Goal: Task Accomplishment & Management: Complete application form

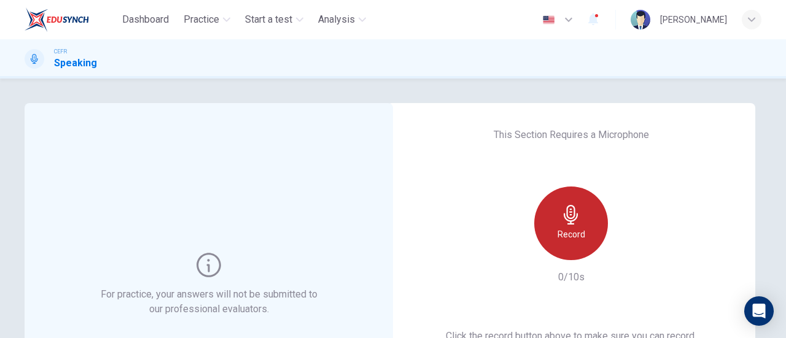
click at [590, 225] on div "Record" at bounding box center [571, 224] width 74 height 74
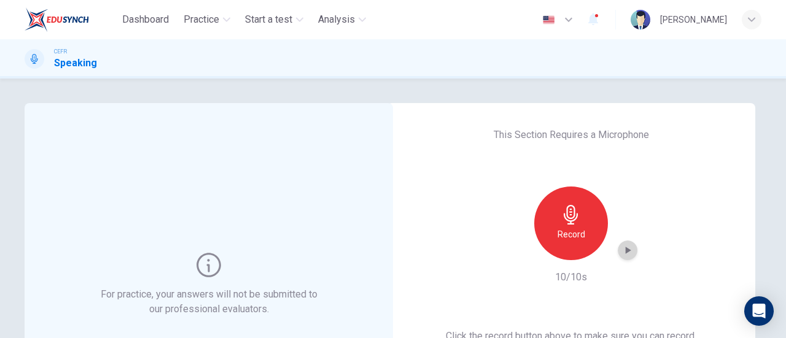
click at [626, 250] on icon "button" at bounding box center [629, 250] width 6 height 7
click at [628, 247] on icon "button" at bounding box center [628, 250] width 12 height 12
click at [625, 254] on icon "button" at bounding box center [628, 250] width 12 height 12
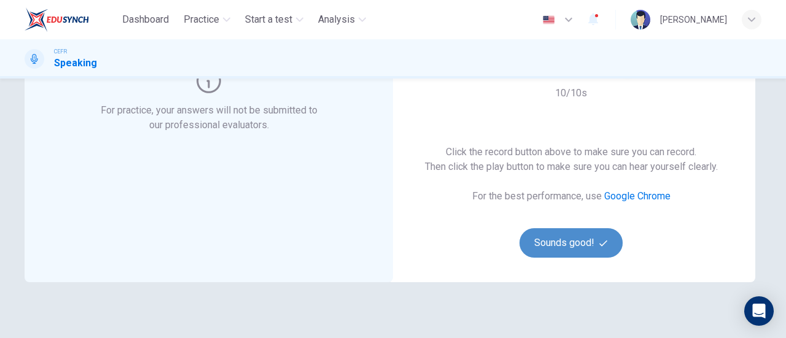
click at [581, 235] on button "Sounds good!" at bounding box center [571, 242] width 103 height 29
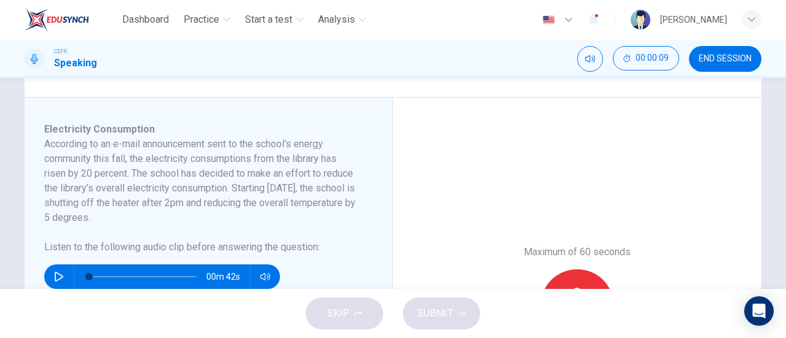
scroll to position [184, 0]
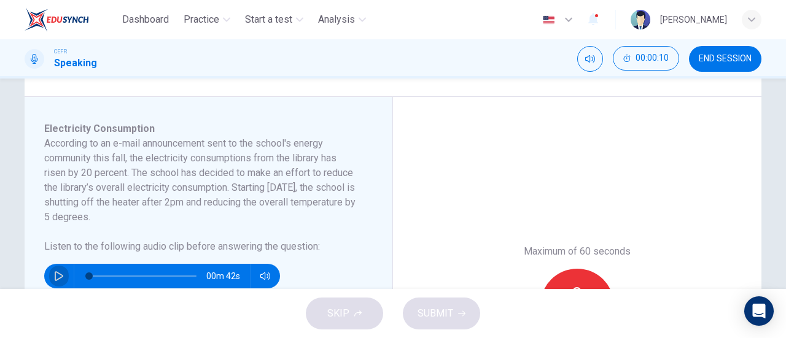
click at [57, 272] on icon "button" at bounding box center [59, 276] width 10 height 10
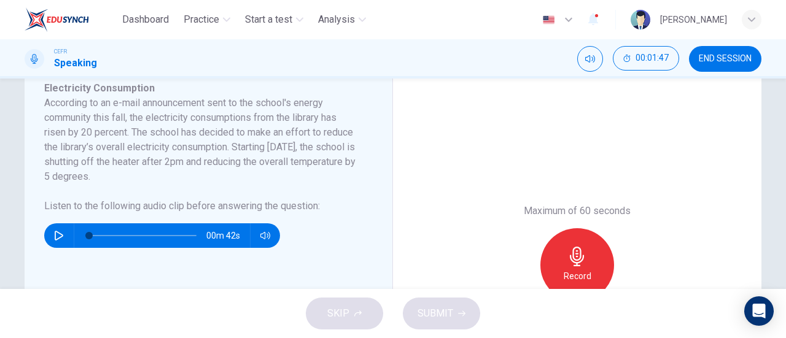
scroll to position [235, 0]
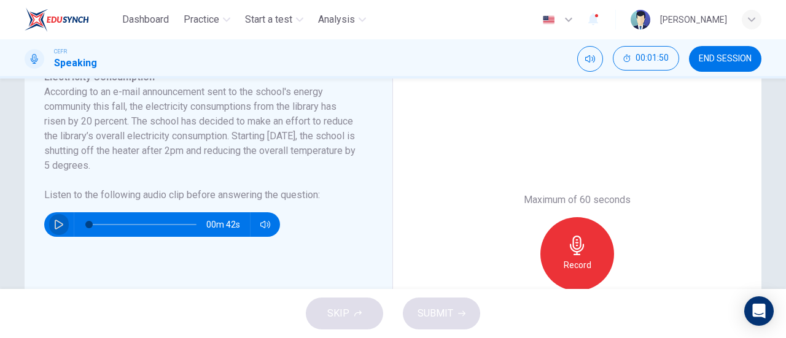
click at [58, 218] on button "button" at bounding box center [59, 224] width 20 height 25
type input "0"
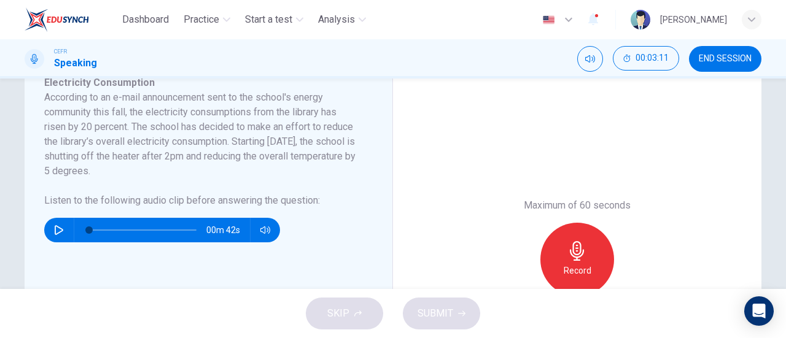
scroll to position [278, 0]
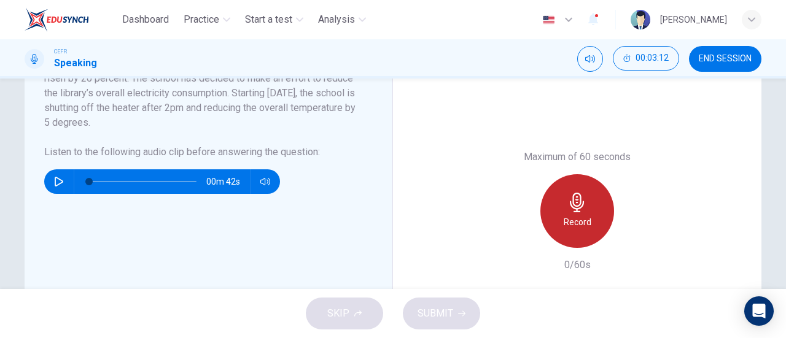
click at [582, 210] on icon "button" at bounding box center [577, 203] width 20 height 20
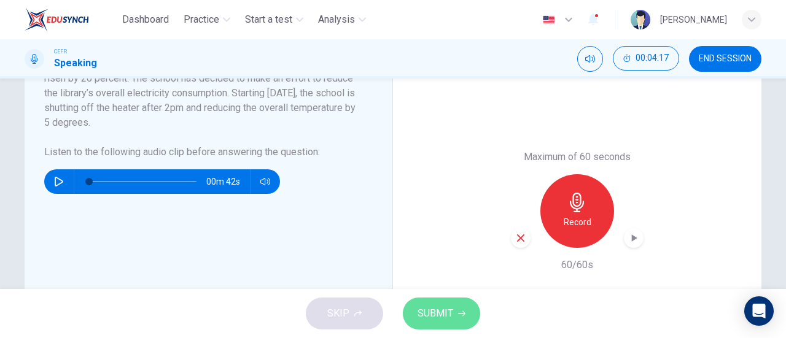
click at [461, 309] on button "SUBMIT" at bounding box center [441, 314] width 77 height 32
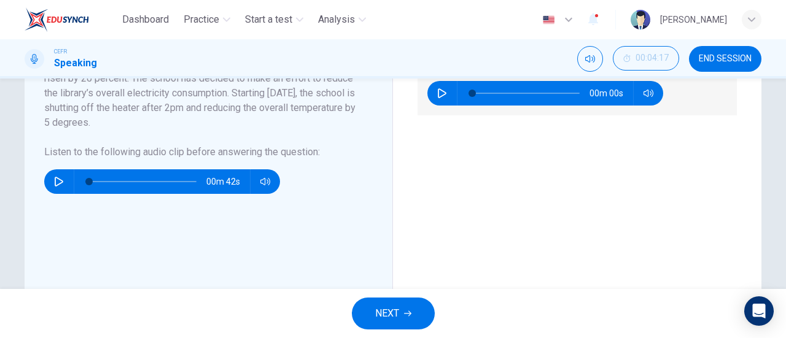
scroll to position [189, 0]
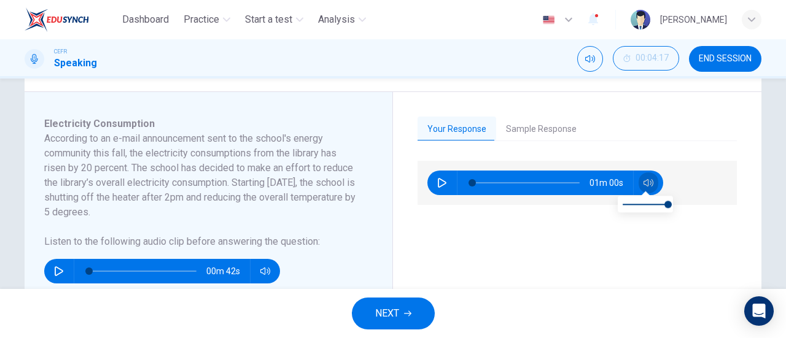
click at [647, 176] on button "button" at bounding box center [649, 183] width 20 height 25
click at [432, 181] on button "button" at bounding box center [442, 183] width 20 height 25
type input "0"
click at [545, 132] on button "Sample Response" at bounding box center [541, 130] width 90 height 26
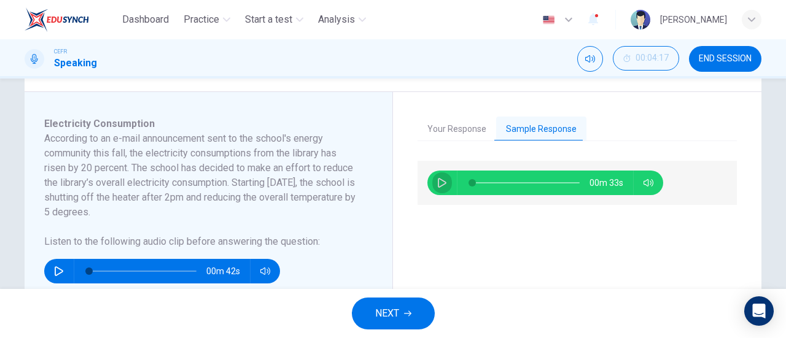
click at [432, 185] on button "button" at bounding box center [442, 183] width 20 height 25
type input "0"
click at [412, 308] on button "NEXT" at bounding box center [393, 314] width 83 height 32
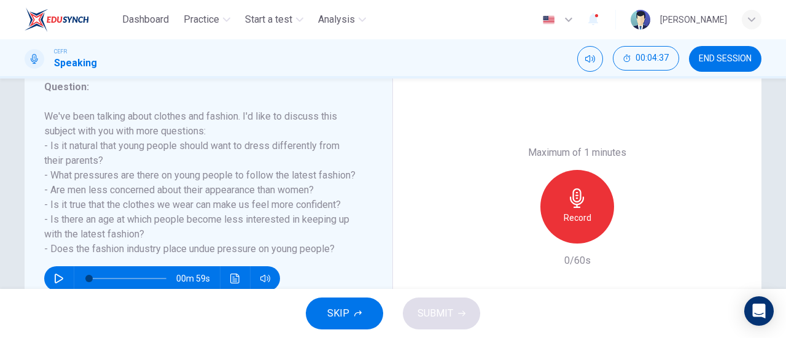
scroll to position [192, 0]
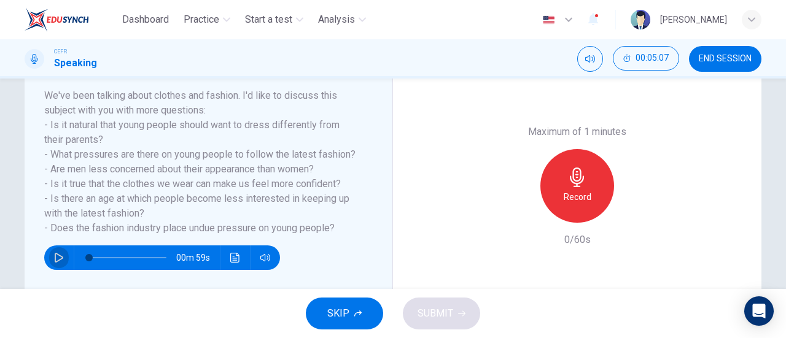
click at [55, 257] on icon "button" at bounding box center [59, 258] width 9 height 10
type input "12"
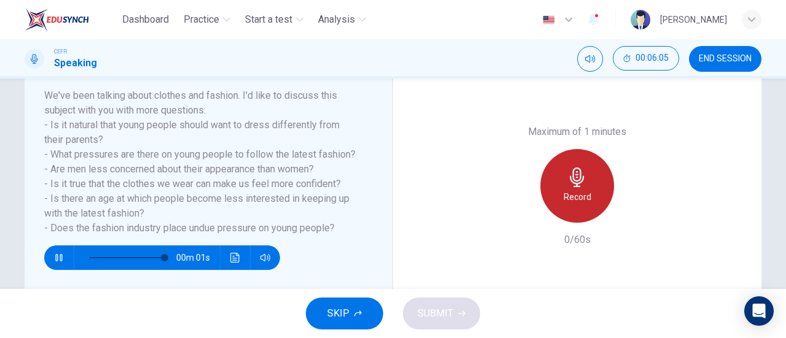
click at [596, 189] on div "Record" at bounding box center [577, 186] width 74 height 74
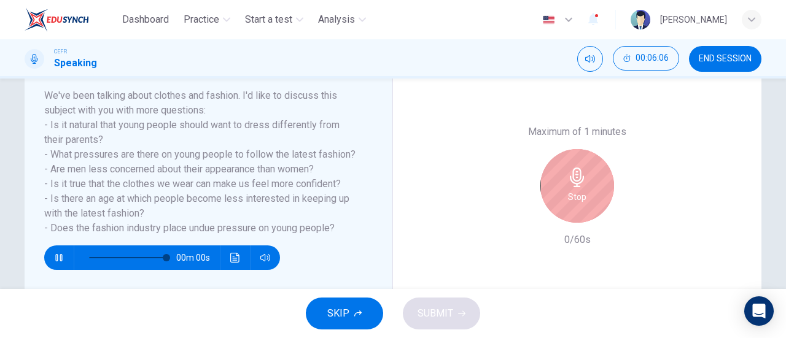
type input "0"
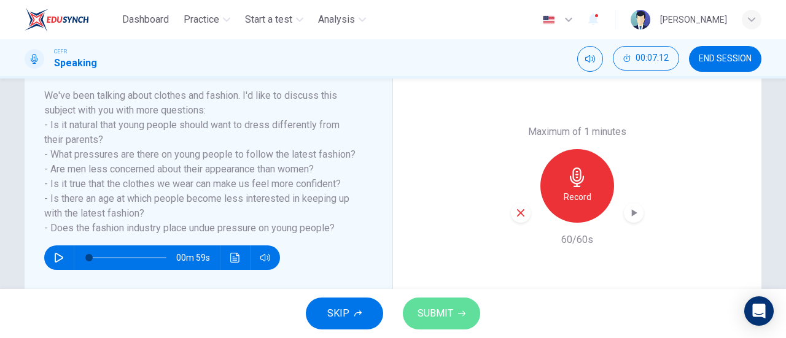
click at [450, 305] on button "SUBMIT" at bounding box center [441, 314] width 77 height 32
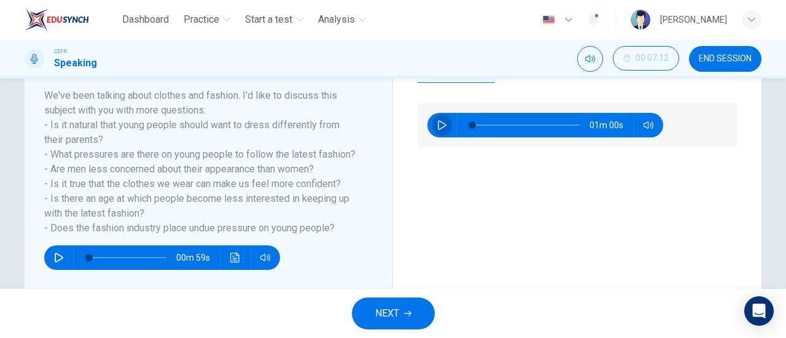
click at [441, 127] on icon "button" at bounding box center [442, 125] width 9 height 10
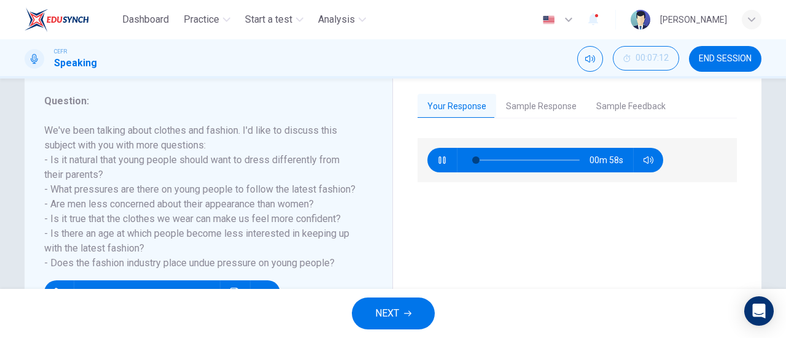
scroll to position [158, 0]
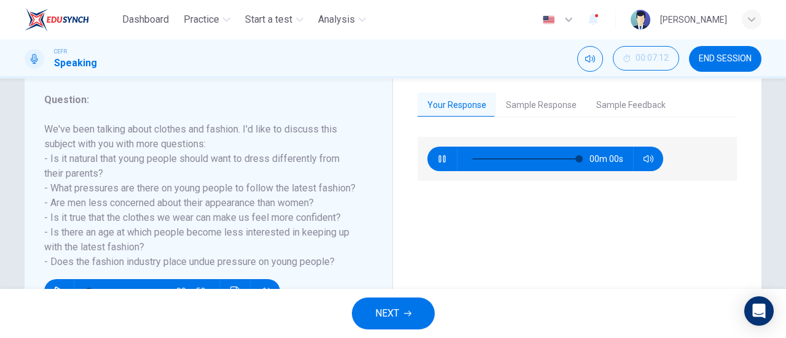
type input "0"
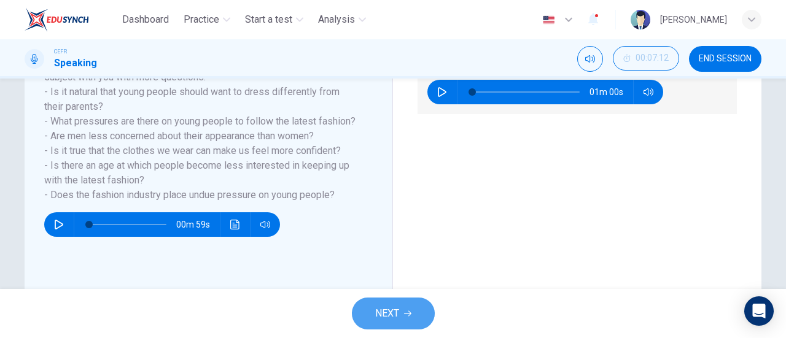
click at [392, 316] on span "NEXT" at bounding box center [387, 313] width 24 height 17
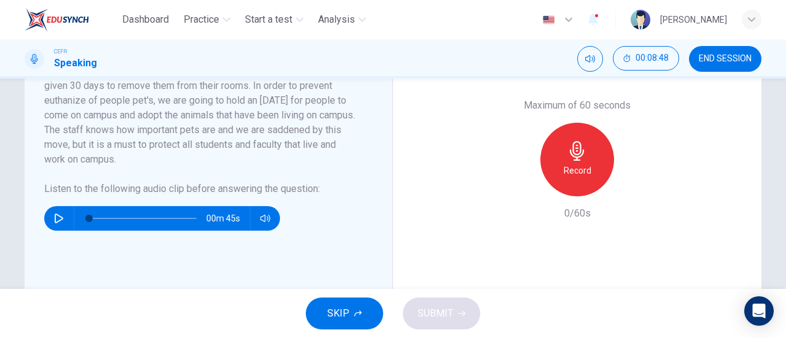
scroll to position [330, 0]
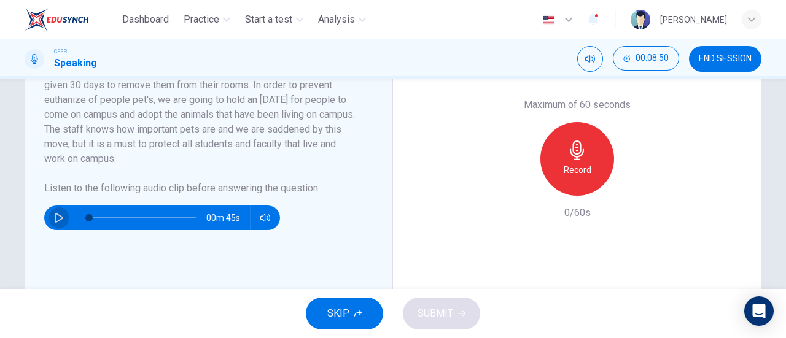
click at [57, 218] on icon "button" at bounding box center [59, 218] width 10 height 10
click at [55, 217] on icon "button" at bounding box center [59, 218] width 10 height 10
type input "0"
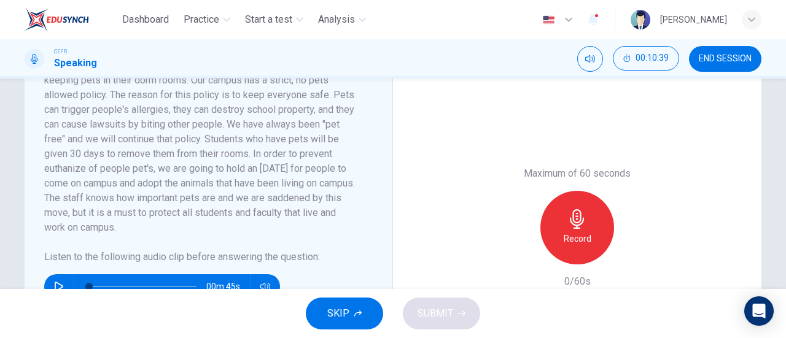
scroll to position [308, 0]
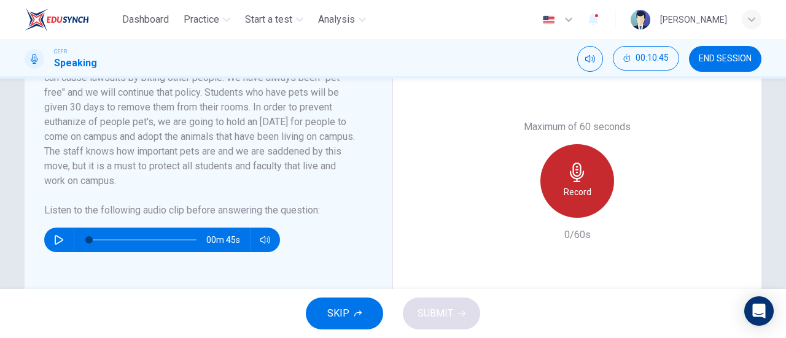
click at [596, 174] on div "Record" at bounding box center [577, 181] width 74 height 74
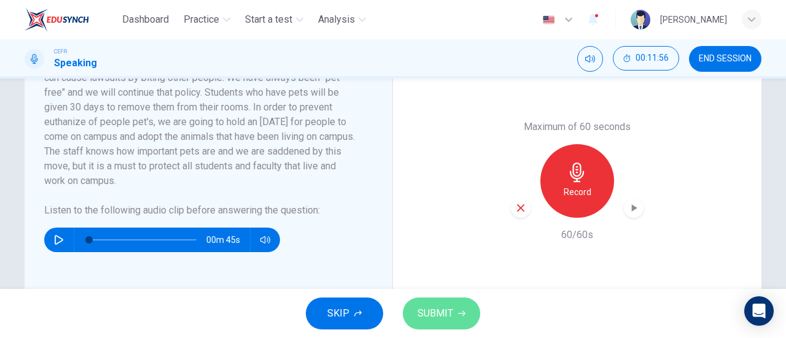
click at [427, 313] on span "SUBMIT" at bounding box center [436, 313] width 36 height 17
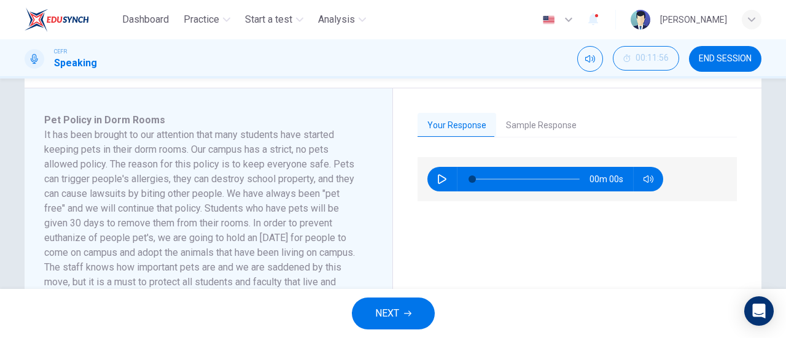
scroll to position [192, 0]
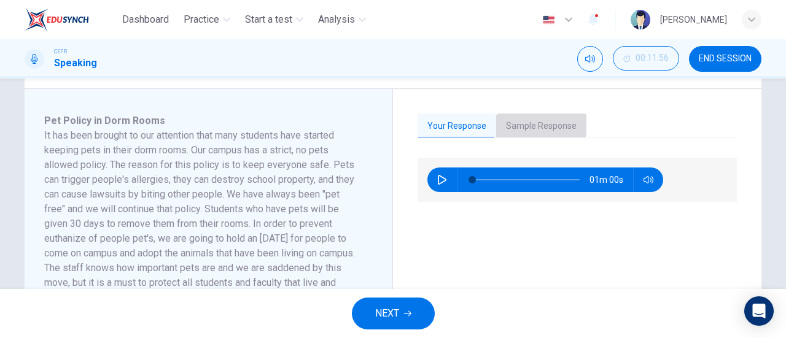
click at [523, 125] on button "Sample Response" at bounding box center [541, 127] width 90 height 26
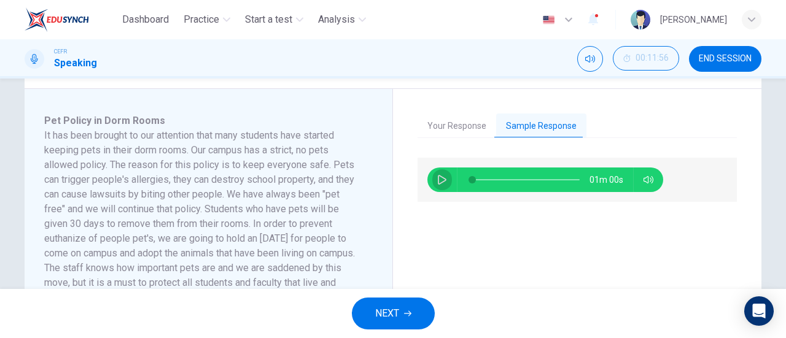
click at [438, 176] on icon "button" at bounding box center [442, 180] width 9 height 10
type input "0"
click at [407, 305] on button "NEXT" at bounding box center [393, 314] width 83 height 32
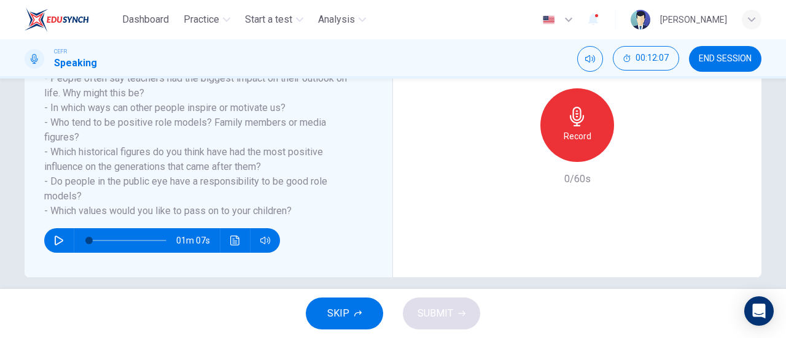
scroll to position [1, 0]
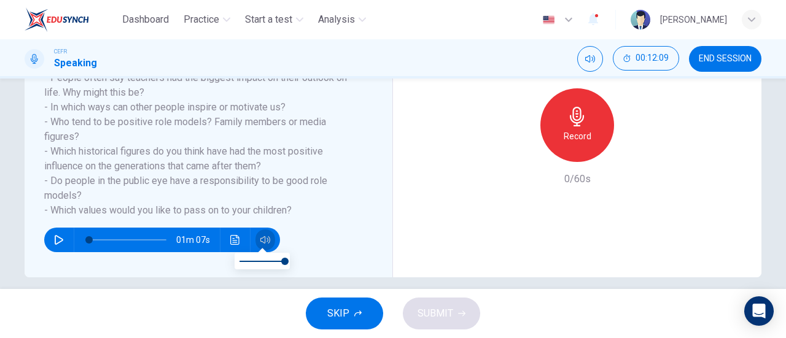
click at [255, 240] on button "button" at bounding box center [265, 240] width 20 height 25
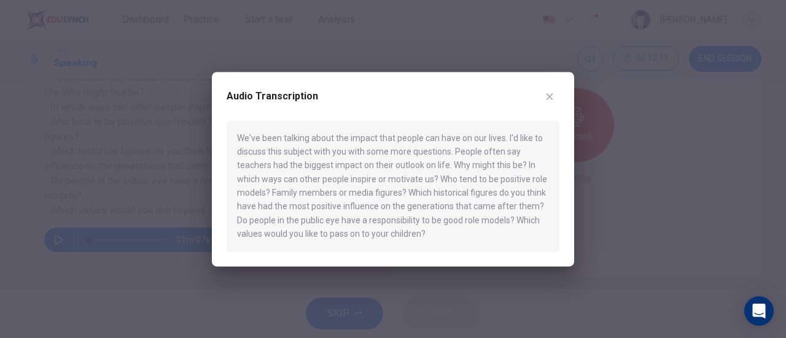
click at [555, 100] on button "button" at bounding box center [550, 97] width 20 height 20
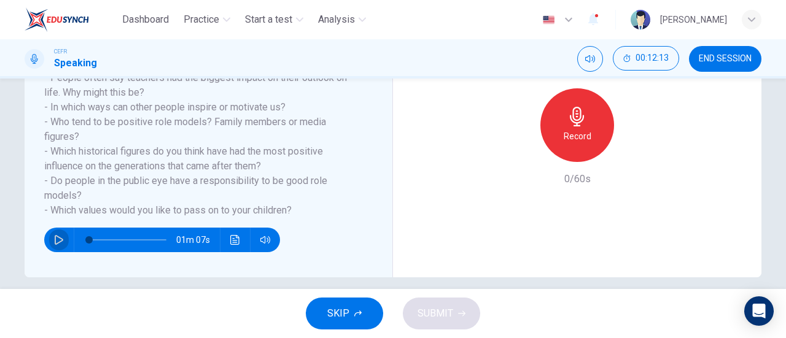
click at [57, 235] on icon "button" at bounding box center [59, 240] width 10 height 10
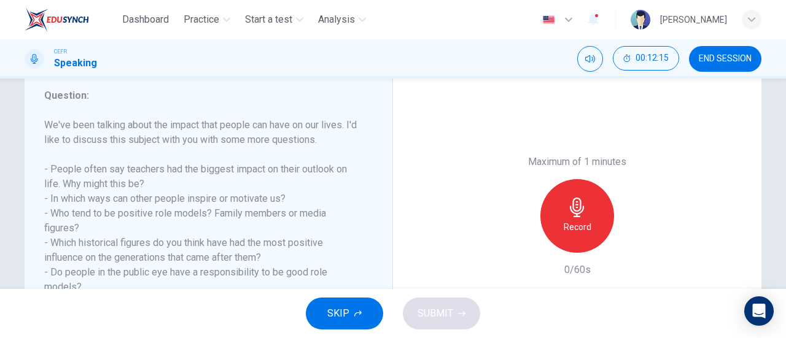
scroll to position [159, 0]
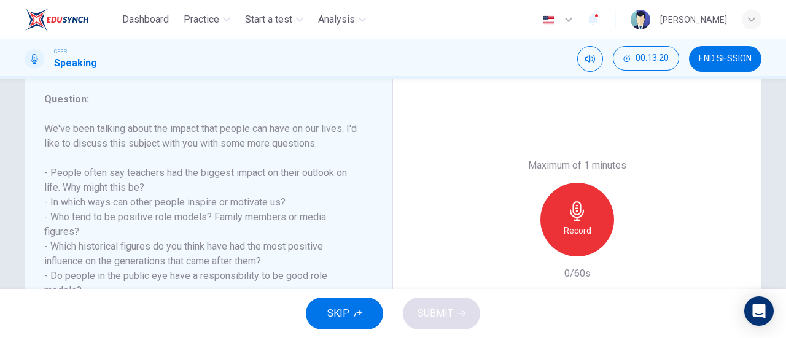
type input "0"
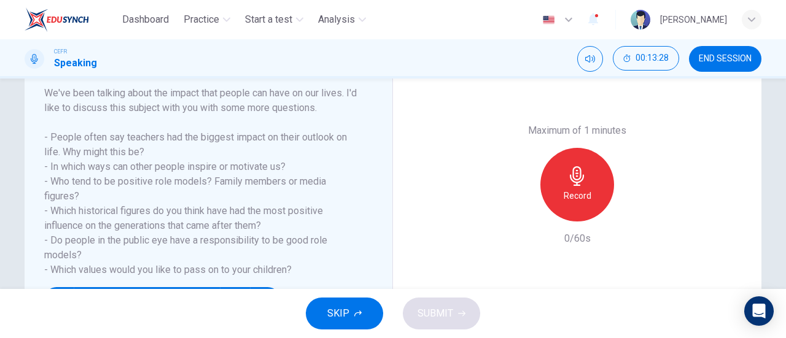
scroll to position [192, 0]
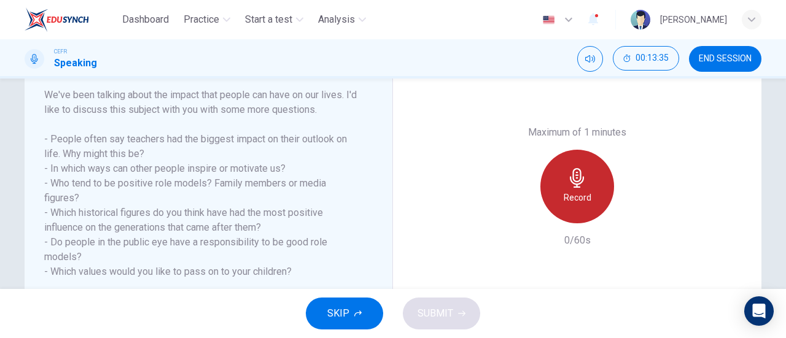
click at [582, 176] on icon "button" at bounding box center [577, 178] width 20 height 20
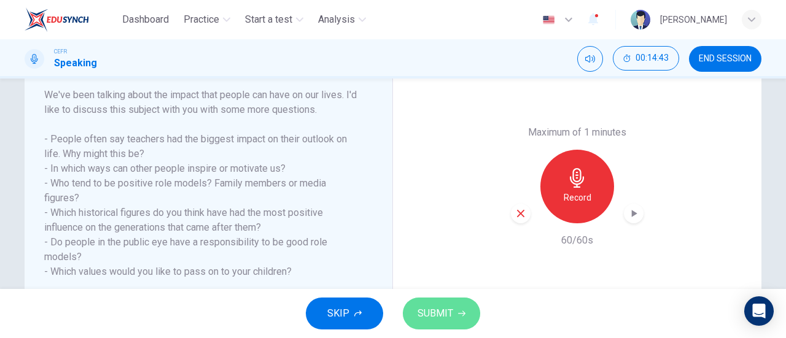
click at [435, 302] on button "SUBMIT" at bounding box center [441, 314] width 77 height 32
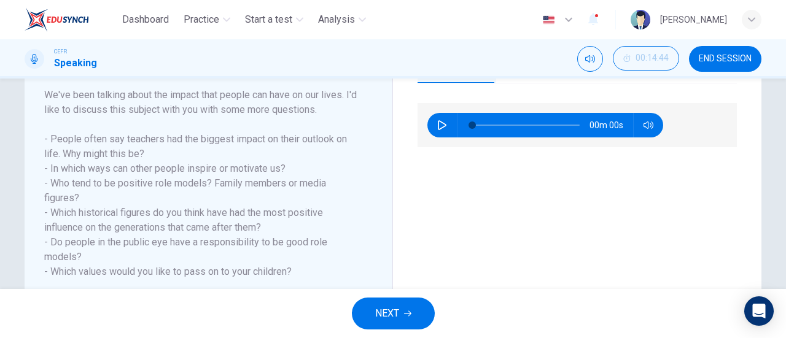
click at [437, 125] on icon "button" at bounding box center [442, 125] width 10 height 10
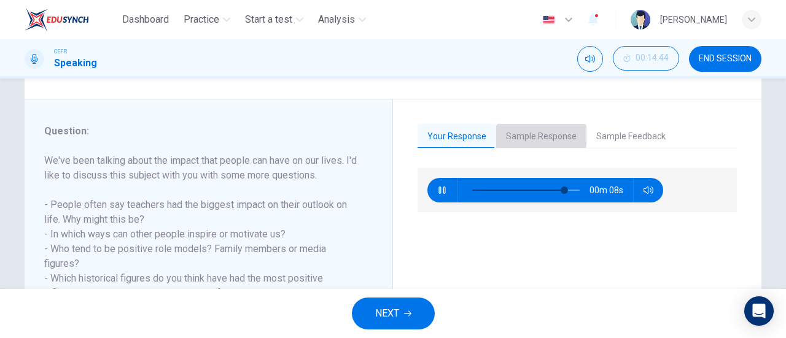
click at [528, 133] on button "Sample Response" at bounding box center [541, 137] width 90 height 26
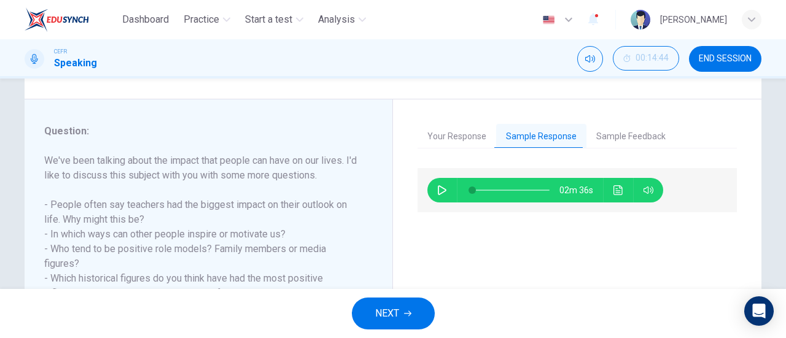
type input "89"
click at [437, 186] on icon "button" at bounding box center [442, 190] width 10 height 10
type input "0"
type input "91"
type input "1"
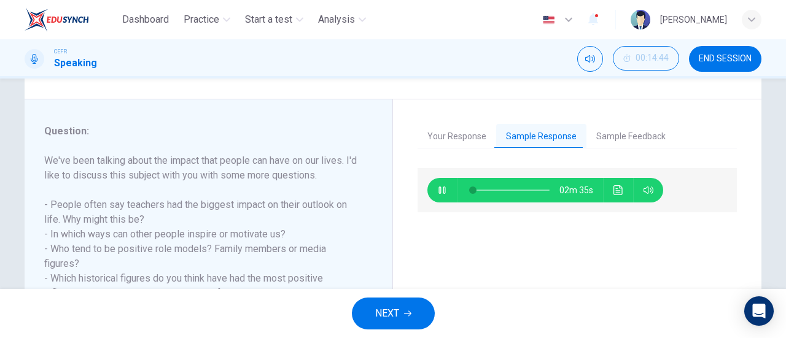
type input "92"
type input "1"
click at [479, 134] on button "Your Response" at bounding box center [457, 137] width 79 height 26
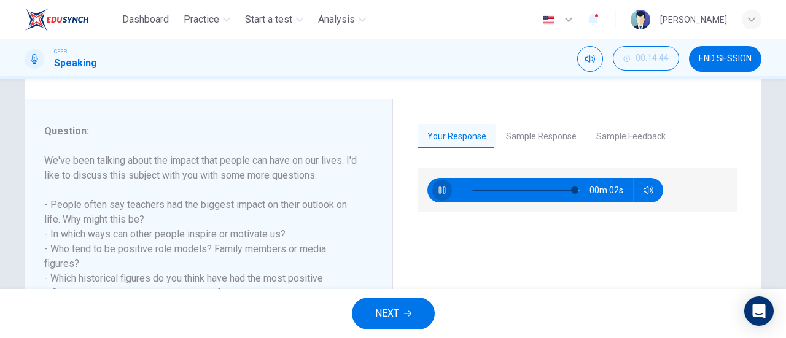
click at [432, 191] on button "button" at bounding box center [442, 190] width 20 height 25
type input "96"
click at [536, 126] on button "Sample Response" at bounding box center [541, 137] width 90 height 26
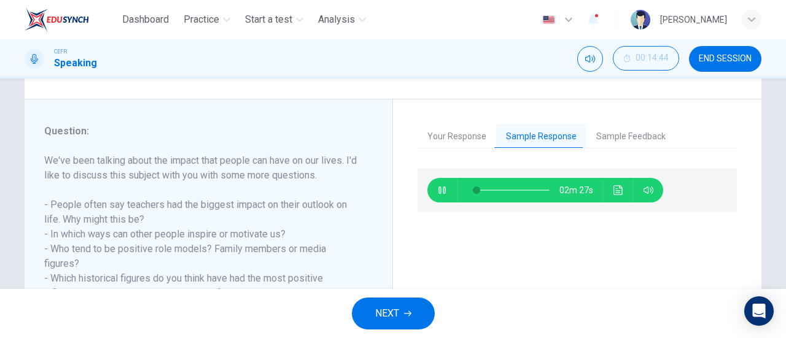
scroll to position [203, 0]
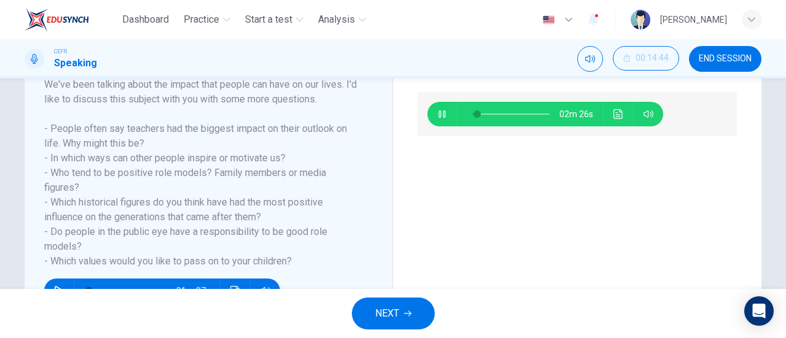
type input "7"
click at [409, 305] on button "NEXT" at bounding box center [393, 314] width 83 height 32
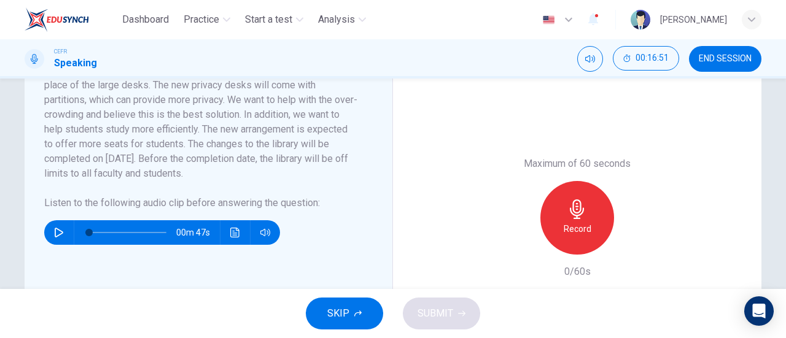
scroll to position [274, 0]
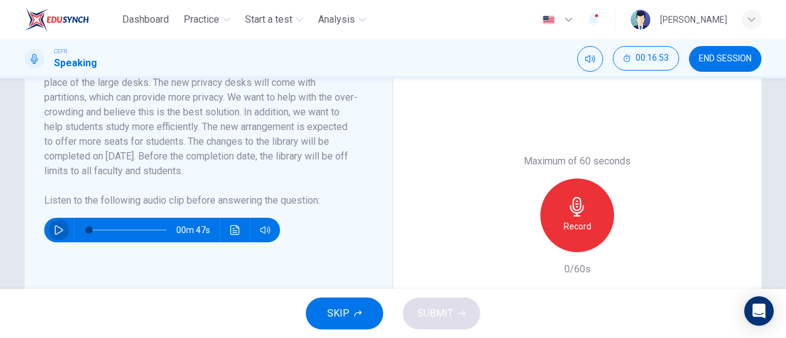
click at [54, 219] on button "button" at bounding box center [59, 230] width 20 height 25
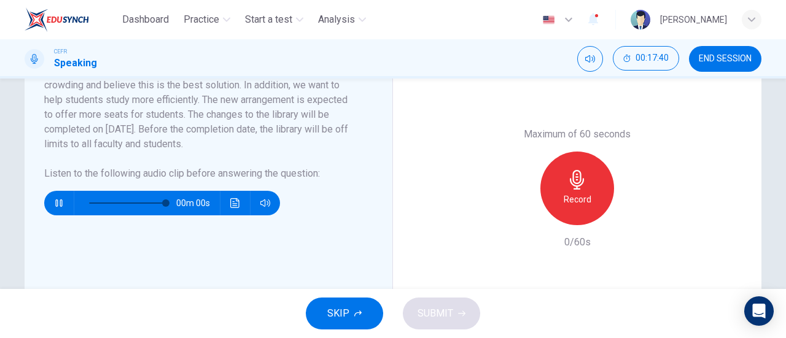
type input "0"
click at [550, 189] on div "Record" at bounding box center [577, 189] width 74 height 74
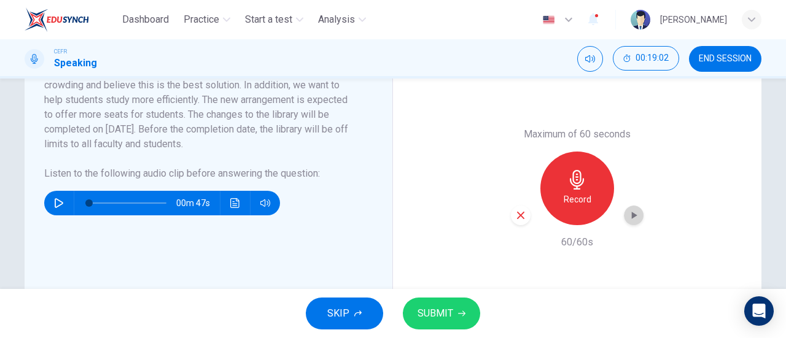
click at [632, 213] on icon "button" at bounding box center [635, 215] width 6 height 7
click at [457, 321] on button "SUBMIT" at bounding box center [441, 314] width 77 height 32
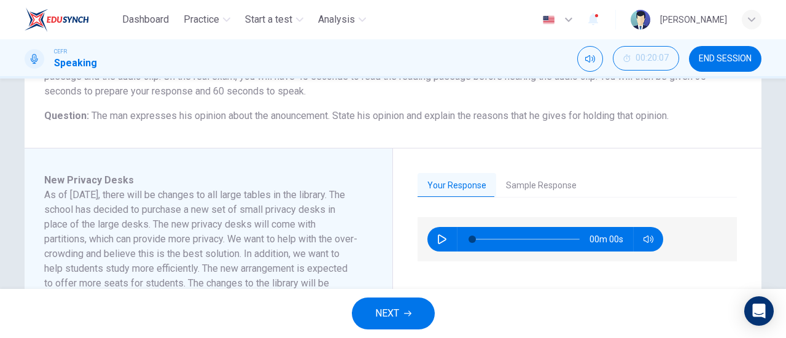
scroll to position [128, 0]
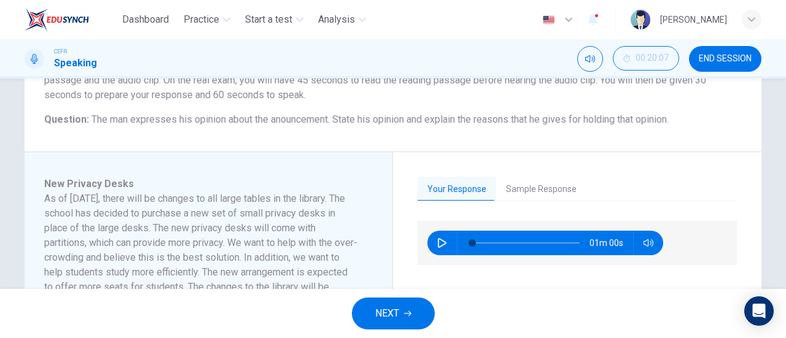
click at [528, 192] on button "Sample Response" at bounding box center [541, 190] width 90 height 26
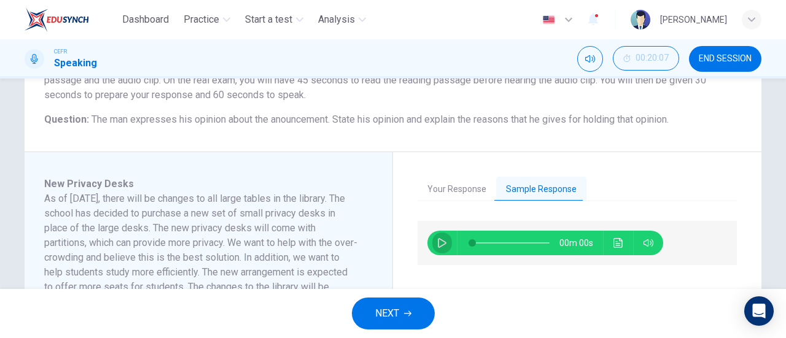
click at [438, 247] on icon "button" at bounding box center [442, 243] width 10 height 10
type input "0"
click at [416, 305] on button "NEXT" at bounding box center [393, 314] width 83 height 32
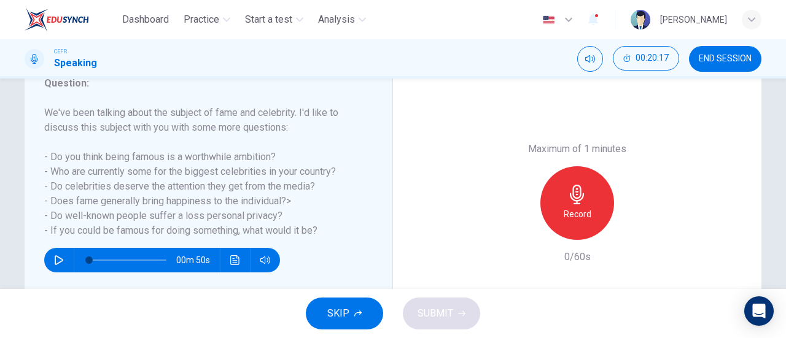
scroll to position [177, 0]
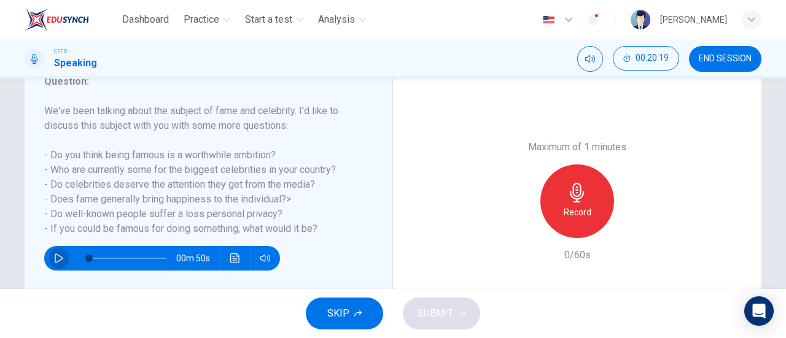
click at [61, 260] on button "button" at bounding box center [59, 258] width 20 height 25
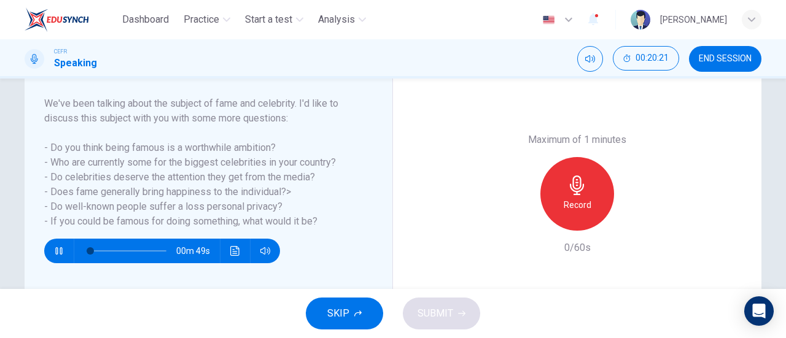
scroll to position [184, 0]
type input "0"
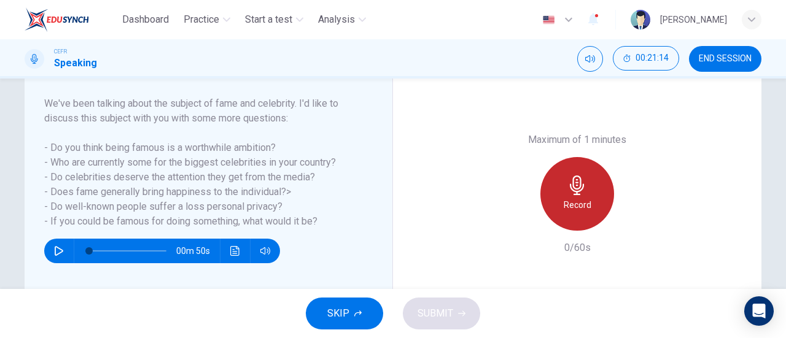
click at [572, 195] on icon "button" at bounding box center [577, 186] width 14 height 20
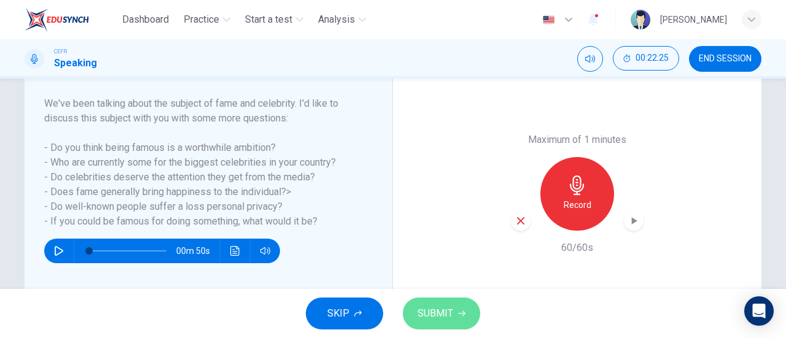
click at [457, 303] on button "SUBMIT" at bounding box center [441, 314] width 77 height 32
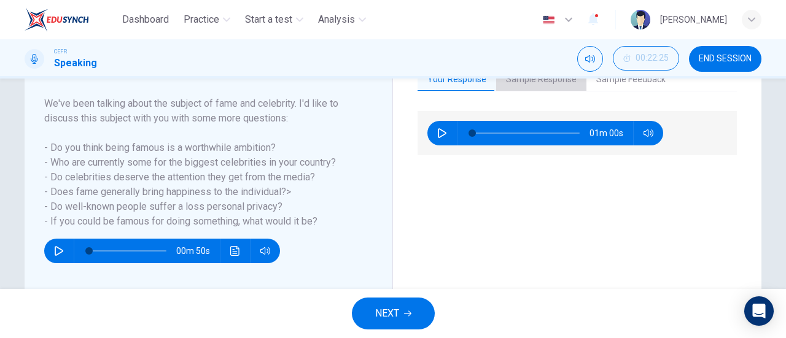
click at [536, 86] on button "Sample Response" at bounding box center [541, 80] width 90 height 26
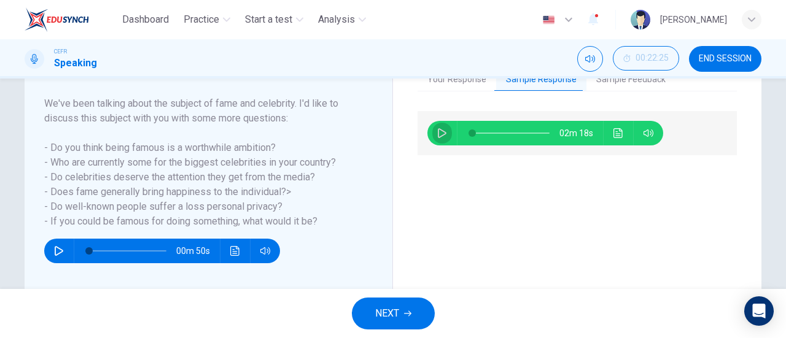
click at [440, 134] on icon "button" at bounding box center [442, 133] width 10 height 10
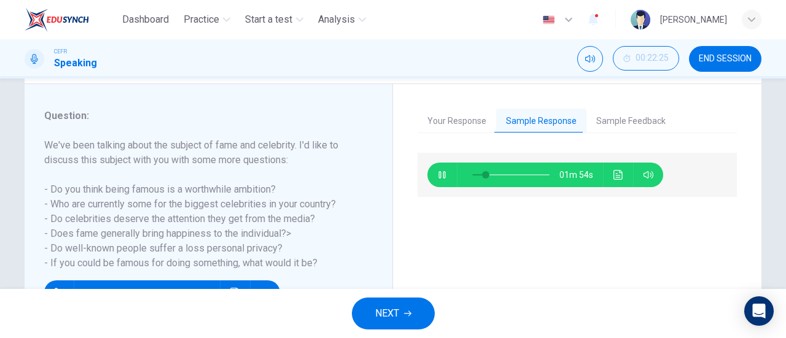
type input "18"
click at [423, 315] on button "NEXT" at bounding box center [393, 314] width 83 height 32
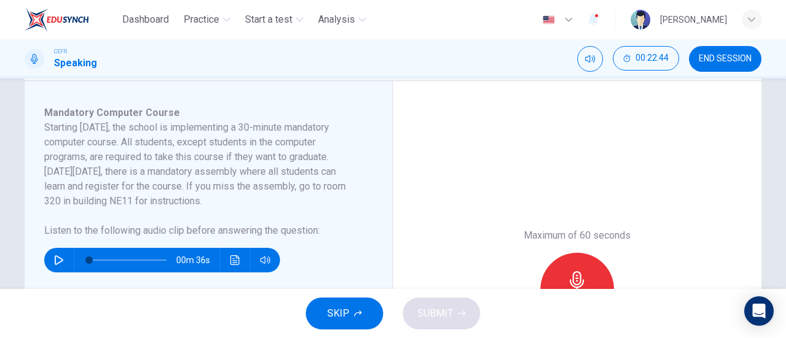
scroll to position [192, 0]
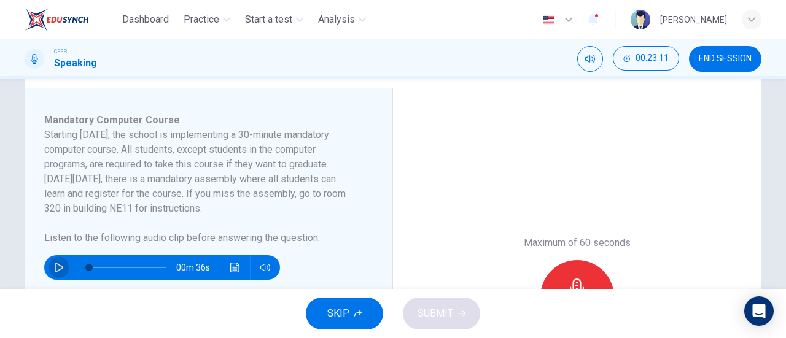
click at [58, 267] on icon "button" at bounding box center [59, 268] width 10 height 10
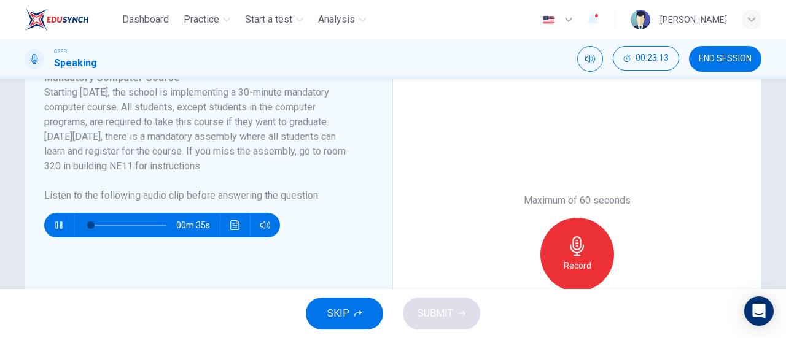
scroll to position [235, 0]
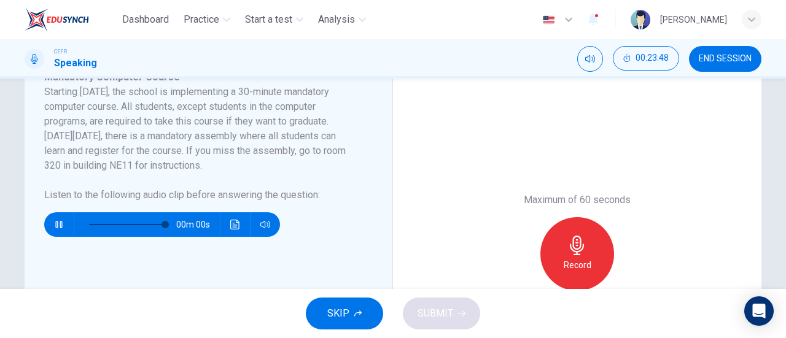
type input "0"
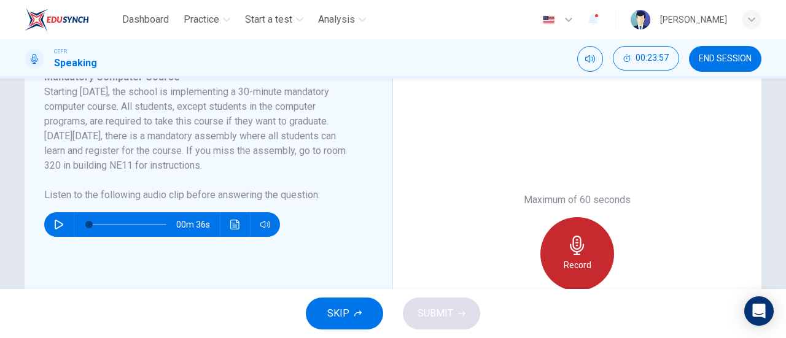
click at [569, 241] on icon "button" at bounding box center [577, 246] width 20 height 20
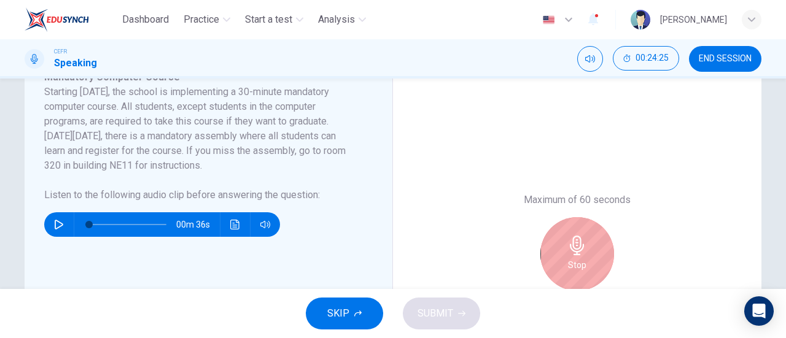
scroll to position [339, 0]
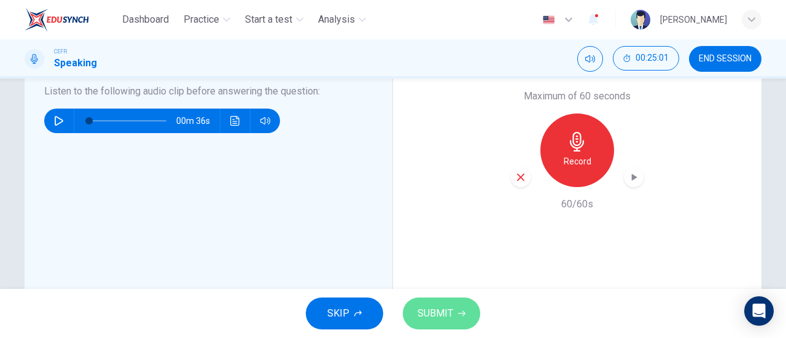
click at [454, 311] on button "SUBMIT" at bounding box center [441, 314] width 77 height 32
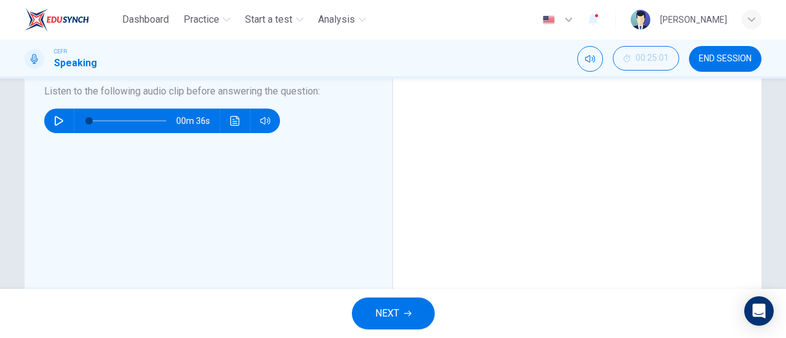
scroll to position [193, 0]
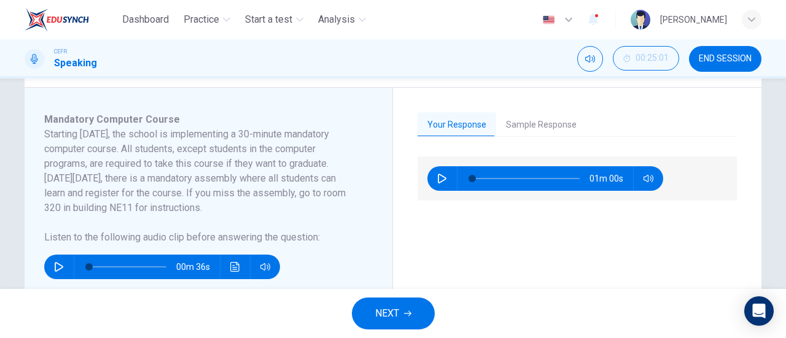
click at [440, 171] on button "button" at bounding box center [442, 178] width 20 height 25
click at [441, 176] on icon "button" at bounding box center [442, 179] width 10 height 10
type input "71"
click at [540, 129] on button "Sample Response" at bounding box center [541, 125] width 90 height 26
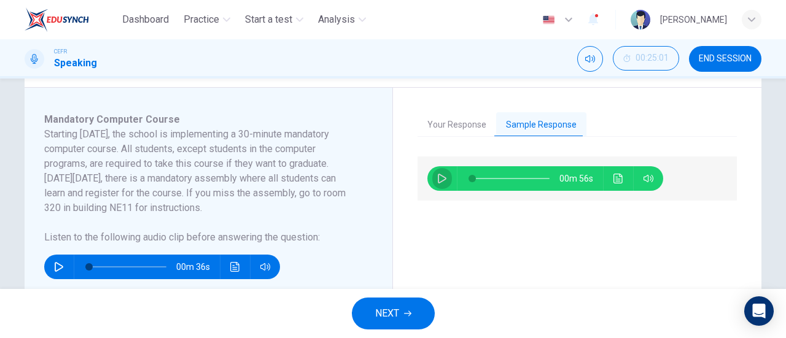
click at [442, 180] on icon "button" at bounding box center [442, 179] width 10 height 10
type input "5"
click at [406, 306] on button "NEXT" at bounding box center [393, 314] width 83 height 32
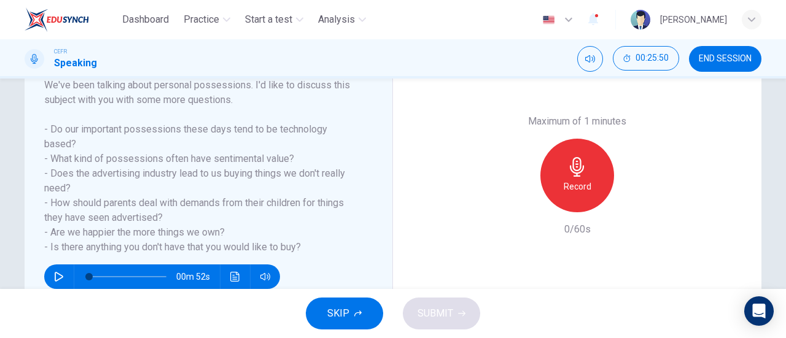
scroll to position [206, 0]
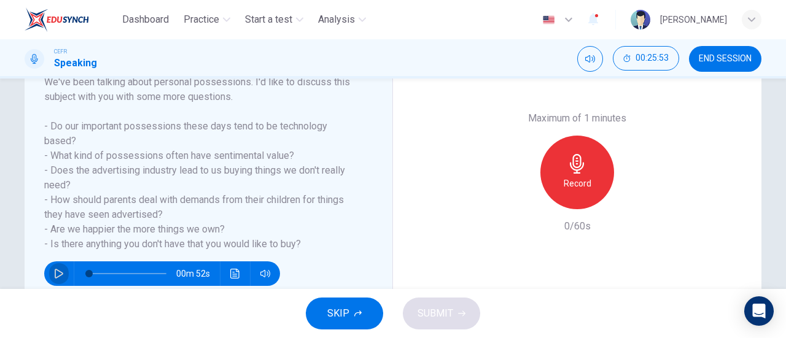
click at [60, 268] on button "button" at bounding box center [59, 274] width 20 height 25
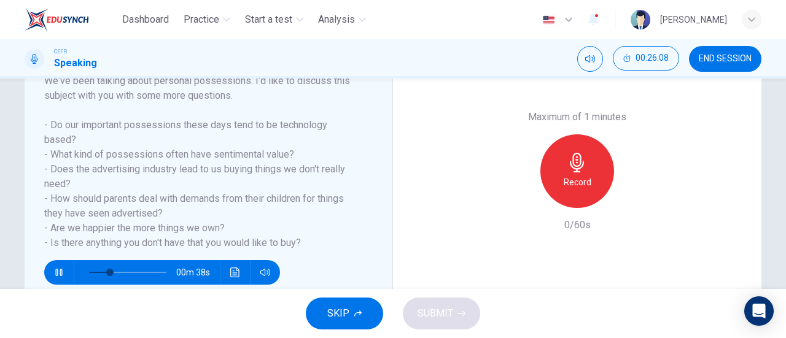
scroll to position [208, 0]
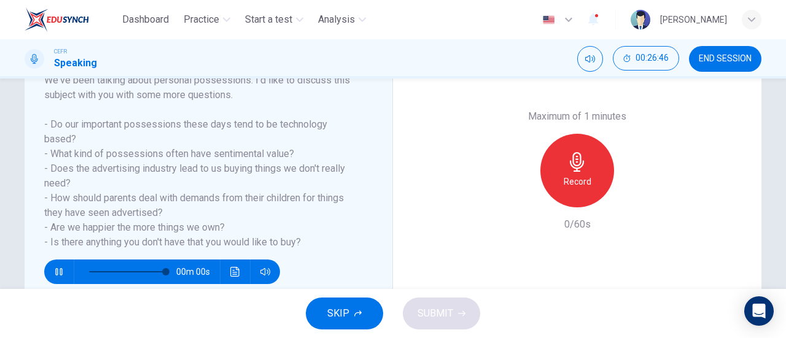
type input "0"
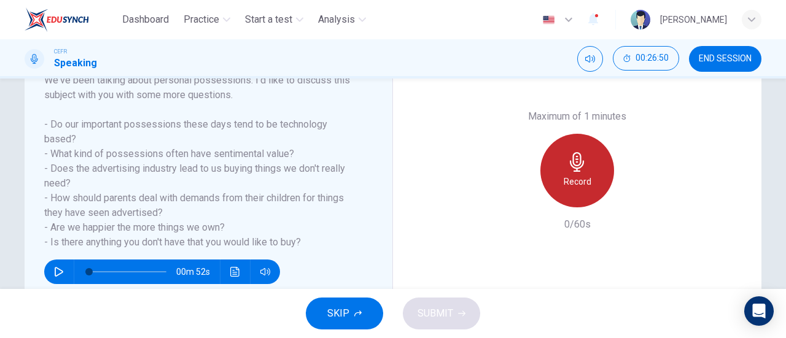
click at [575, 163] on icon "button" at bounding box center [577, 162] width 20 height 20
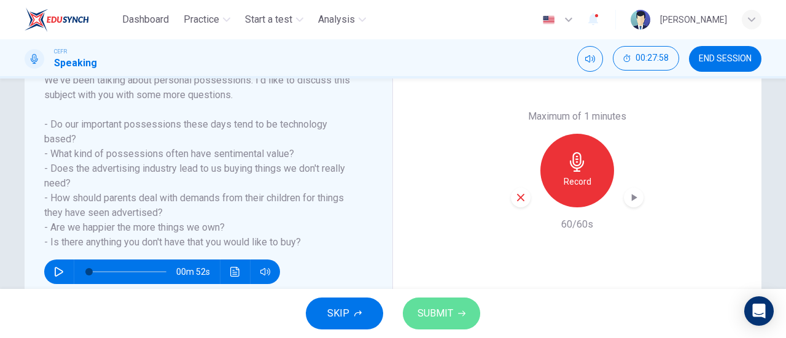
click at [440, 311] on span "SUBMIT" at bounding box center [436, 313] width 36 height 17
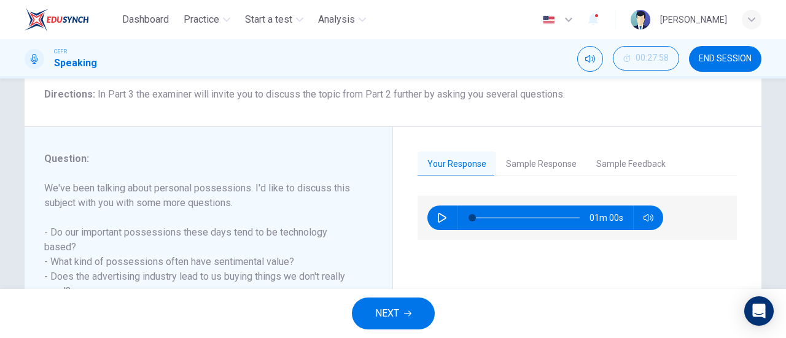
scroll to position [100, 0]
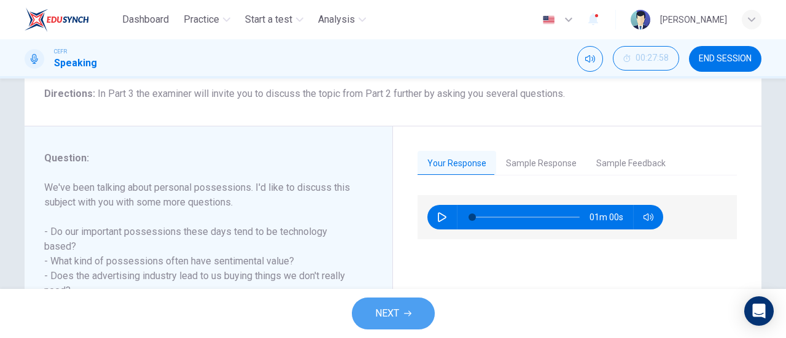
click at [391, 314] on span "NEXT" at bounding box center [387, 313] width 24 height 17
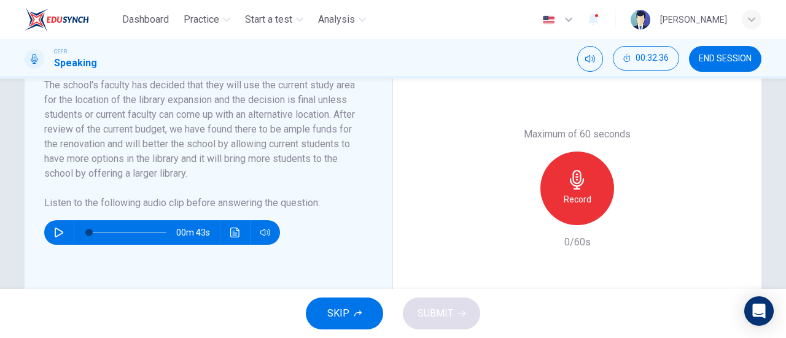
scroll to position [302, 0]
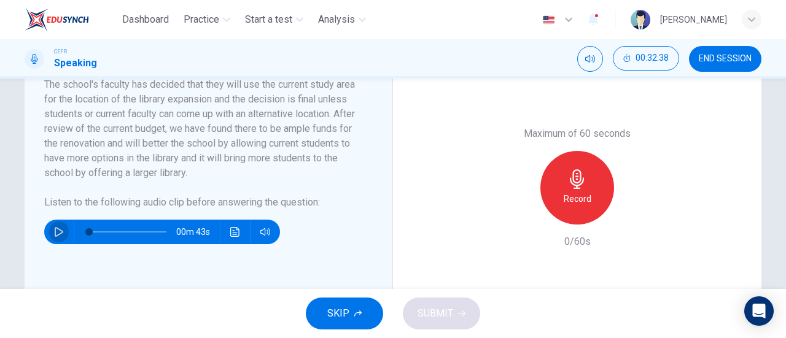
click at [58, 236] on button "button" at bounding box center [59, 232] width 20 height 25
type input "0"
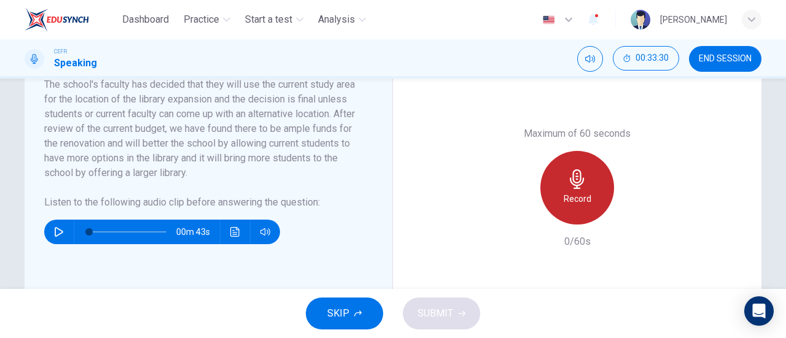
click at [594, 182] on div "Record" at bounding box center [577, 188] width 74 height 74
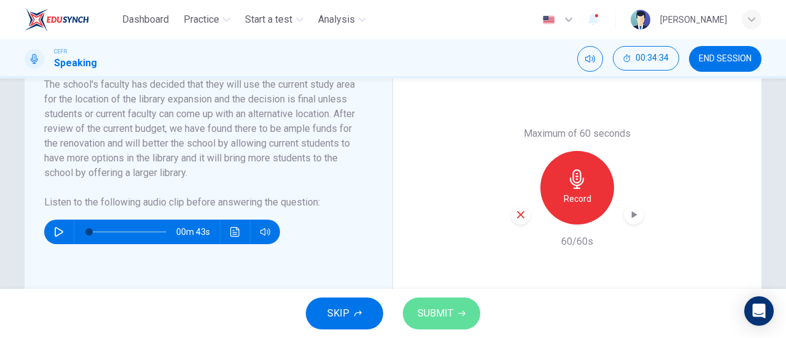
click at [446, 318] on span "SUBMIT" at bounding box center [436, 313] width 36 height 17
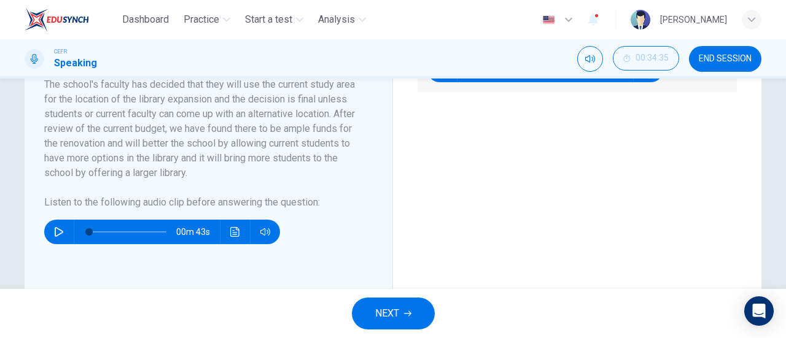
scroll to position [212, 0]
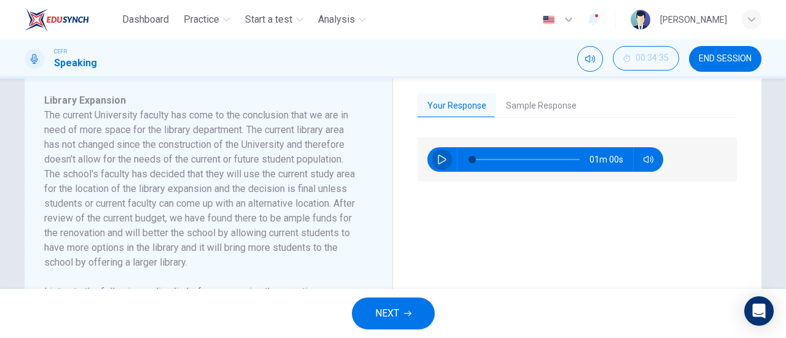
click at [437, 162] on icon "button" at bounding box center [442, 160] width 10 height 10
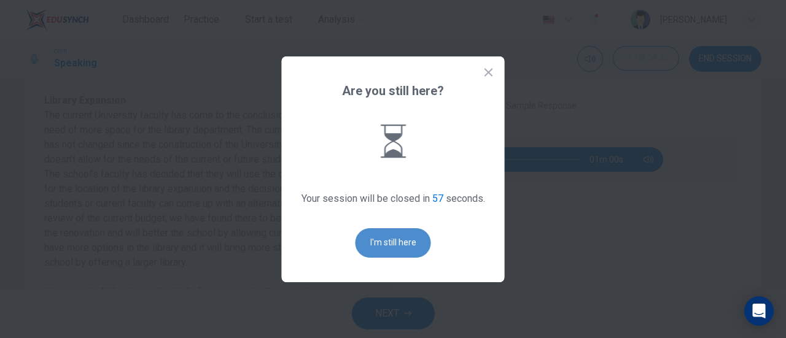
click at [396, 236] on button "I'm still here" at bounding box center [394, 242] width 76 height 29
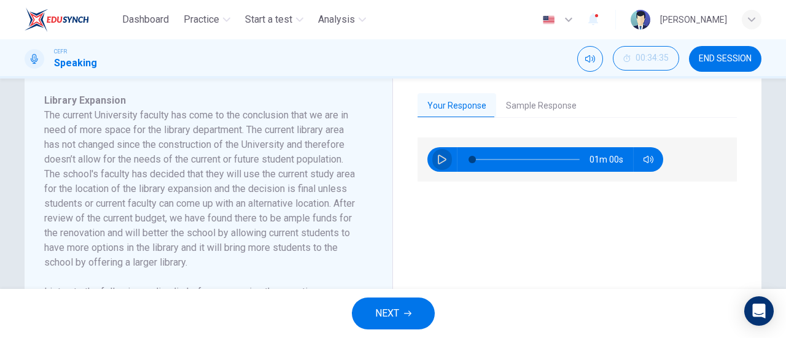
click at [441, 164] on button "button" at bounding box center [442, 159] width 20 height 25
type input "5"
click at [408, 308] on button "NEXT" at bounding box center [393, 314] width 83 height 32
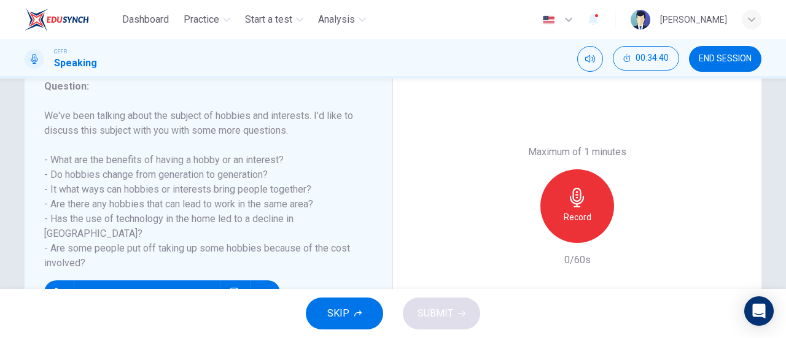
scroll to position [173, 0]
click at [63, 280] on button "button" at bounding box center [59, 292] width 20 height 25
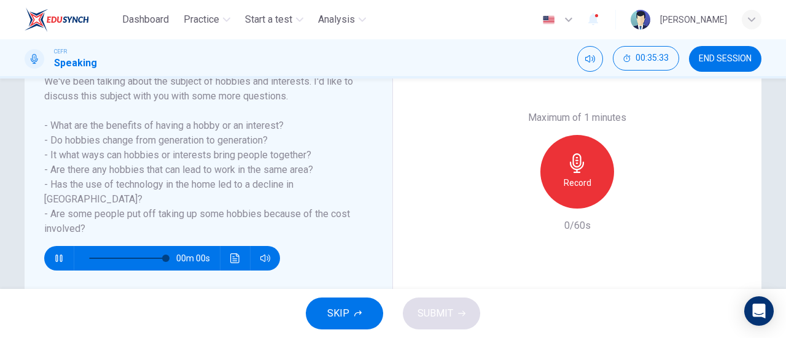
type input "0"
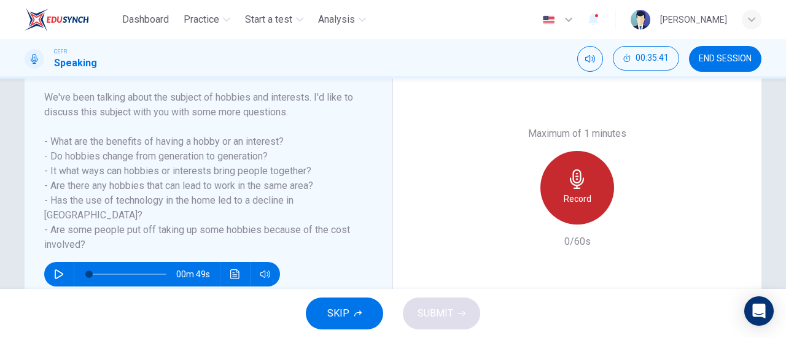
click at [550, 190] on div "Record" at bounding box center [577, 188] width 74 height 74
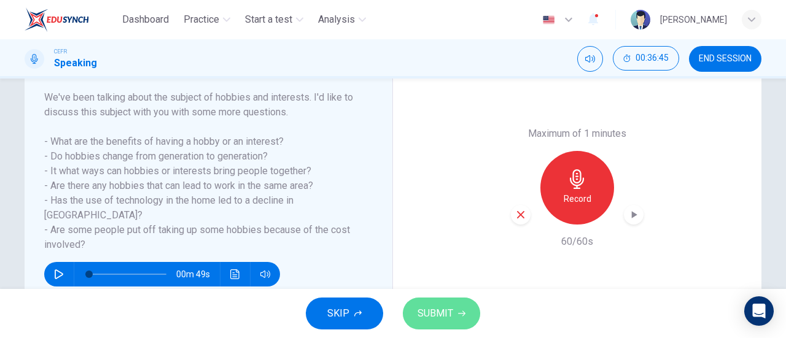
click at [445, 311] on span "SUBMIT" at bounding box center [436, 313] width 36 height 17
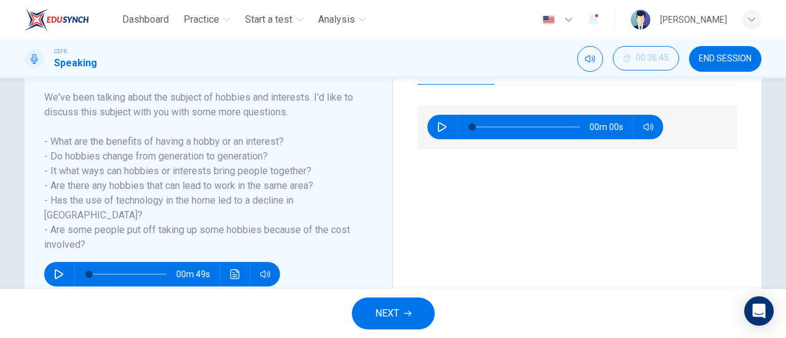
scroll to position [78, 0]
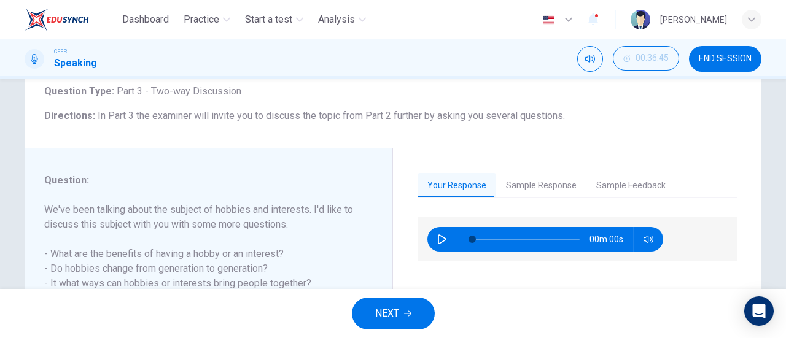
click at [393, 310] on span "NEXT" at bounding box center [387, 313] width 24 height 17
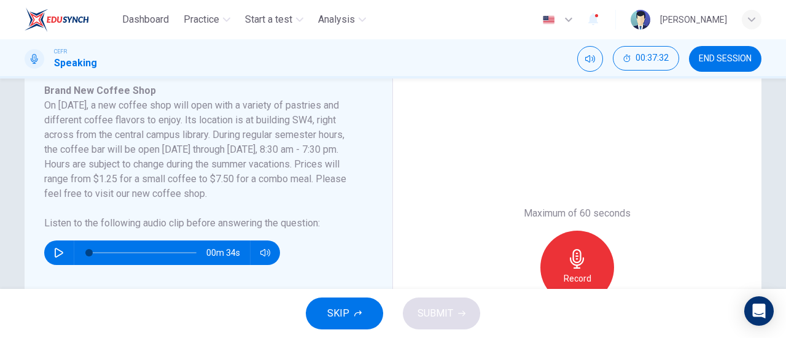
scroll to position [221, 0]
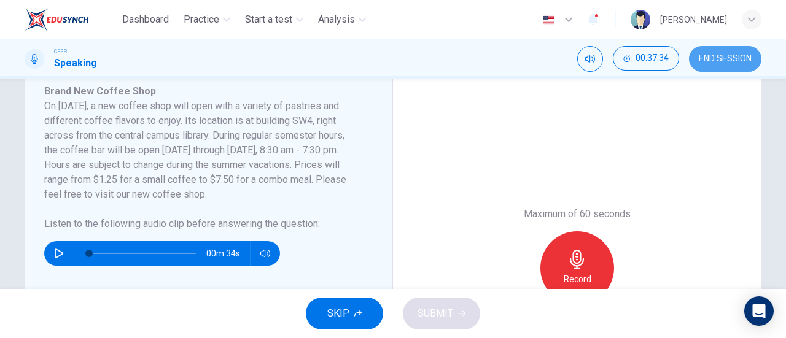
click at [710, 53] on button "END SESSION" at bounding box center [725, 59] width 72 height 26
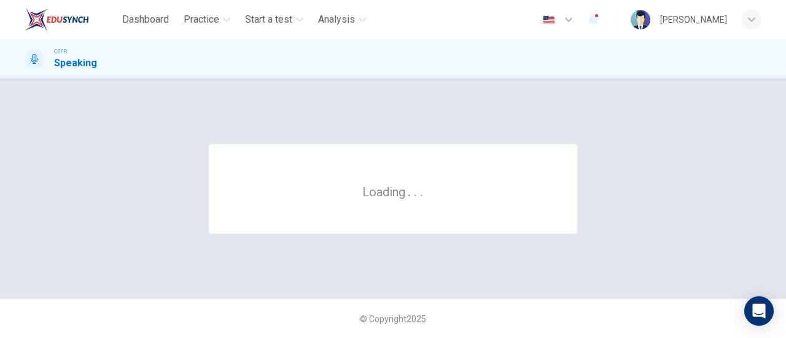
scroll to position [0, 0]
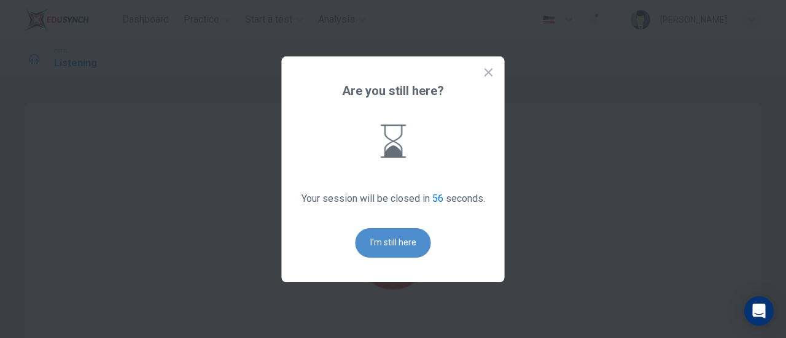
click at [399, 240] on button "I'm still here" at bounding box center [394, 242] width 76 height 29
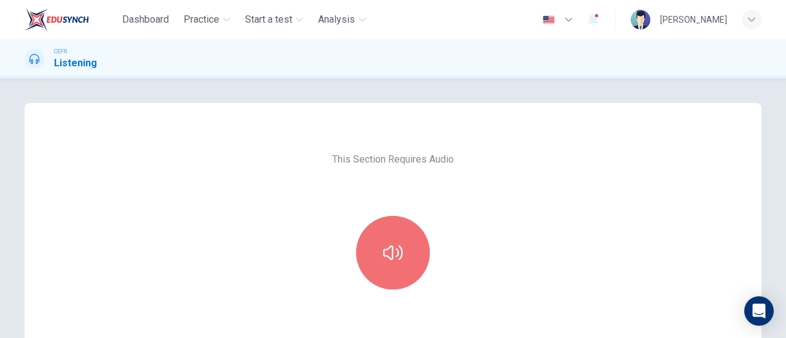
click at [399, 240] on button "button" at bounding box center [393, 253] width 74 height 74
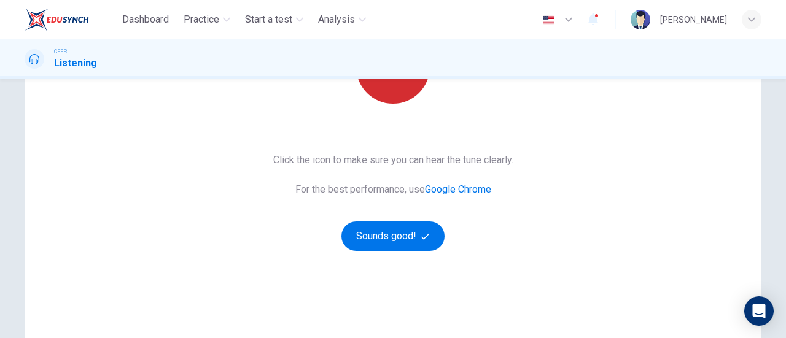
scroll to position [187, 0]
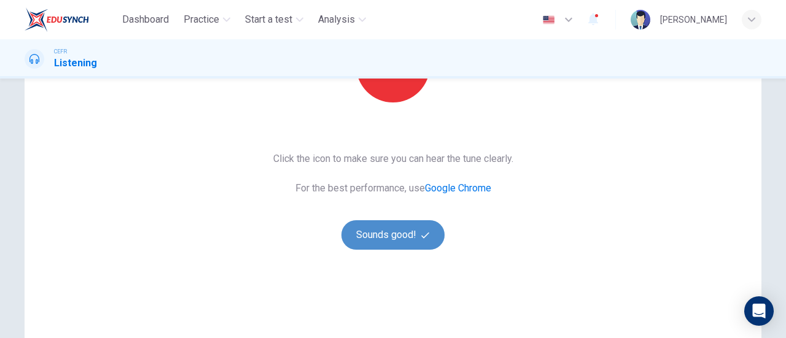
click at [409, 238] on button "Sounds good!" at bounding box center [392, 234] width 103 height 29
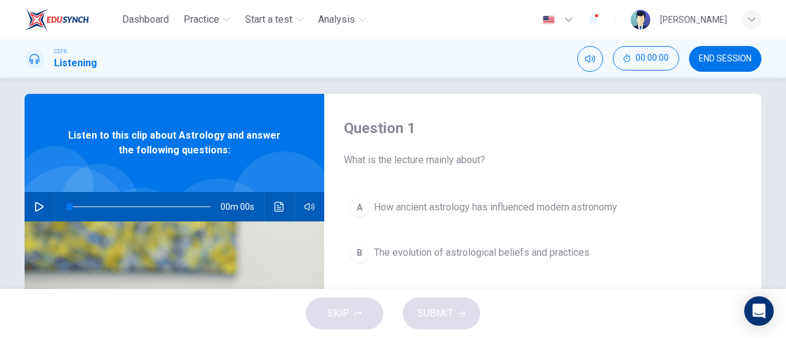
scroll to position [0, 0]
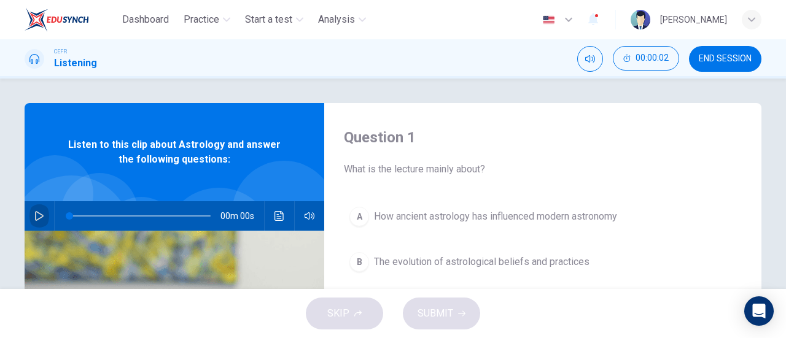
click at [35, 217] on icon "button" at bounding box center [39, 216] width 9 height 10
click at [34, 217] on icon "button" at bounding box center [39, 216] width 10 height 10
click at [35, 219] on icon "button" at bounding box center [39, 216] width 9 height 10
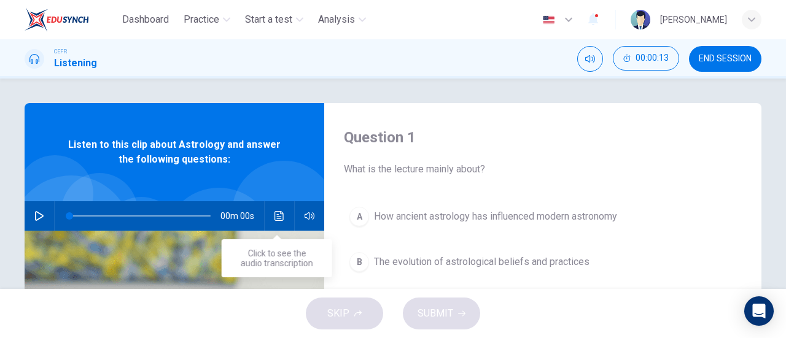
click at [278, 214] on icon "Click to see the audio transcription" at bounding box center [279, 216] width 9 height 10
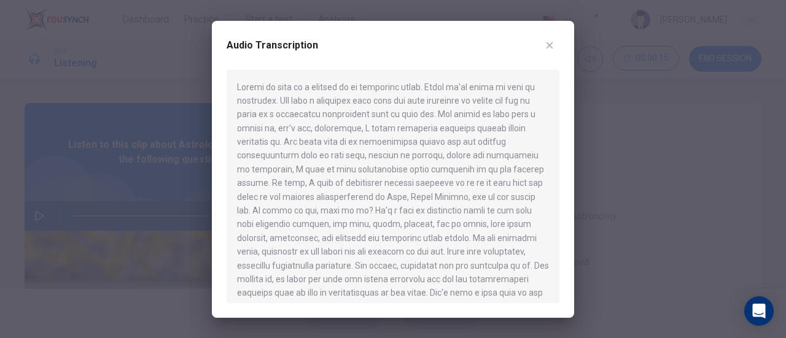
click at [163, 136] on div at bounding box center [393, 169] width 786 height 338
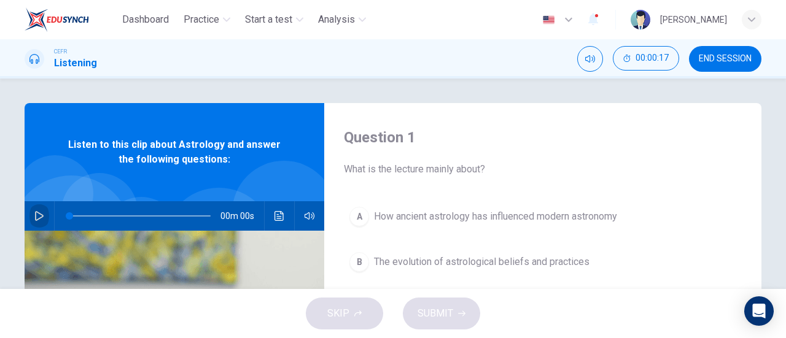
click at [41, 216] on icon "button" at bounding box center [39, 216] width 10 height 10
click at [87, 217] on span at bounding box center [139, 216] width 141 height 17
type input "0"
drag, startPoint x: 88, startPoint y: 214, endPoint x: 21, endPoint y: 210, distance: 67.1
click at [25, 210] on div "00m 00s" at bounding box center [175, 215] width 300 height 29
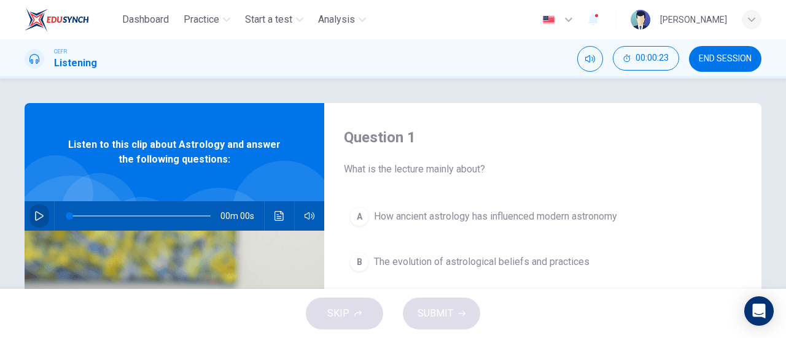
click at [36, 215] on icon "button" at bounding box center [39, 216] width 10 height 10
click at [41, 217] on icon "button" at bounding box center [39, 216] width 10 height 10
click at [39, 216] on icon "button" at bounding box center [39, 216] width 9 height 10
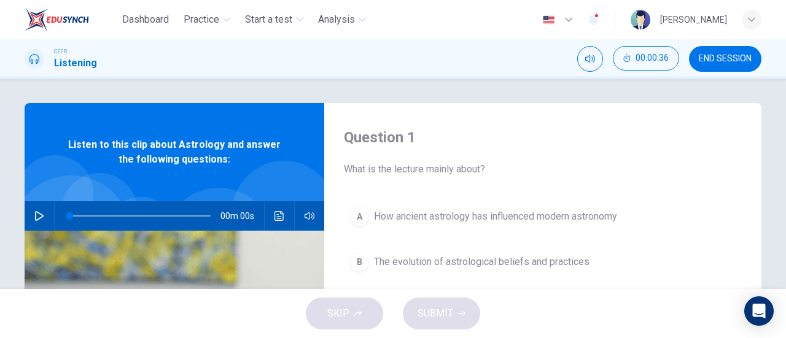
click at [39, 216] on icon "button" at bounding box center [39, 216] width 9 height 10
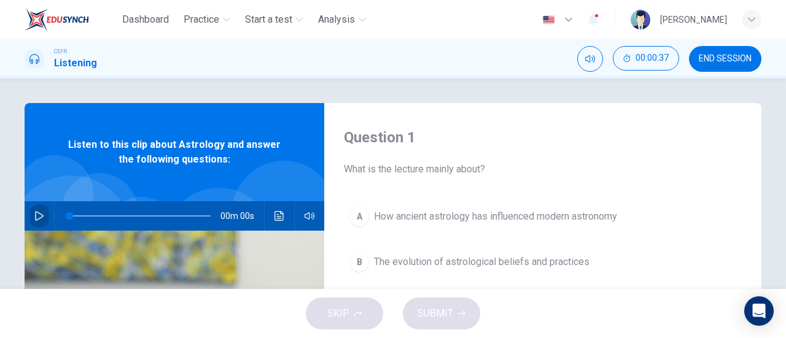
click at [39, 216] on icon "button" at bounding box center [39, 216] width 9 height 10
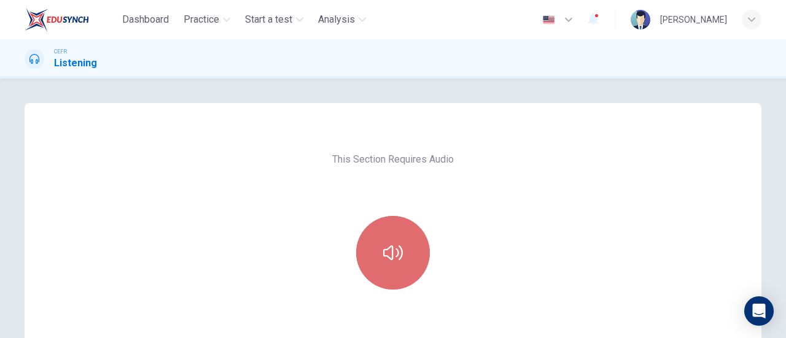
click at [375, 237] on button "button" at bounding box center [393, 253] width 74 height 74
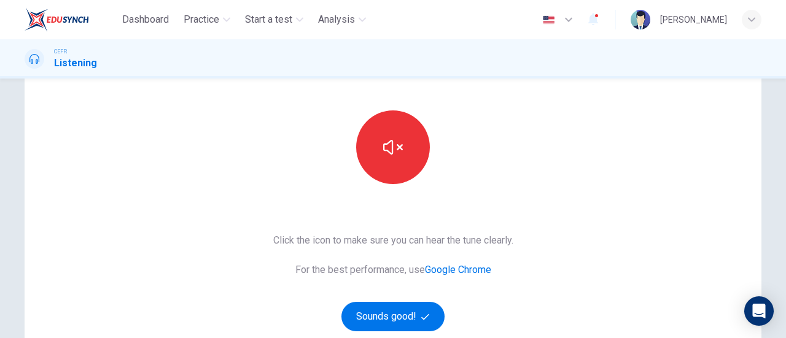
scroll to position [119, 0]
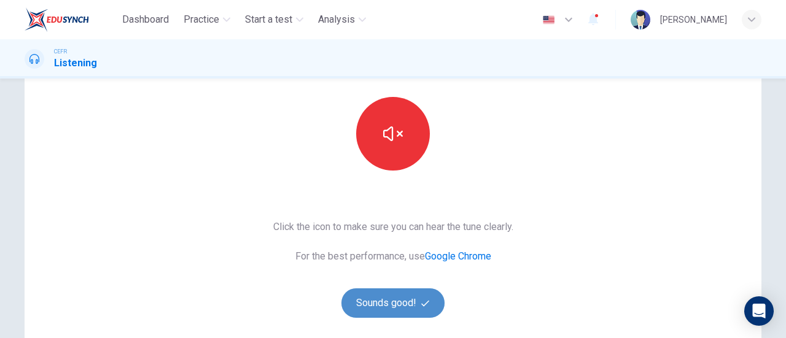
click at [407, 306] on button "Sounds good!" at bounding box center [392, 303] width 103 height 29
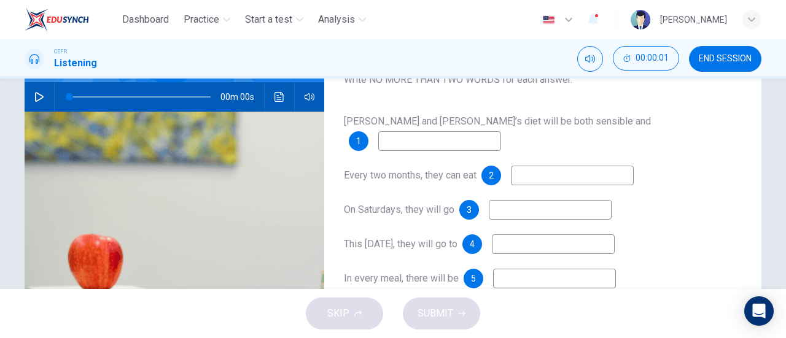
scroll to position [15, 0]
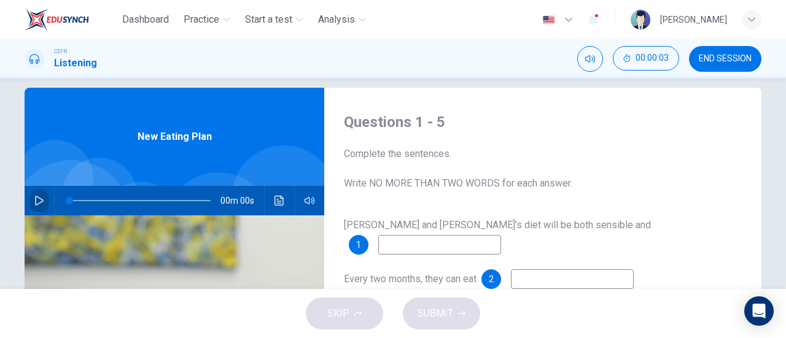
click at [35, 195] on button "button" at bounding box center [39, 200] width 20 height 29
click at [34, 201] on icon "button" at bounding box center [39, 201] width 10 height 10
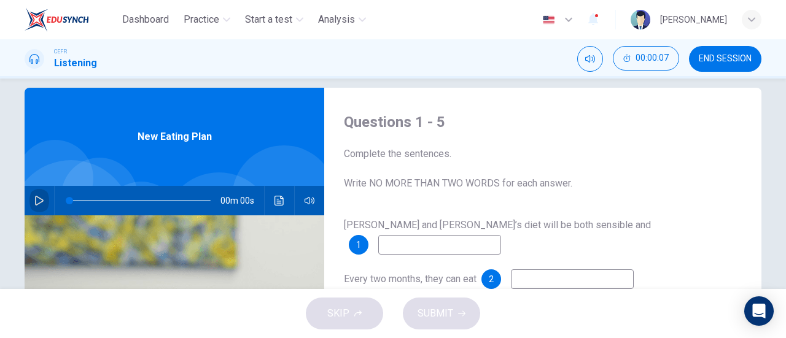
click at [34, 201] on icon "button" at bounding box center [39, 201] width 10 height 10
click at [731, 55] on span "END SESSION" at bounding box center [725, 59] width 53 height 10
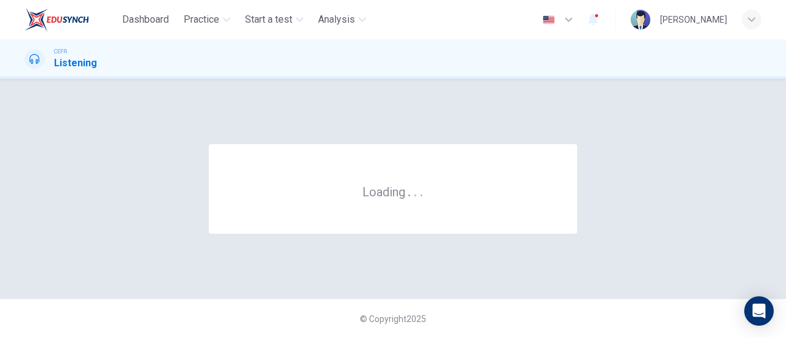
scroll to position [0, 0]
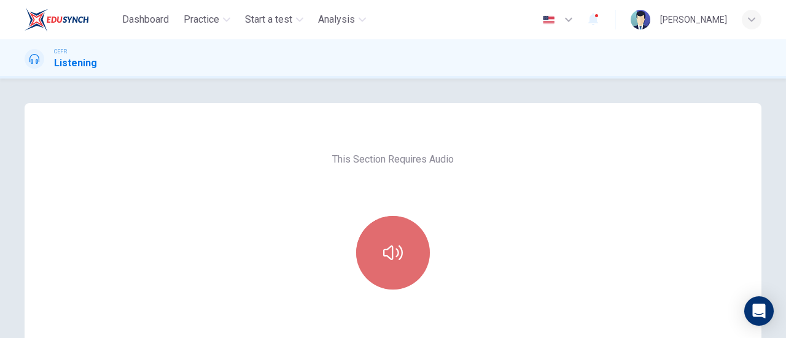
click at [391, 227] on button "button" at bounding box center [393, 253] width 74 height 74
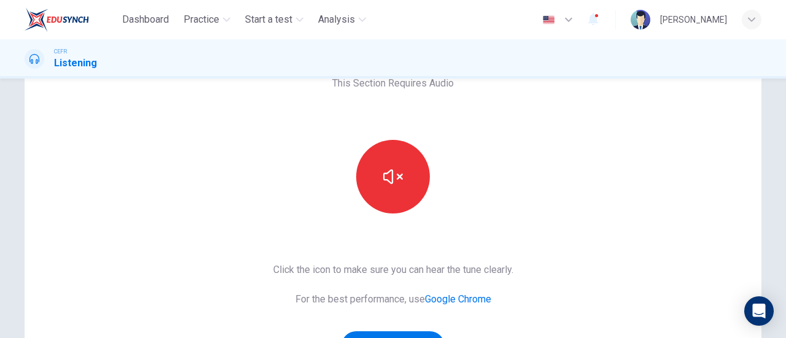
scroll to position [107, 0]
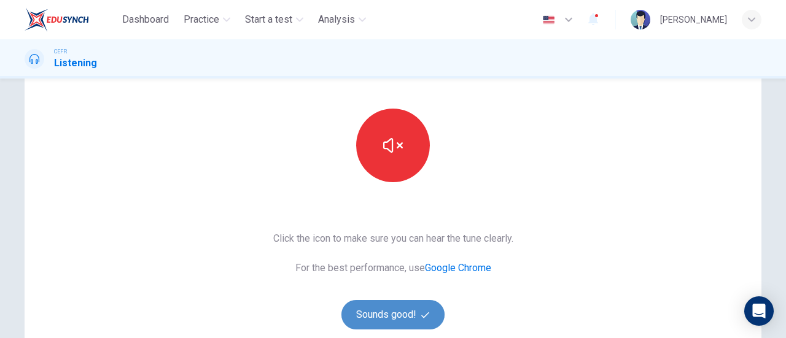
click at [407, 310] on button "Sounds good!" at bounding box center [392, 314] width 103 height 29
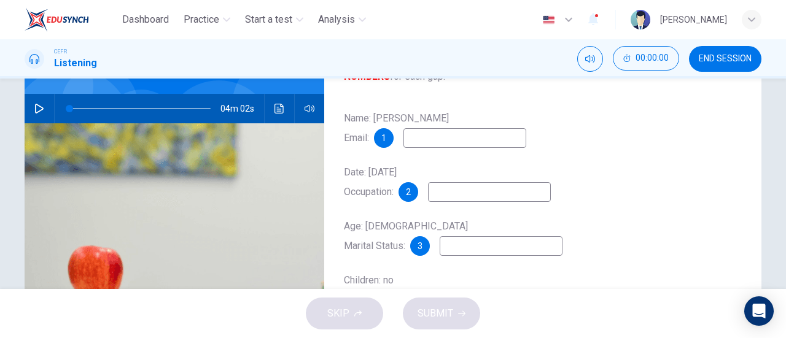
scroll to position [22, 0]
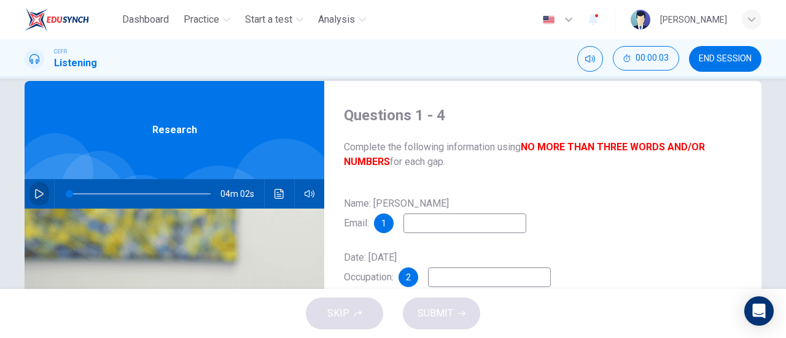
click at [37, 201] on button "button" at bounding box center [39, 193] width 20 height 29
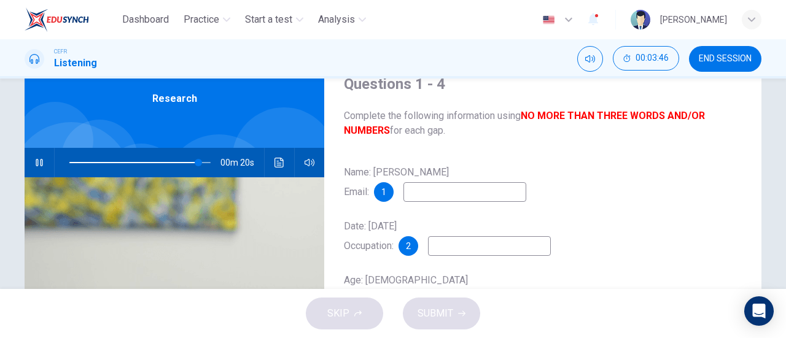
scroll to position [71, 0]
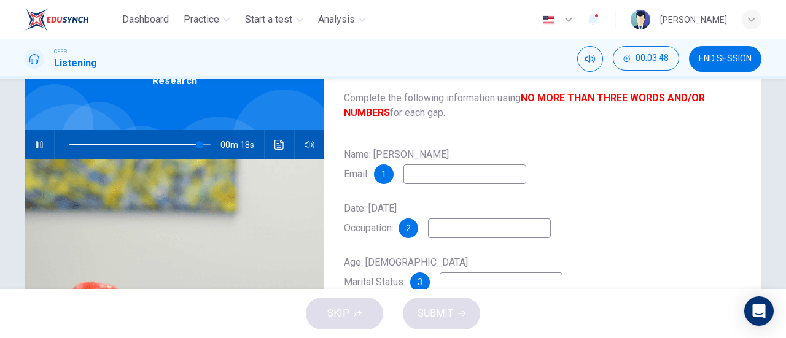
click at [429, 174] on input at bounding box center [464, 175] width 123 height 20
type input "93"
type input "w"
type input "93"
type input "wglass"
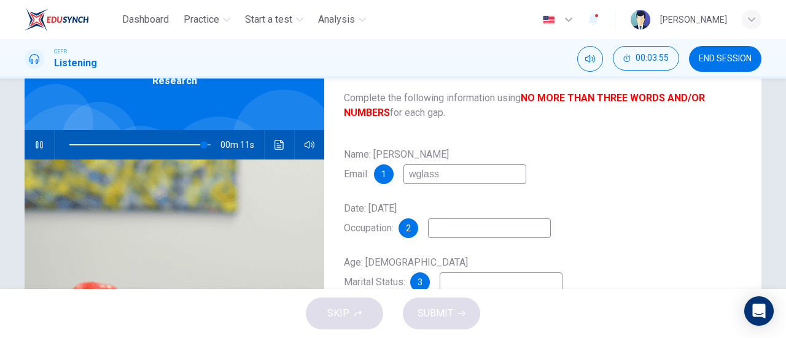
type input "96"
type input "wglas"
type input "96"
type input "wglas@g"
type input "96"
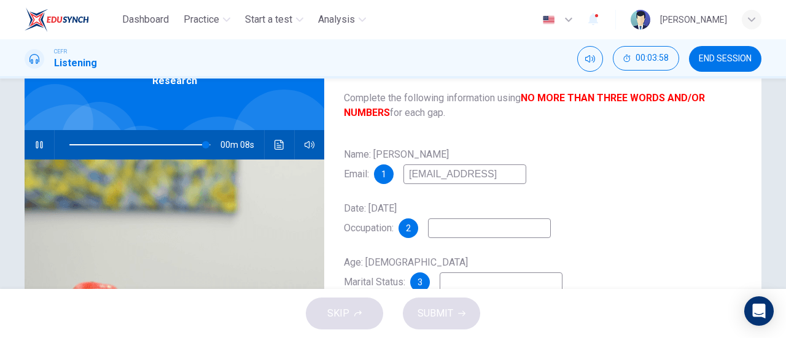
type input "wglas@gmail."
type input "97"
type input "wglas@gmail.co"
type input "98"
type input "wglas@gmail.com"
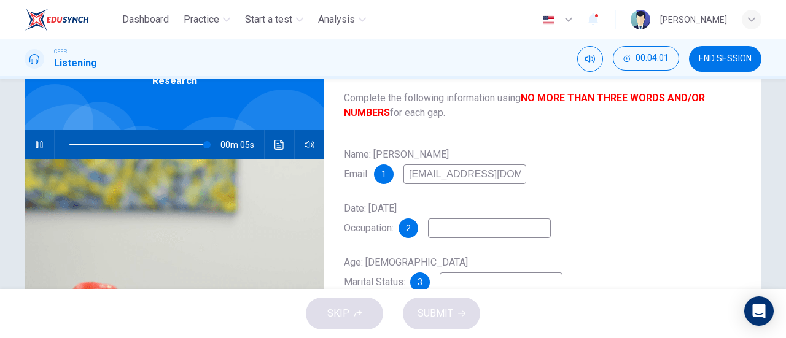
type input "98"
type input "wglas@gmail.com"
click at [480, 223] on input at bounding box center [489, 229] width 123 height 20
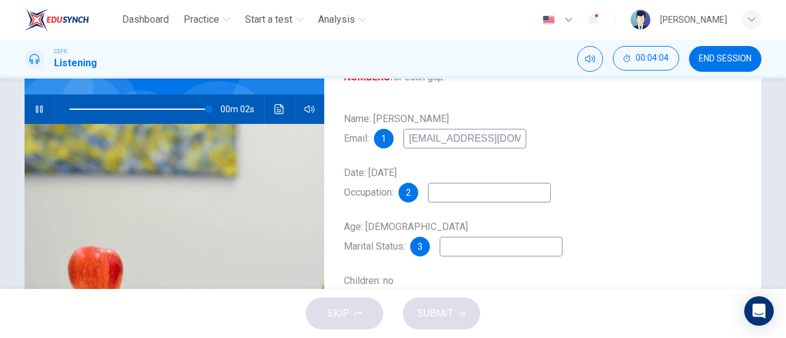
type input "99"
type input "civi"
type input "100"
type input "civil se"
type input "0"
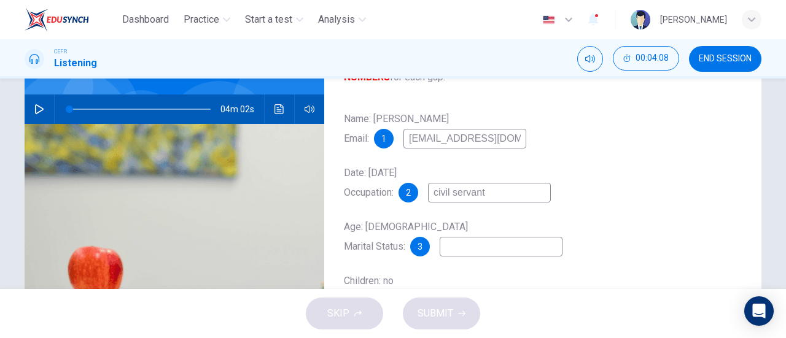
scroll to position [130, 0]
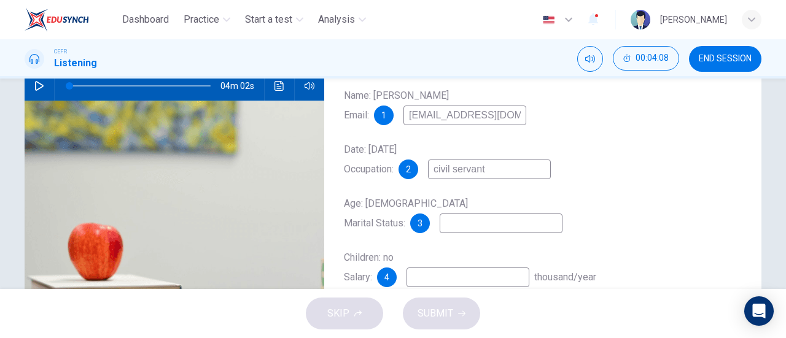
type input "civil servant"
click at [480, 223] on input at bounding box center [501, 224] width 123 height 20
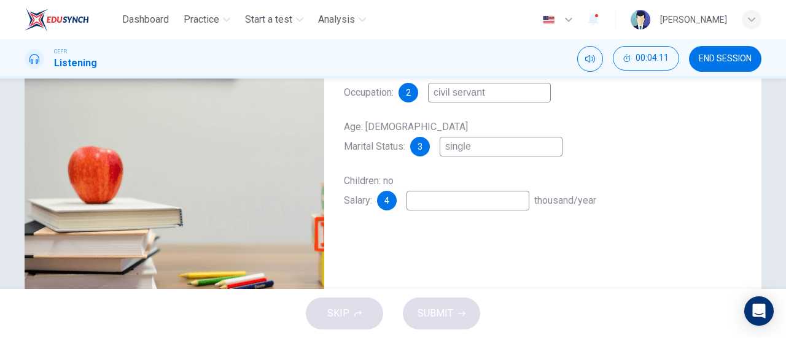
scroll to position [208, 0]
type input "single"
click at [487, 197] on input at bounding box center [468, 200] width 123 height 20
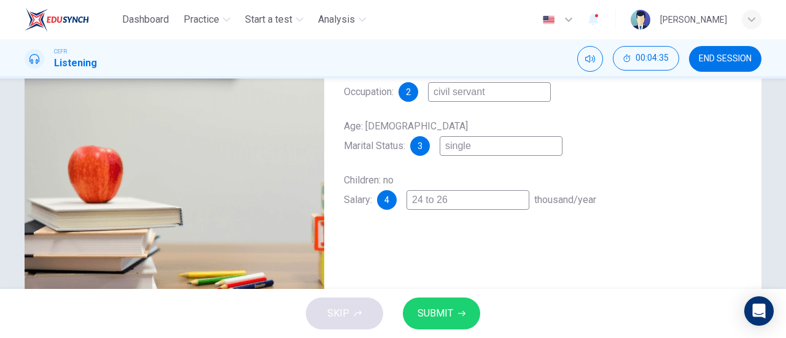
type input "24 to 26"
click at [454, 314] on button "SUBMIT" at bounding box center [441, 314] width 77 height 32
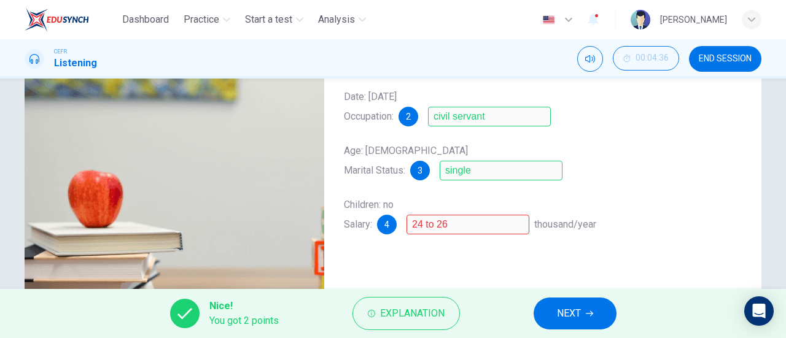
scroll to position [197, 0]
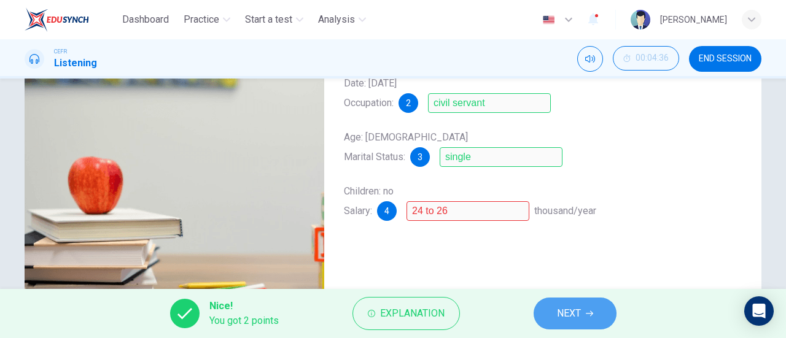
click at [580, 309] on span "NEXT" at bounding box center [569, 313] width 24 height 17
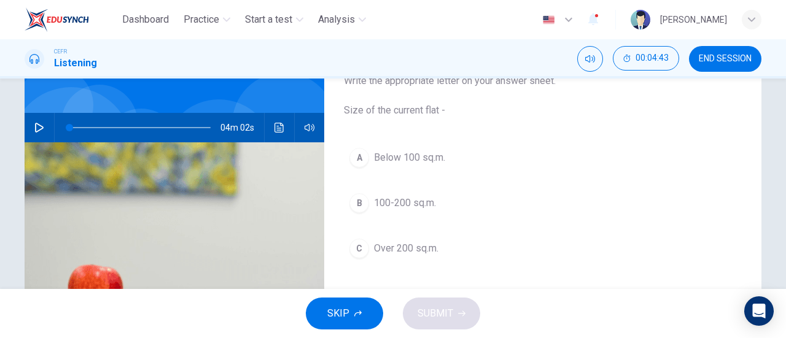
scroll to position [88, 0]
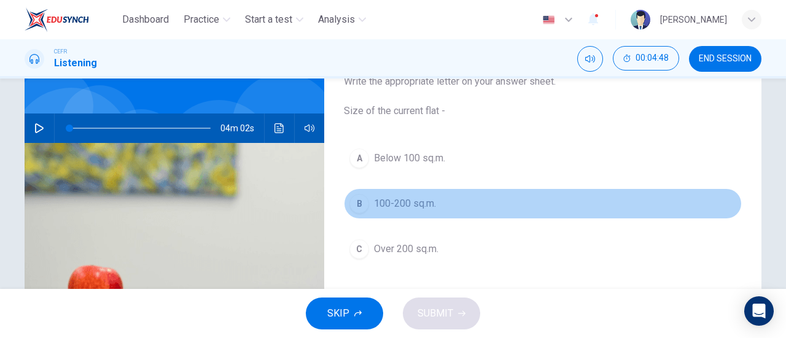
click at [413, 204] on span "100-200 sq.m." at bounding box center [405, 204] width 62 height 15
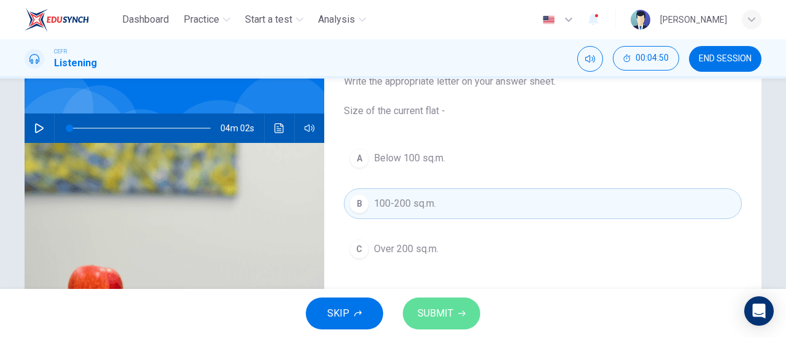
click at [445, 304] on button "SUBMIT" at bounding box center [441, 314] width 77 height 32
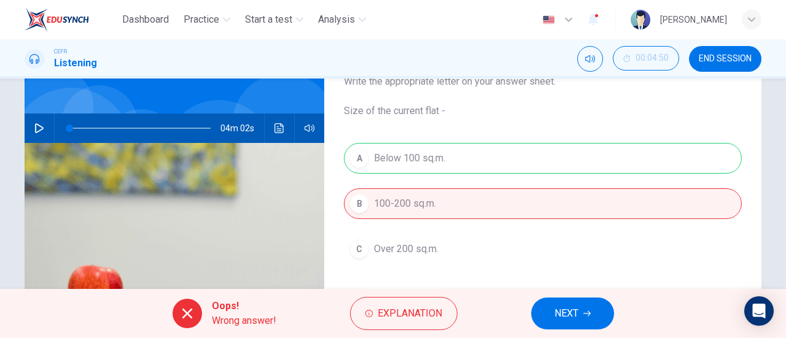
click at [442, 163] on div "A Below 100 sq.m. B 100-200 sq.m. C Over 200 sq.m." at bounding box center [543, 216] width 398 height 146
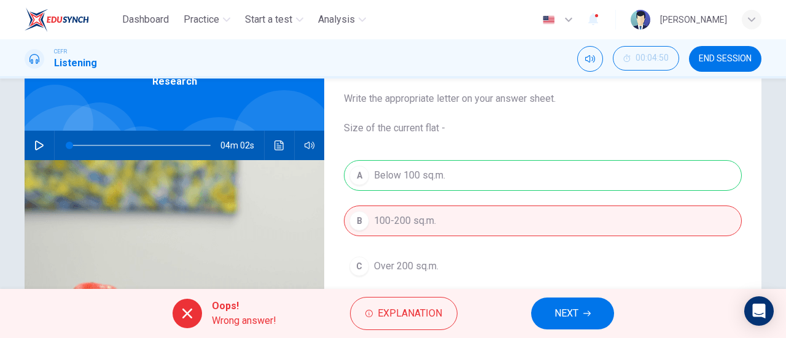
click at [442, 163] on div "A Below 100 sq.m. B 100-200 sq.m. C Over 200 sq.m." at bounding box center [543, 233] width 398 height 146
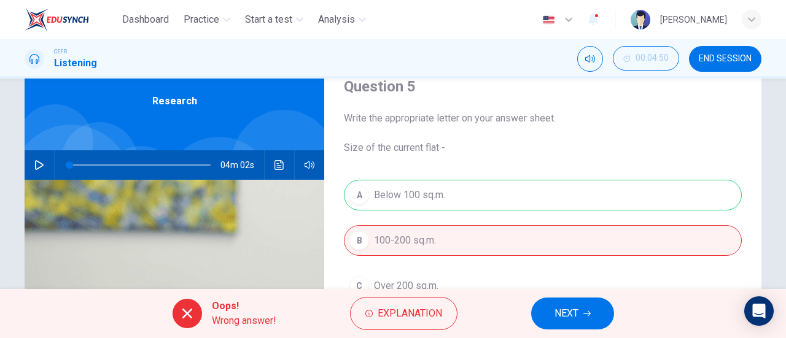
scroll to position [37, 0]
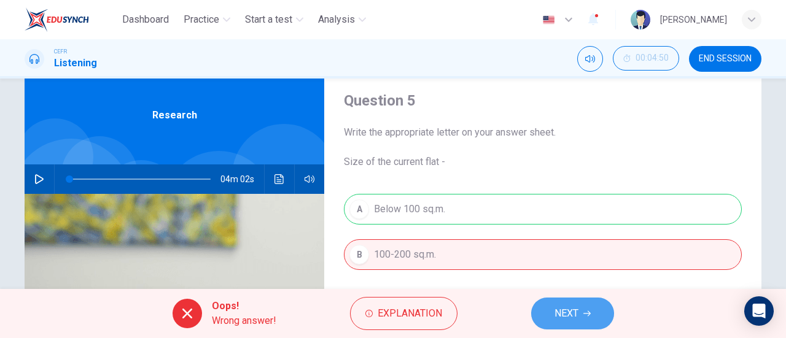
click at [569, 303] on button "NEXT" at bounding box center [572, 314] width 83 height 32
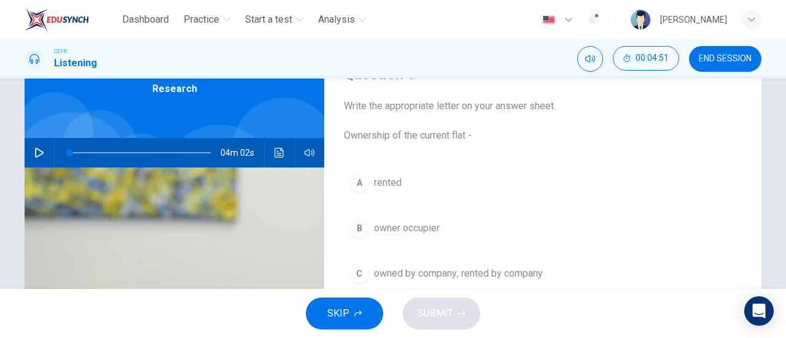
scroll to position [147, 0]
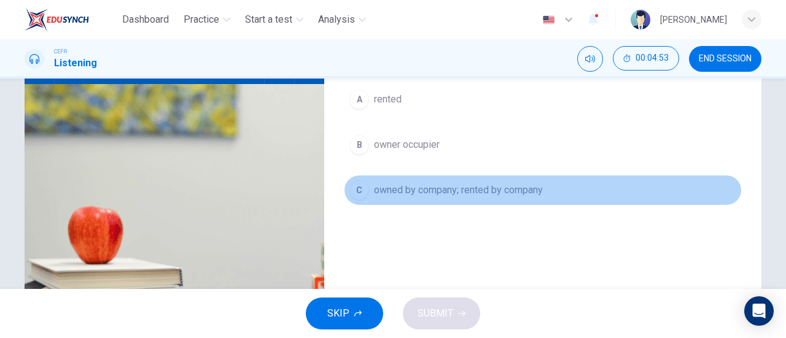
click at [415, 191] on span "owned by company; rented by company" at bounding box center [458, 190] width 169 height 15
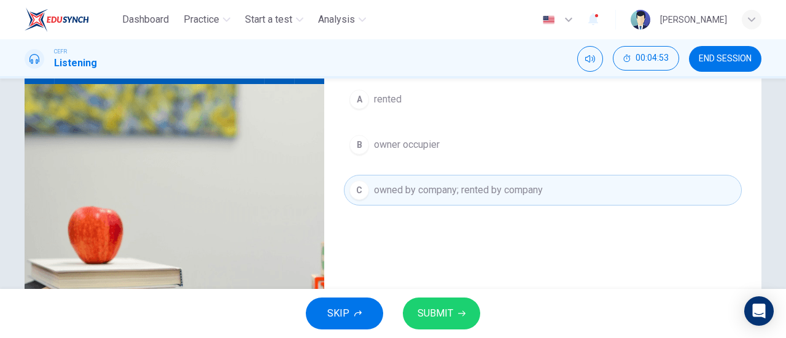
scroll to position [111, 0]
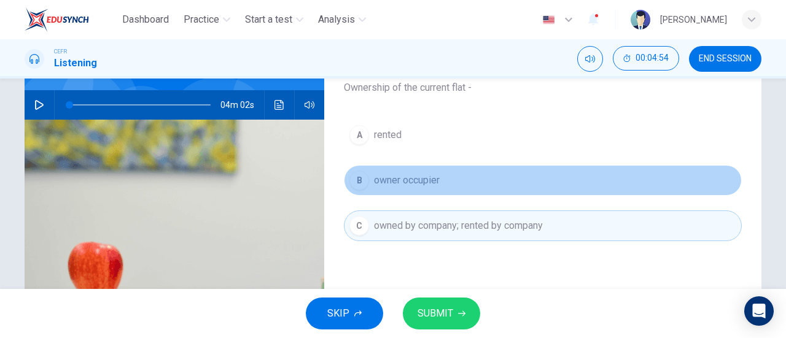
click at [415, 191] on button "B owner occupier" at bounding box center [543, 180] width 398 height 31
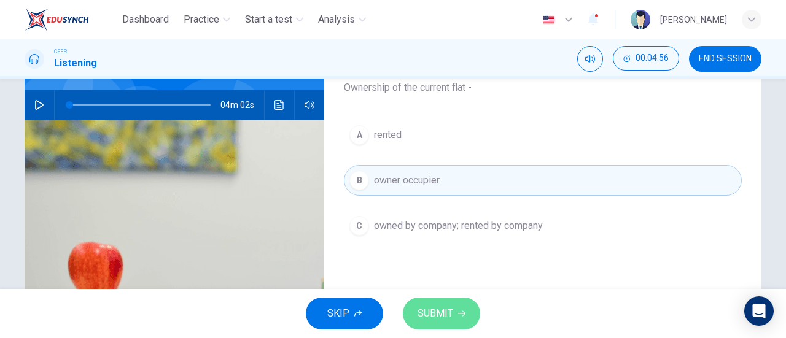
click at [454, 310] on button "SUBMIT" at bounding box center [441, 314] width 77 height 32
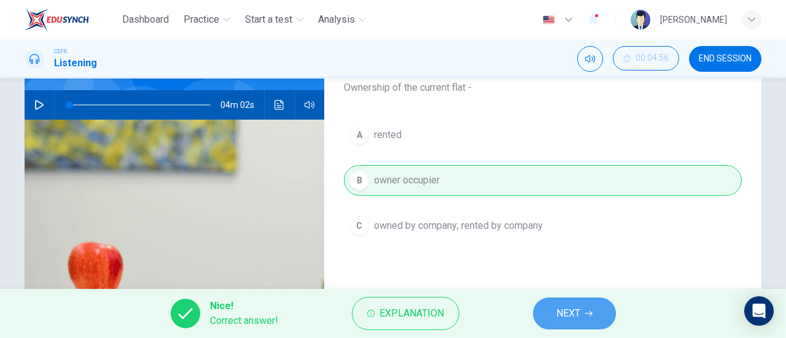
click at [572, 326] on button "NEXT" at bounding box center [574, 314] width 83 height 32
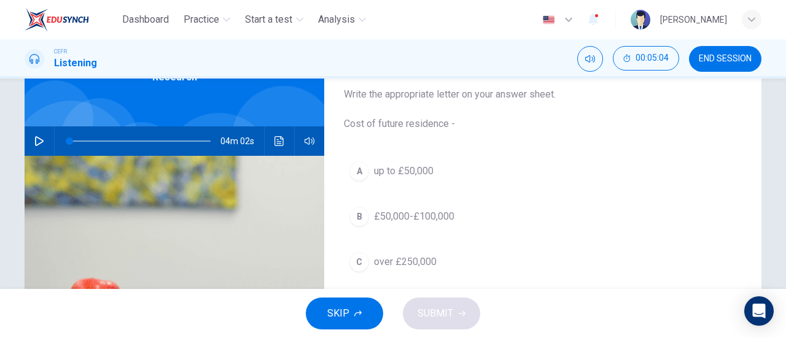
scroll to position [74, 0]
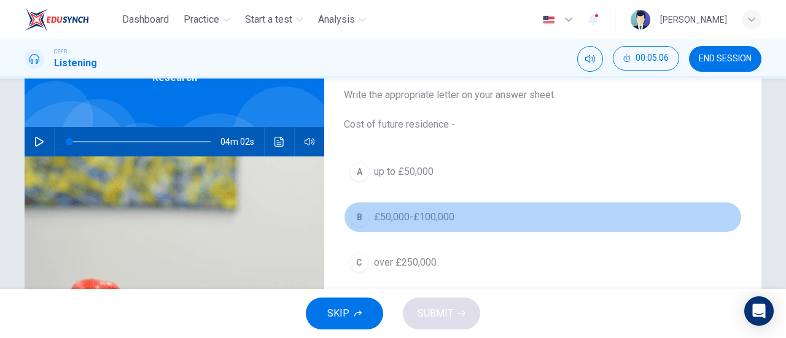
click at [417, 219] on span "£50,000-£100,000" at bounding box center [414, 217] width 80 height 15
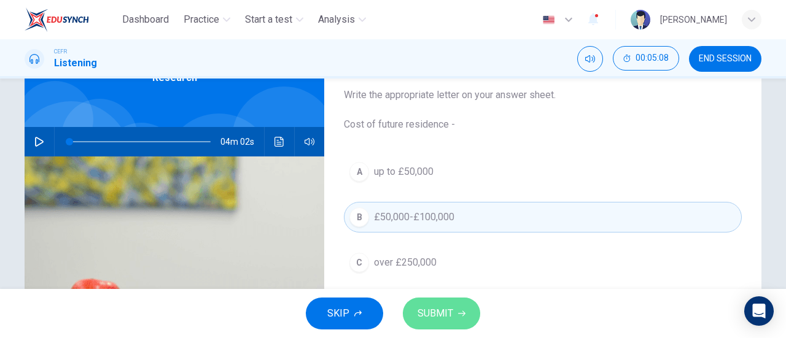
click at [441, 309] on span "SUBMIT" at bounding box center [436, 313] width 36 height 17
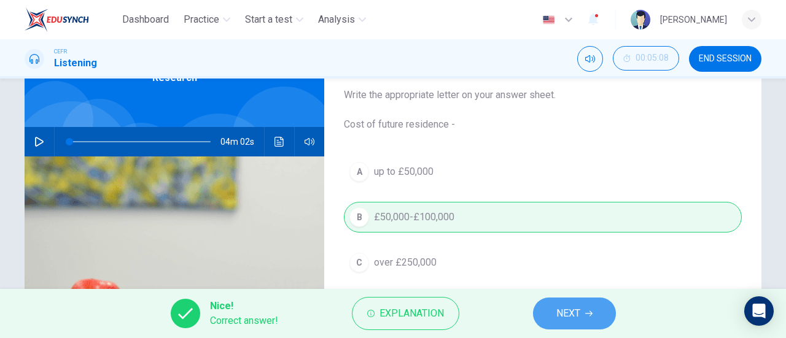
click at [555, 313] on button "NEXT" at bounding box center [574, 314] width 83 height 32
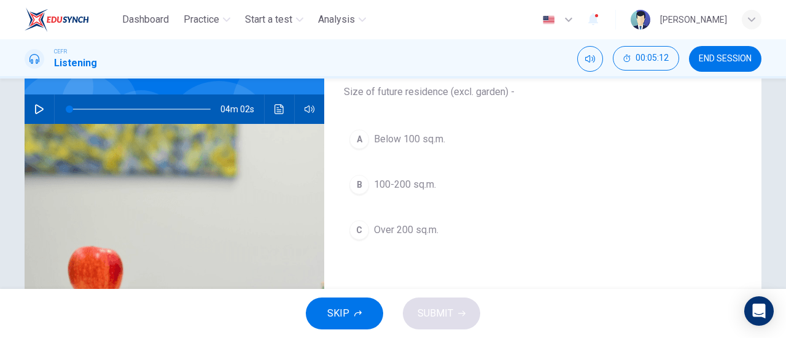
scroll to position [107, 0]
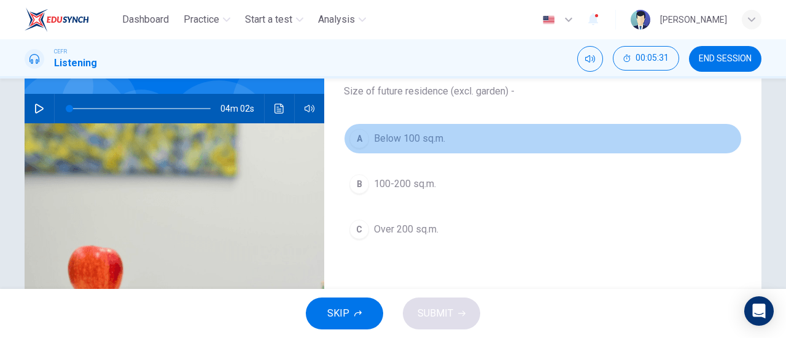
click at [419, 133] on span "Below 100 sq.m." at bounding box center [409, 138] width 71 height 15
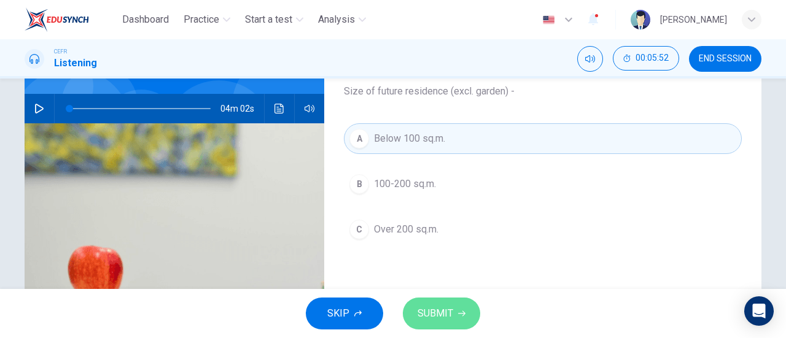
click at [434, 307] on span "SUBMIT" at bounding box center [436, 313] width 36 height 17
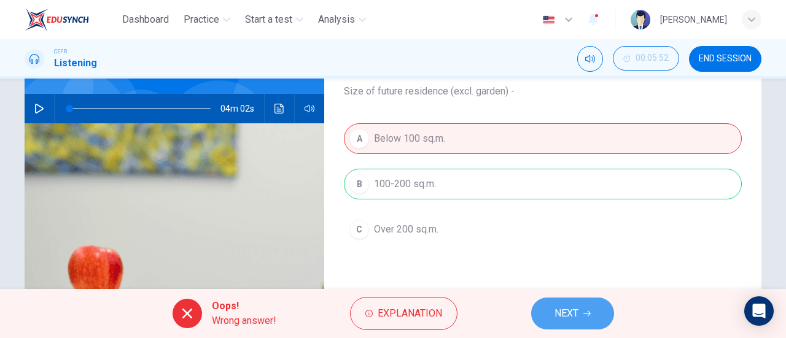
click at [566, 316] on span "NEXT" at bounding box center [567, 313] width 24 height 17
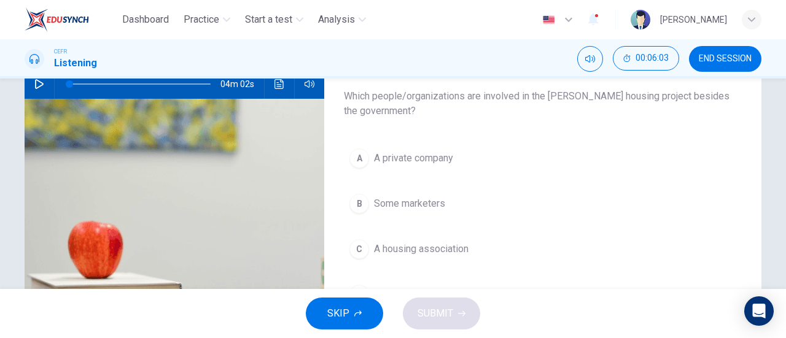
scroll to position [130, 0]
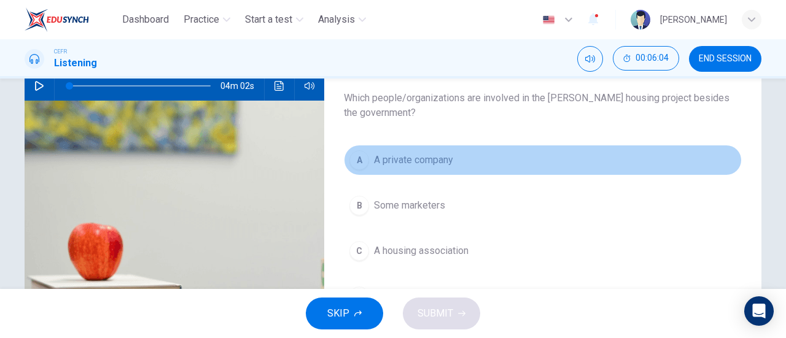
click at [443, 164] on span "A private company" at bounding box center [413, 160] width 79 height 15
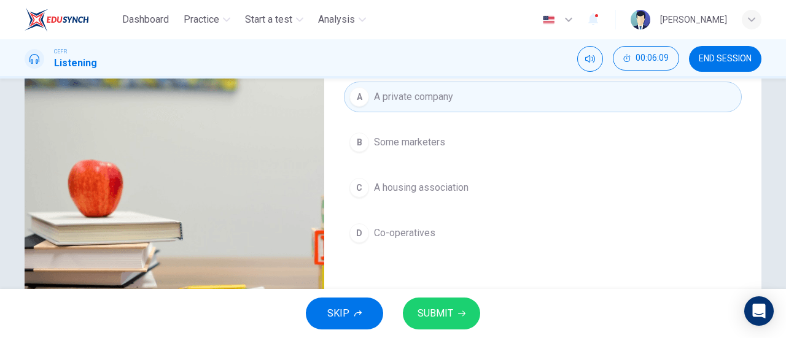
scroll to position [194, 0]
click at [447, 317] on span "SUBMIT" at bounding box center [436, 313] width 36 height 17
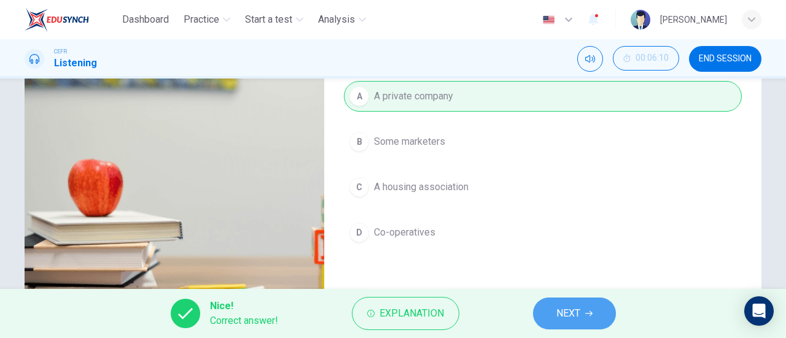
click at [561, 318] on span "NEXT" at bounding box center [568, 313] width 24 height 17
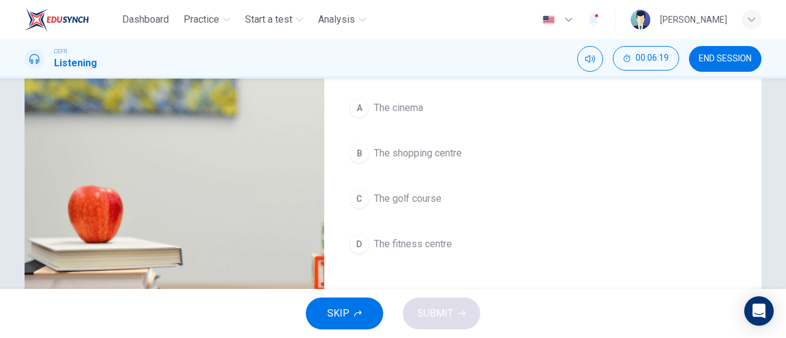
scroll to position [169, 0]
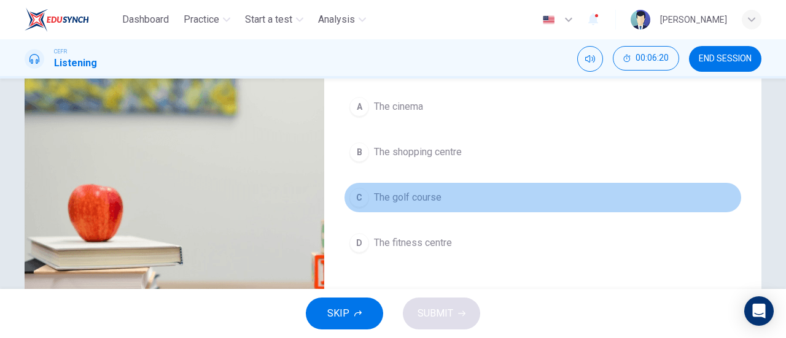
click at [418, 193] on span "The golf course" at bounding box center [408, 197] width 68 height 15
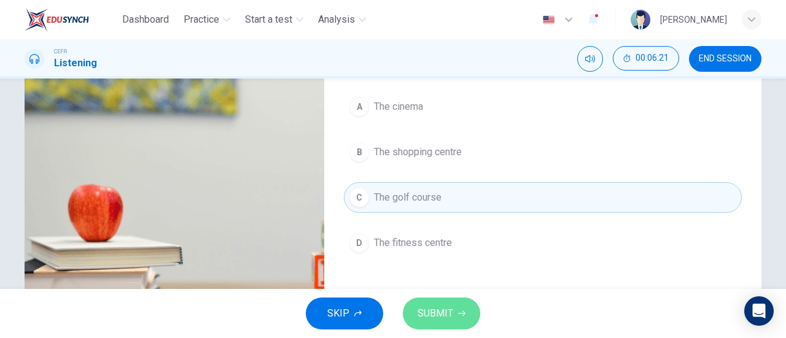
click at [431, 298] on button "SUBMIT" at bounding box center [441, 314] width 77 height 32
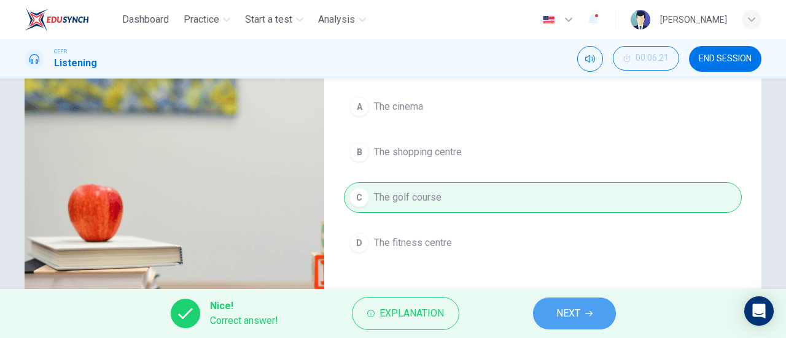
click at [571, 316] on span "NEXT" at bounding box center [568, 313] width 24 height 17
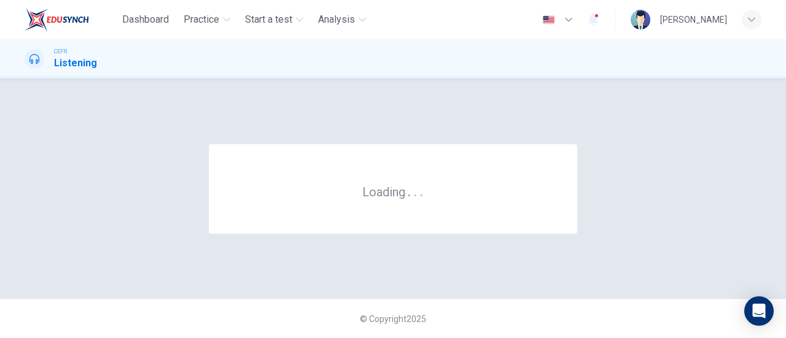
scroll to position [0, 0]
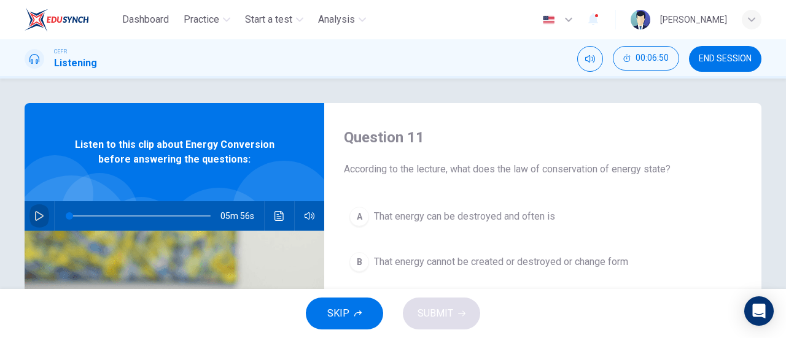
click at [35, 213] on icon "button" at bounding box center [39, 216] width 9 height 10
click at [37, 213] on icon "button" at bounding box center [39, 216] width 10 height 10
click at [37, 213] on icon "button" at bounding box center [39, 216] width 9 height 10
click at [36, 211] on icon "button" at bounding box center [39, 216] width 10 height 10
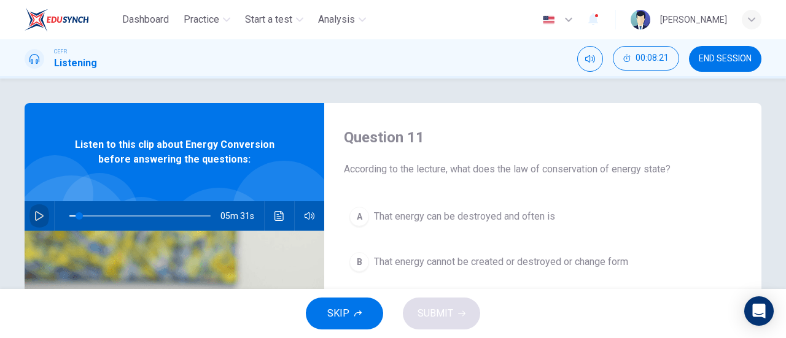
click at [36, 211] on icon "button" at bounding box center [39, 216] width 10 height 10
click at [35, 212] on icon "button" at bounding box center [39, 216] width 9 height 10
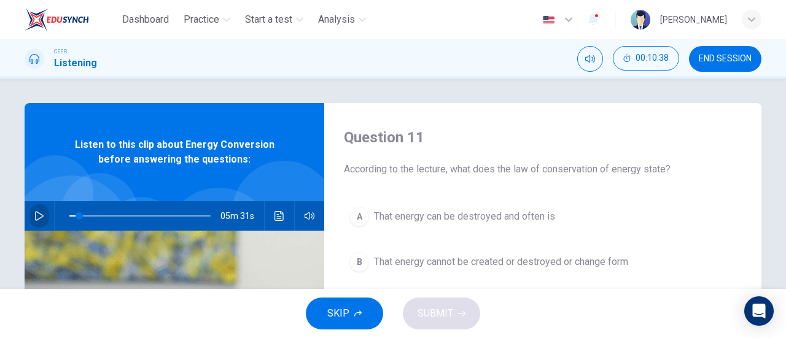
click at [35, 212] on icon "button" at bounding box center [39, 216] width 9 height 10
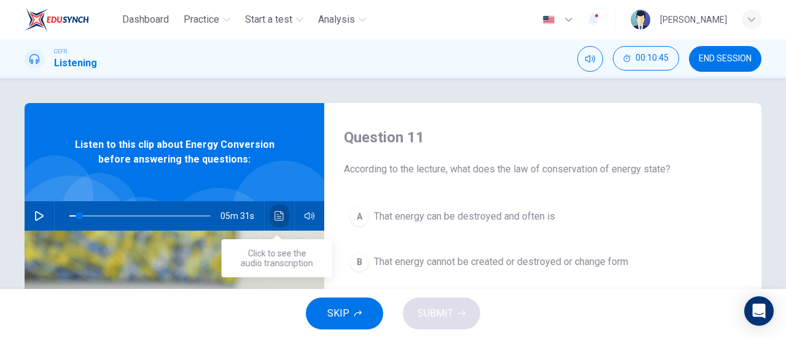
click at [275, 213] on icon "Click to see the audio transcription" at bounding box center [280, 216] width 10 height 10
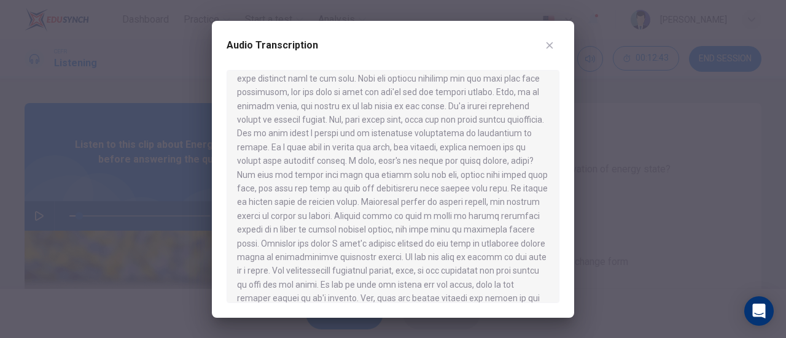
scroll to position [612, 0]
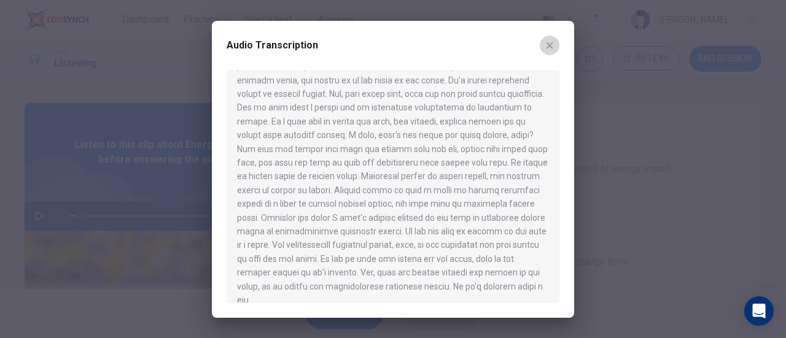
click at [553, 44] on icon "button" at bounding box center [550, 46] width 10 height 10
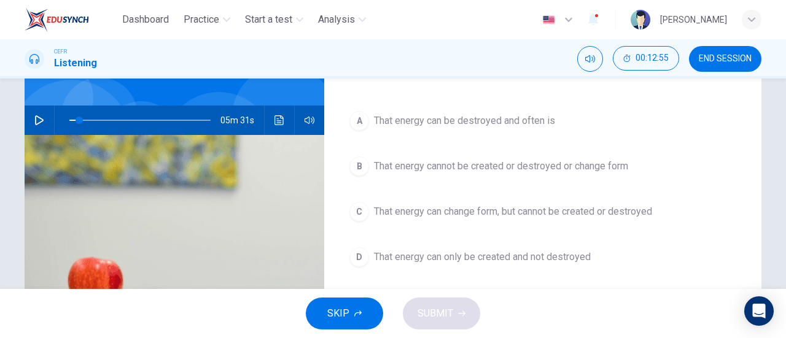
scroll to position [105, 0]
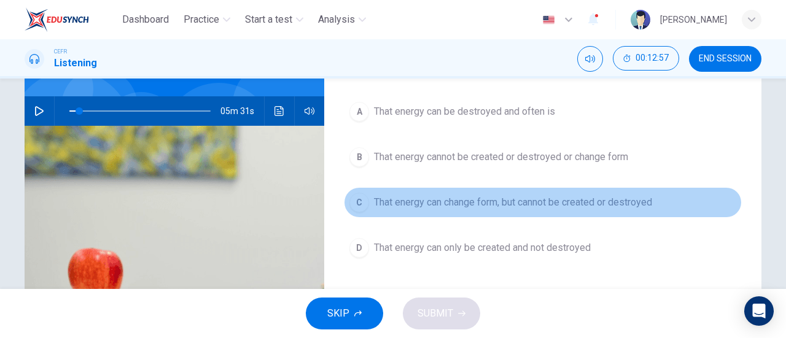
click at [356, 198] on div "C" at bounding box center [359, 203] width 20 height 20
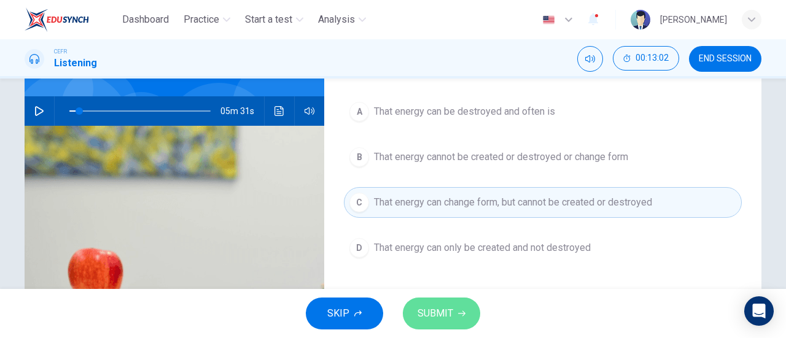
click at [451, 305] on span "SUBMIT" at bounding box center [436, 313] width 36 height 17
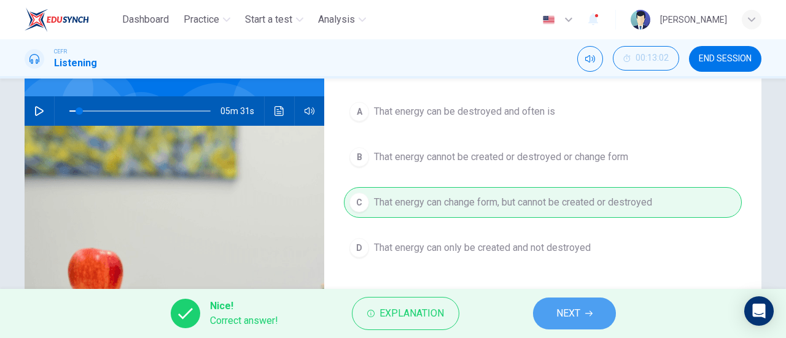
click at [564, 306] on span "NEXT" at bounding box center [568, 313] width 24 height 17
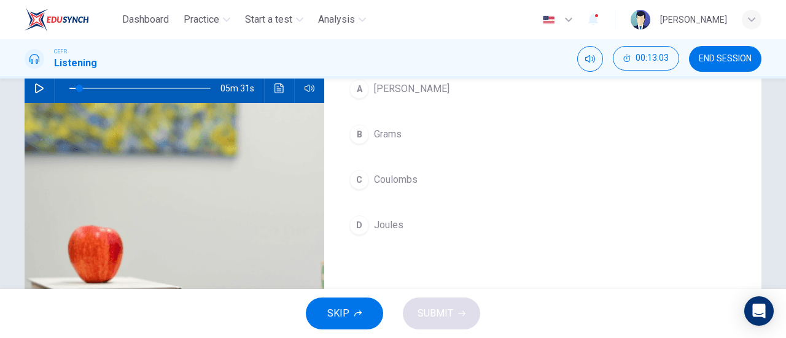
scroll to position [128, 0]
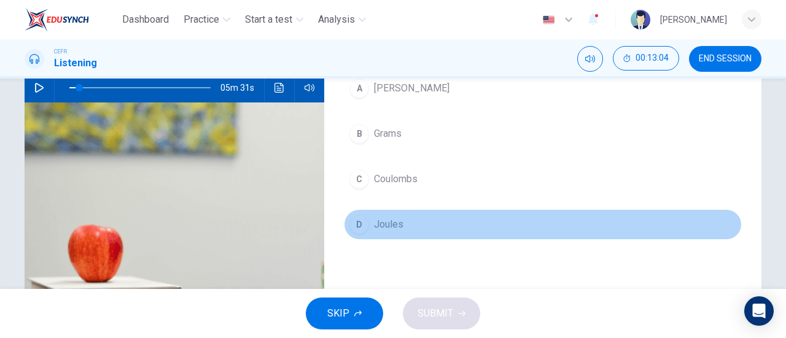
click at [378, 227] on span "Joules" at bounding box center [388, 224] width 29 height 15
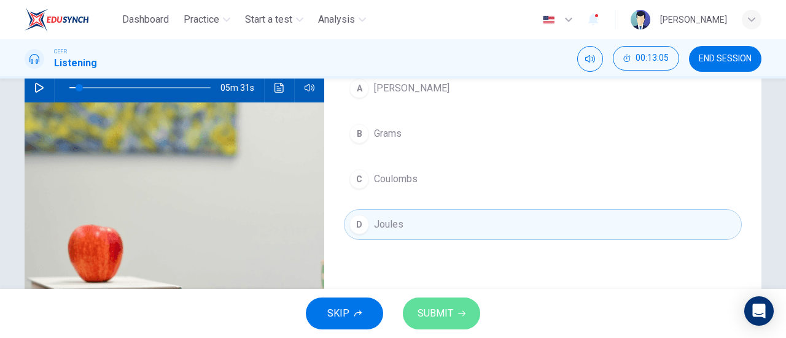
click at [445, 318] on span "SUBMIT" at bounding box center [436, 313] width 36 height 17
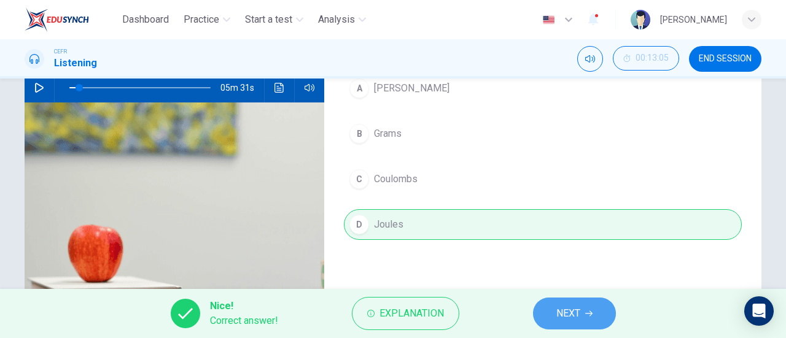
click at [579, 306] on span "NEXT" at bounding box center [568, 313] width 24 height 17
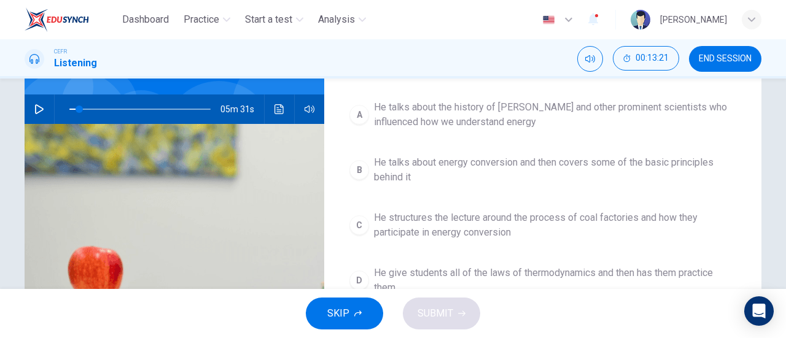
scroll to position [96, 0]
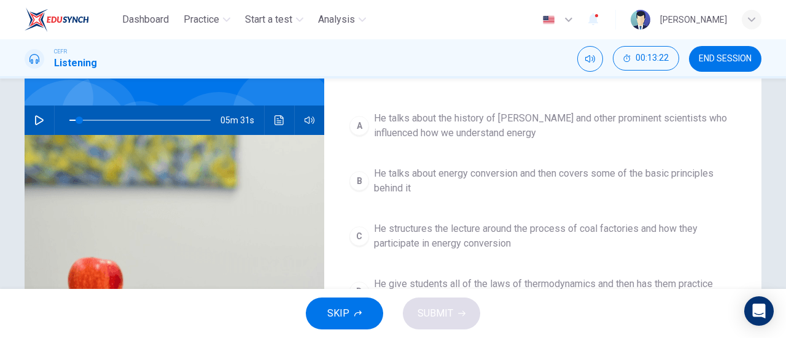
click at [502, 121] on span "He talks about the history of James Joules and other prominent scientists who i…" at bounding box center [555, 125] width 362 height 29
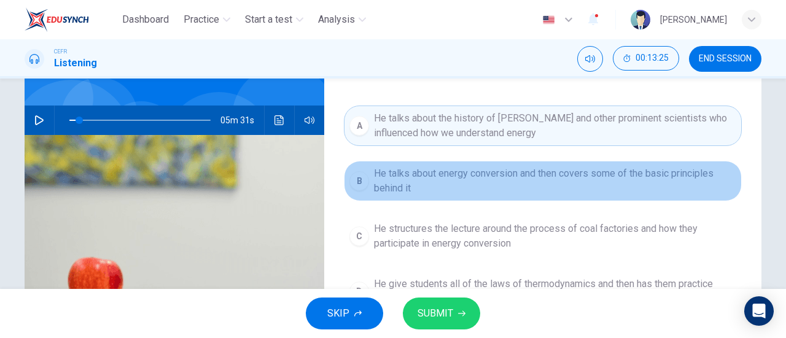
click at [538, 179] on span "He talks about energy conversion and then covers some of the basic principles b…" at bounding box center [555, 180] width 362 height 29
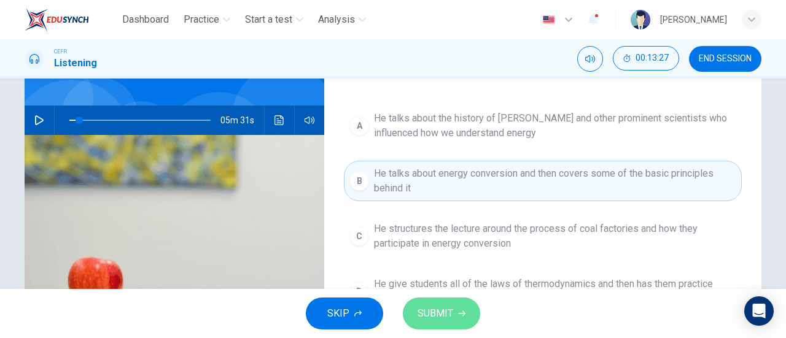
click at [458, 324] on button "SUBMIT" at bounding box center [441, 314] width 77 height 32
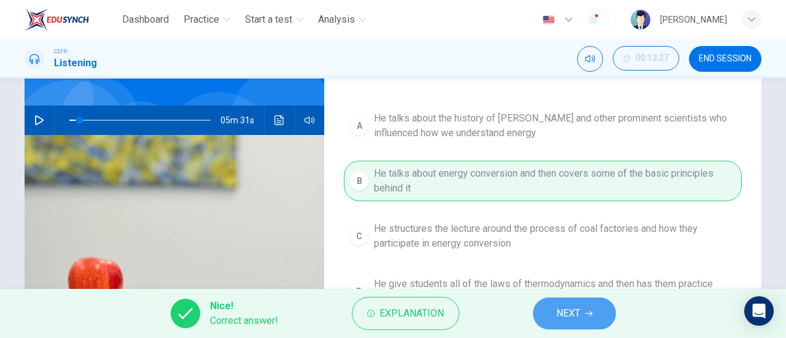
click at [573, 318] on span "NEXT" at bounding box center [568, 313] width 24 height 17
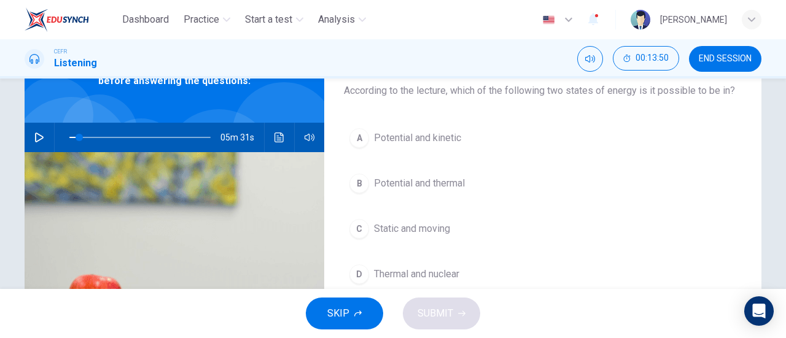
scroll to position [84, 0]
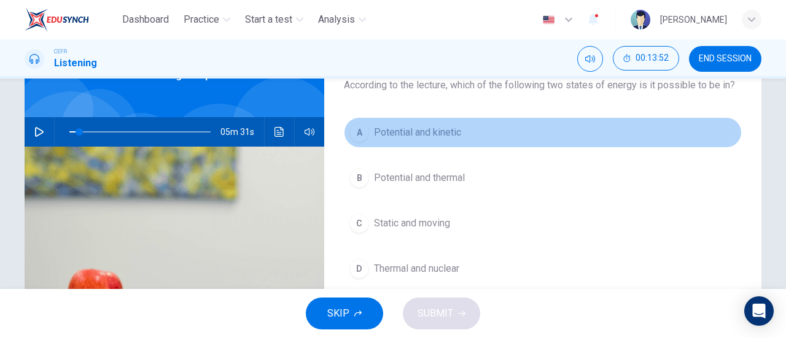
click at [451, 128] on span "Potential and kinetic" at bounding box center [417, 132] width 87 height 15
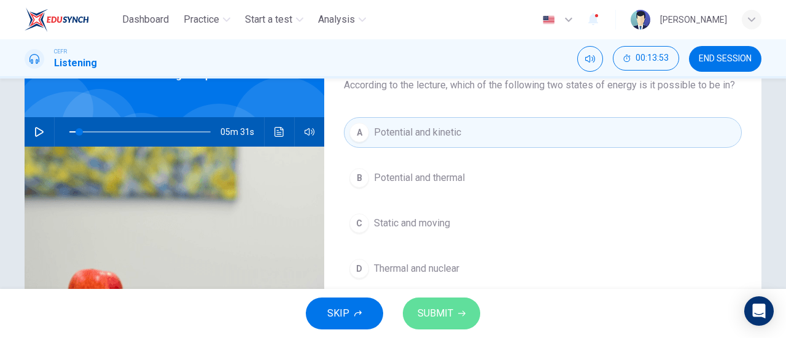
click at [442, 304] on button "SUBMIT" at bounding box center [441, 314] width 77 height 32
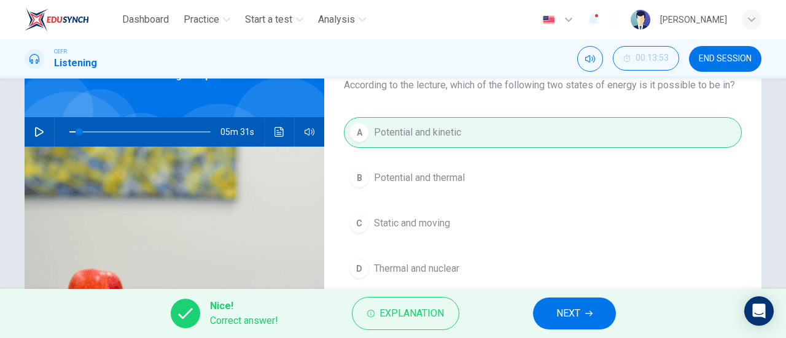
click at [566, 314] on span "NEXT" at bounding box center [568, 313] width 24 height 17
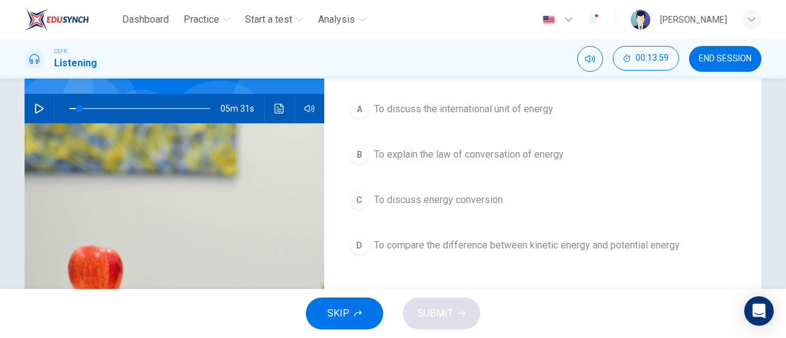
scroll to position [134, 0]
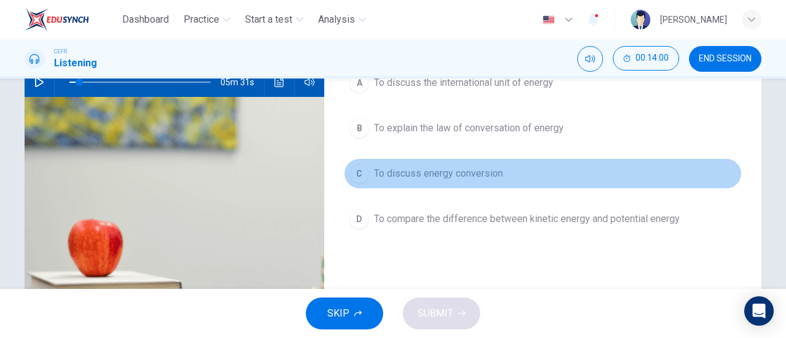
click at [469, 171] on span "To discuss energy conversion" at bounding box center [438, 173] width 129 height 15
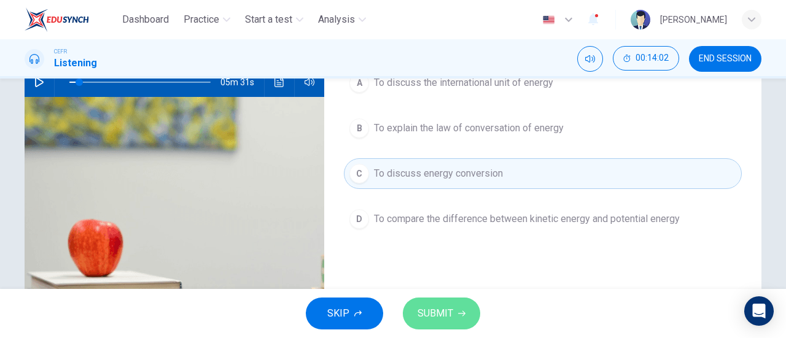
click at [431, 319] on span "SUBMIT" at bounding box center [436, 313] width 36 height 17
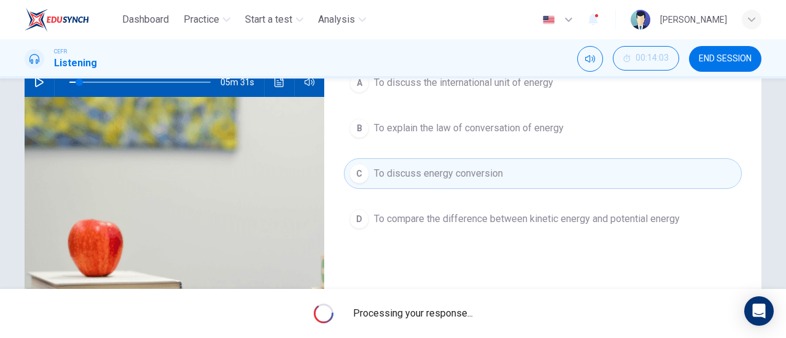
type input "7"
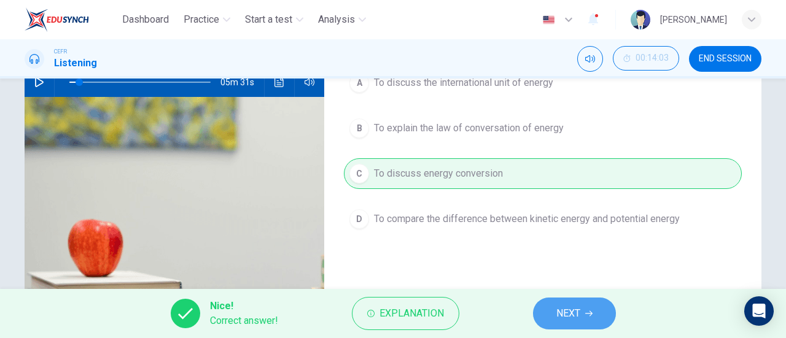
click at [550, 305] on button "NEXT" at bounding box center [574, 314] width 83 height 32
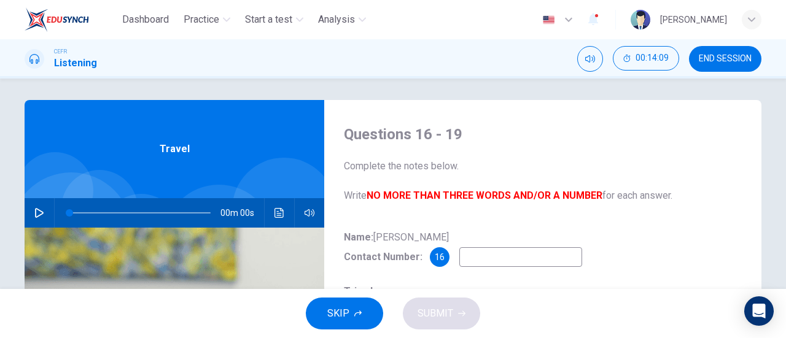
scroll to position [0, 0]
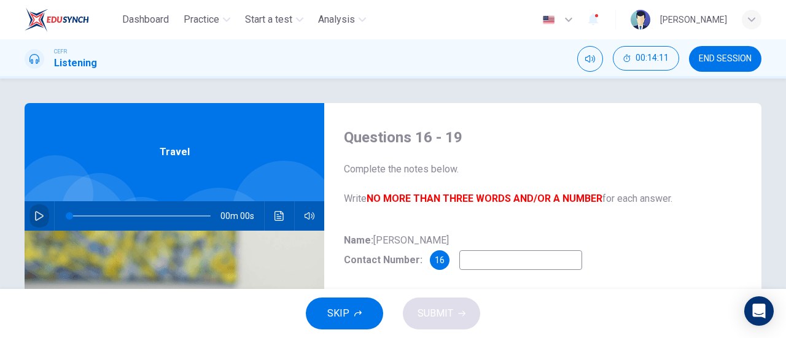
click at [36, 216] on icon "button" at bounding box center [39, 216] width 10 height 10
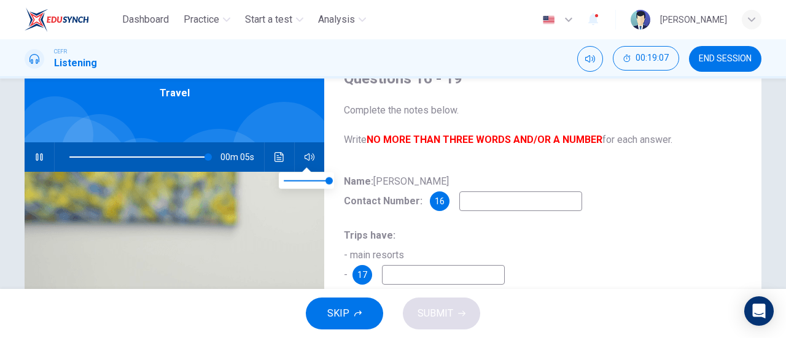
scroll to position [60, 0]
click at [490, 201] on input at bounding box center [520, 201] width 123 height 20
type input "0"
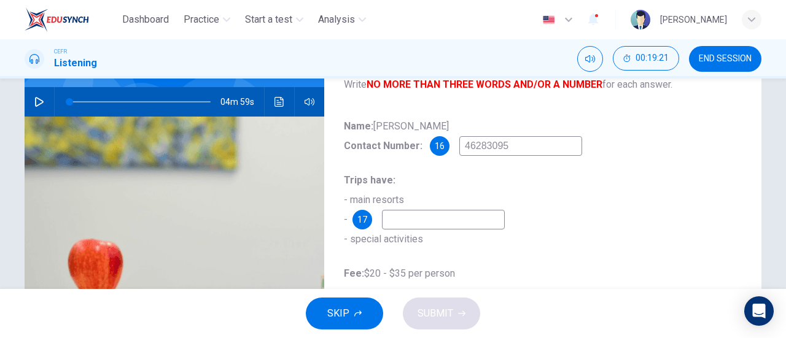
scroll to position [116, 0]
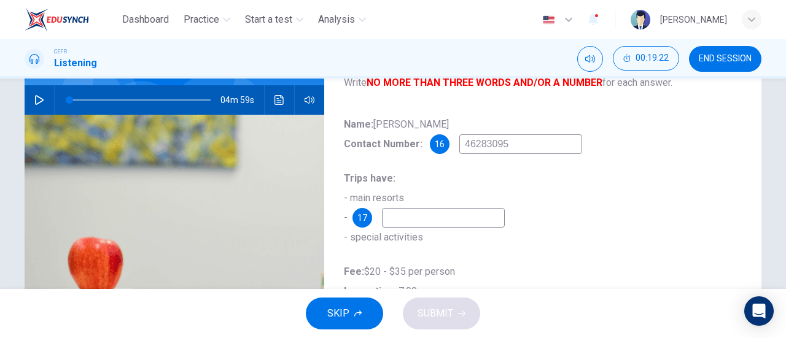
type input "46283095"
click at [467, 218] on input at bounding box center [443, 218] width 123 height 20
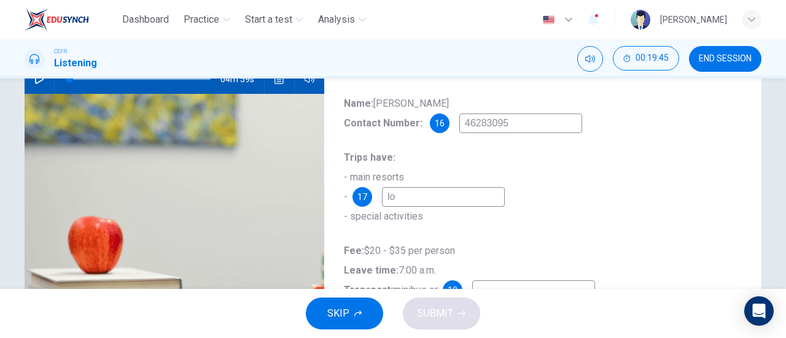
type input "l"
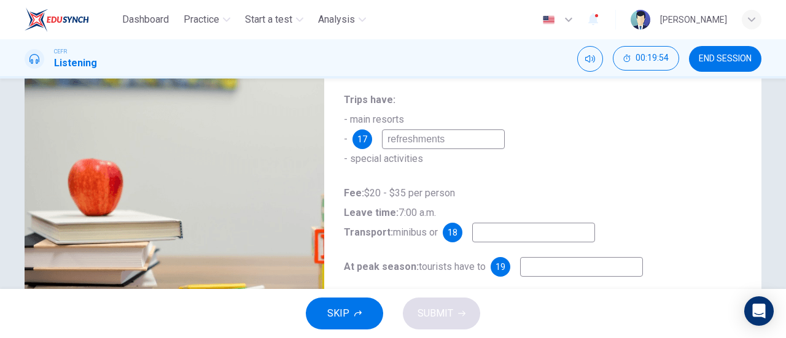
scroll to position [211, 0]
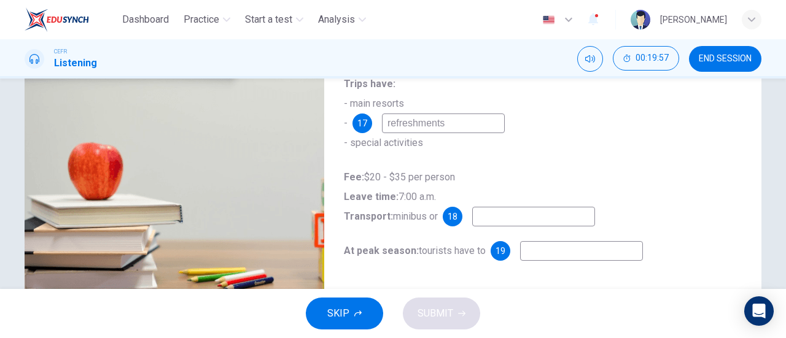
type input "refreshments"
click at [484, 216] on input at bounding box center [533, 217] width 123 height 20
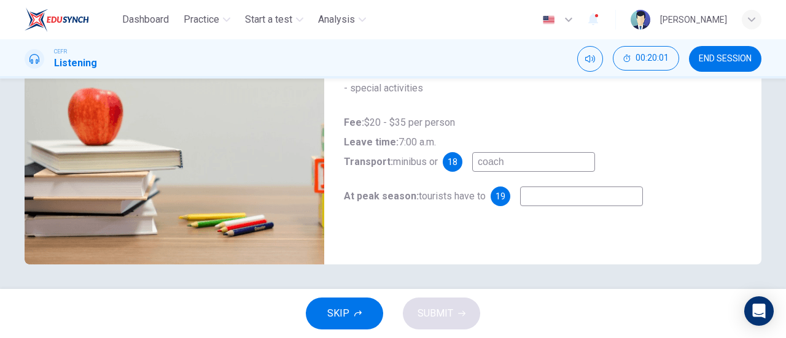
type input "coach"
click at [542, 196] on input at bounding box center [581, 197] width 123 height 20
type input "r"
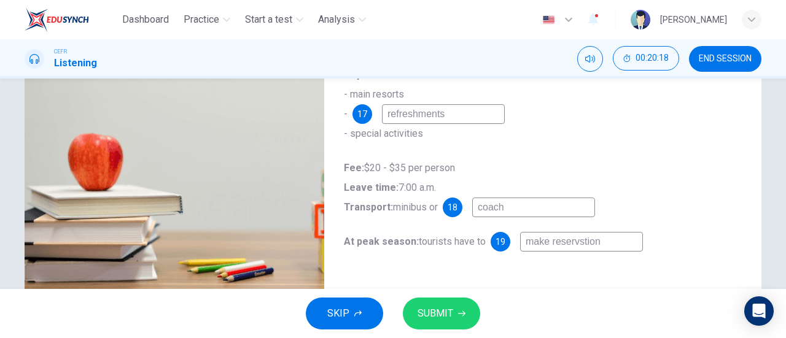
scroll to position [240, 0]
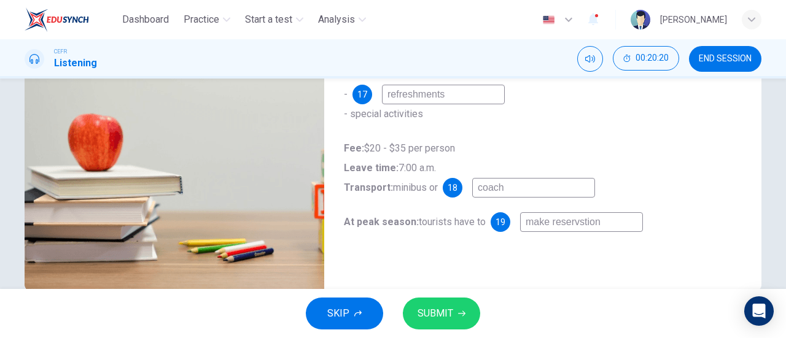
click at [579, 222] on input "make reservstion" at bounding box center [581, 222] width 123 height 20
click at [582, 224] on input "make reservstion" at bounding box center [581, 222] width 123 height 20
type input "make reservation"
click at [436, 313] on span "SUBMIT" at bounding box center [436, 313] width 36 height 17
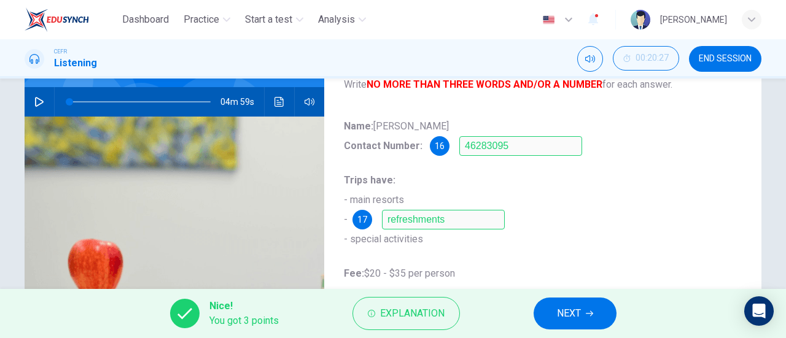
scroll to position [265, 0]
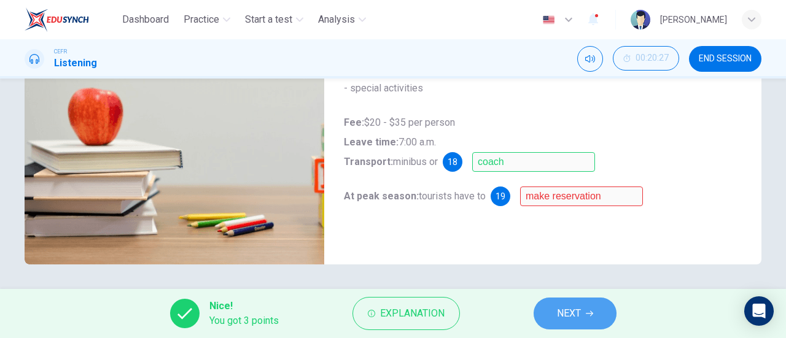
click at [601, 311] on button "NEXT" at bounding box center [575, 314] width 83 height 32
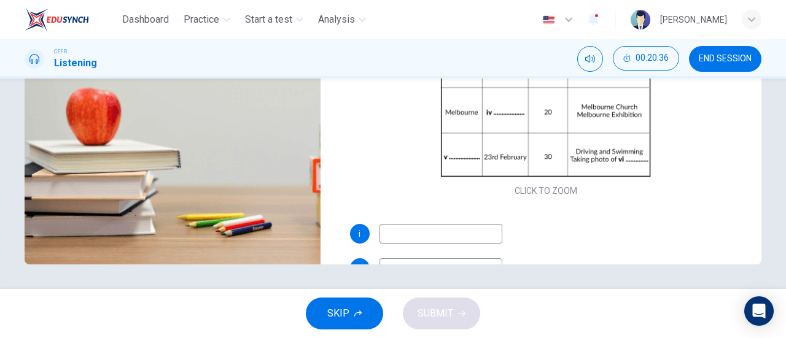
click at [388, 235] on input at bounding box center [441, 234] width 123 height 20
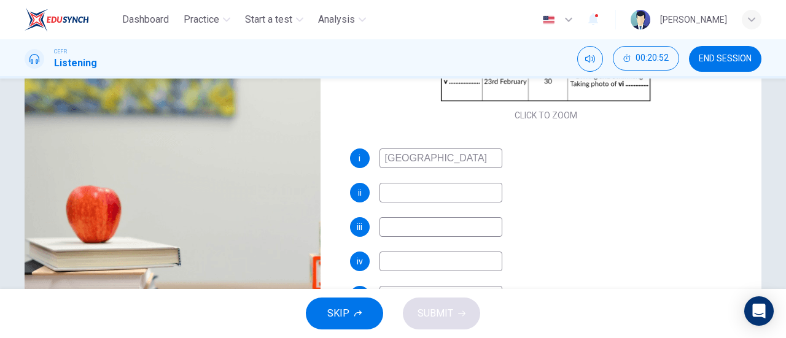
scroll to position [176, 0]
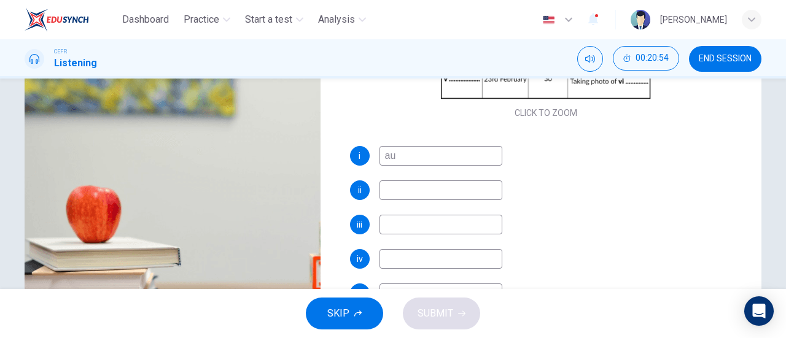
type input "a"
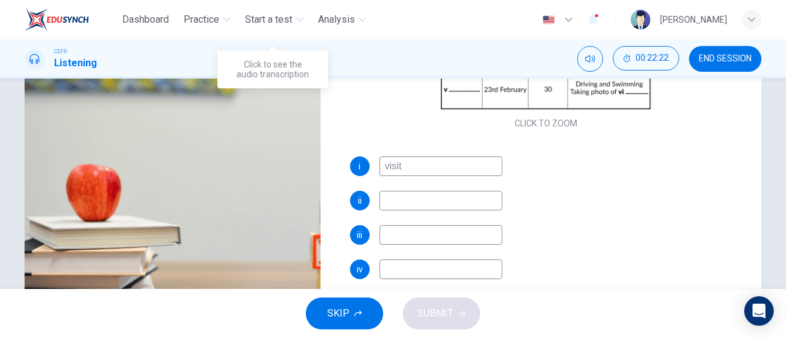
scroll to position [190, 0]
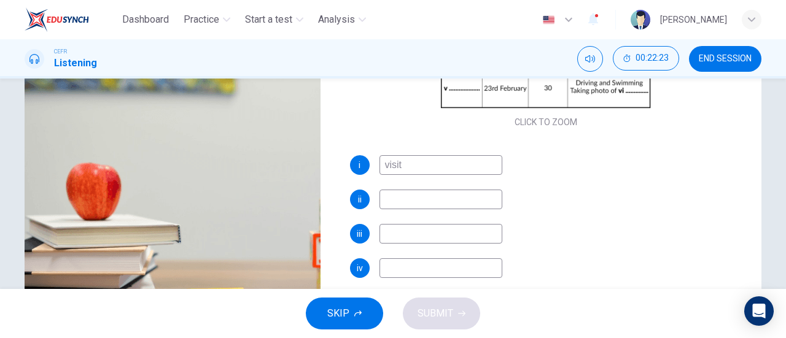
type input "visit"
click at [417, 197] on input at bounding box center [441, 200] width 123 height 20
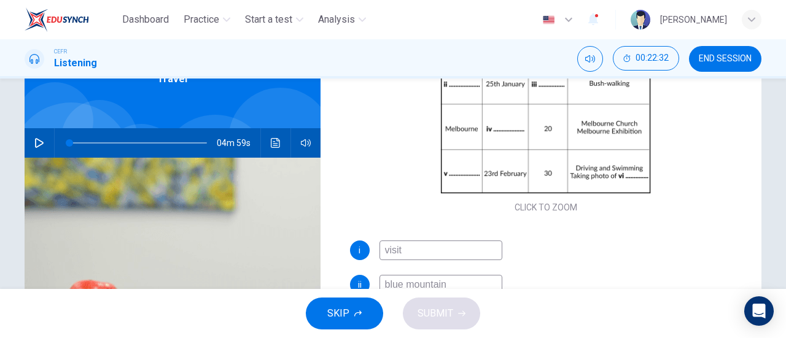
scroll to position [193, 0]
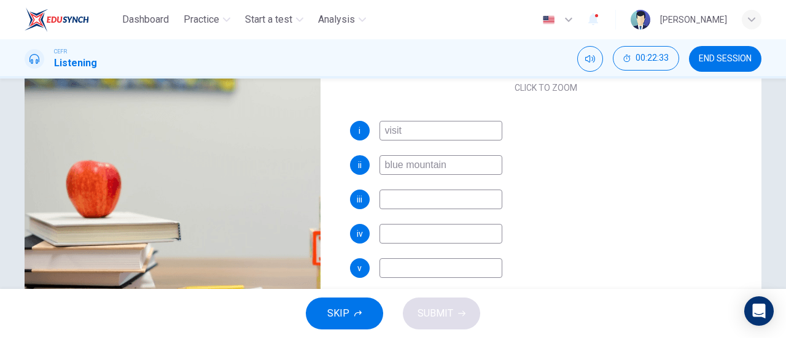
type input "blue mountain"
click at [396, 195] on input at bounding box center [441, 200] width 123 height 20
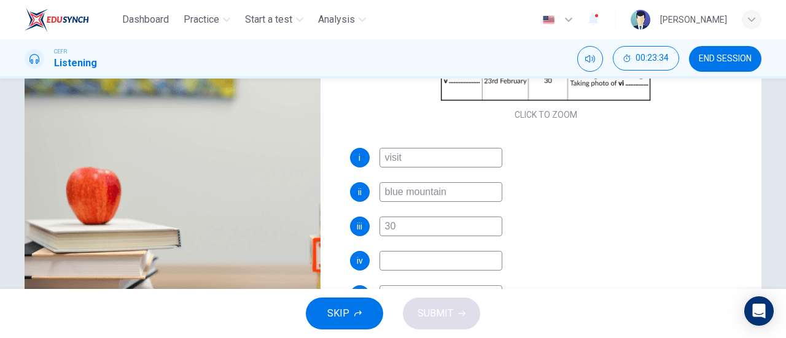
scroll to position [176, 0]
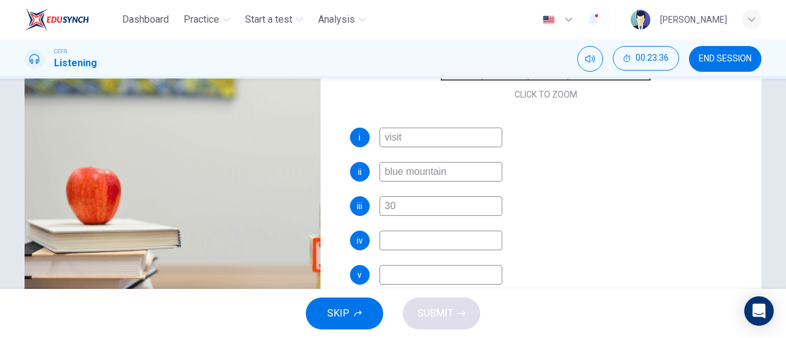
type input "30"
click at [410, 247] on input at bounding box center [441, 241] width 123 height 20
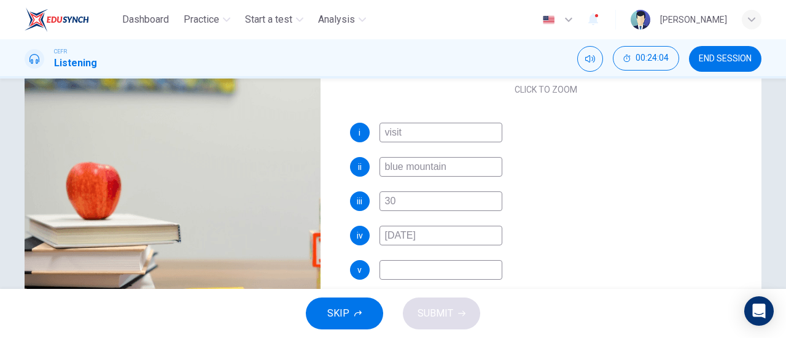
scroll to position [262, 0]
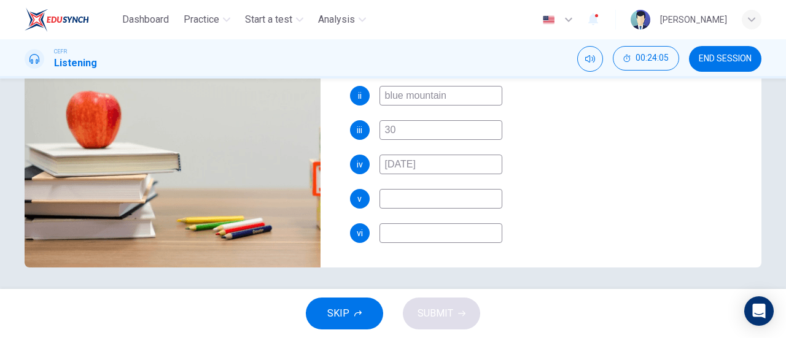
type input "22nd February"
click at [398, 200] on input at bounding box center [441, 199] width 123 height 20
type input "g"
type input "Great Barrier"
click at [442, 233] on input at bounding box center [441, 234] width 123 height 20
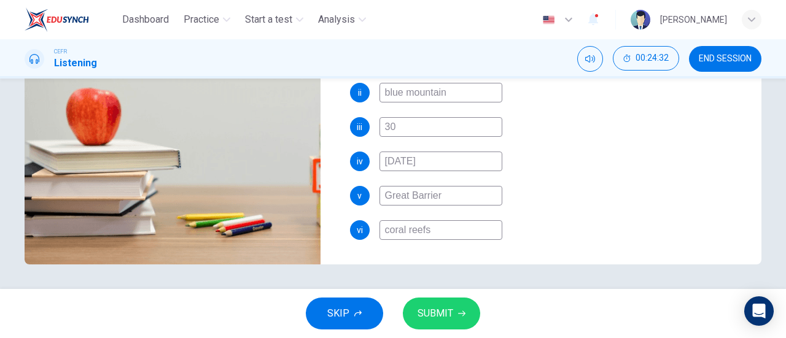
scroll to position [175, 0]
type input "coral reefs"
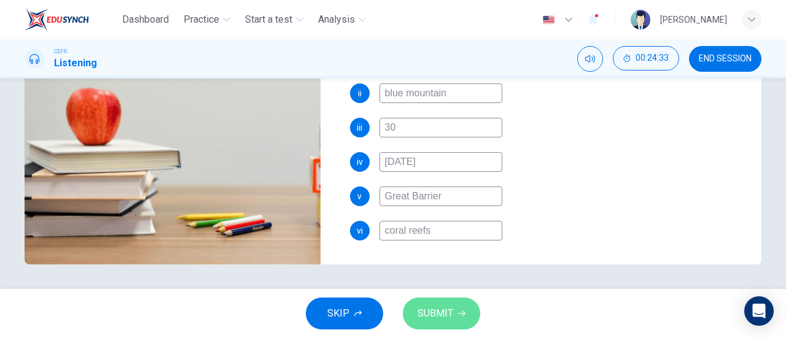
click at [445, 311] on span "SUBMIT" at bounding box center [436, 313] width 36 height 17
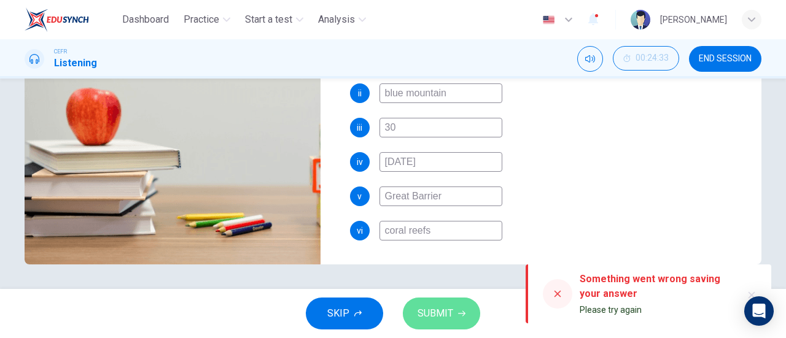
click at [461, 311] on icon "button" at bounding box center [461, 313] width 7 height 7
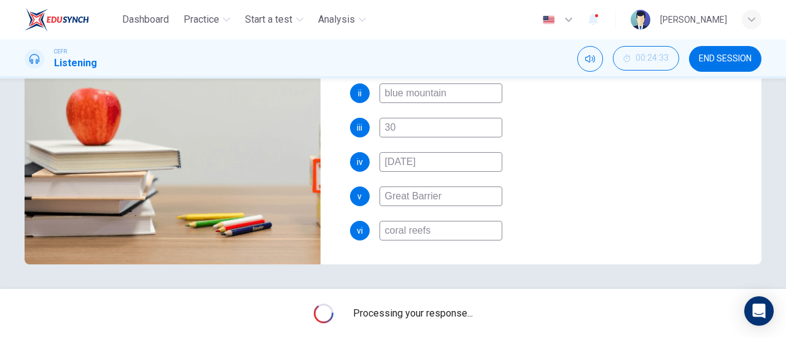
click at [461, 311] on span "Processing your response..." at bounding box center [413, 313] width 120 height 15
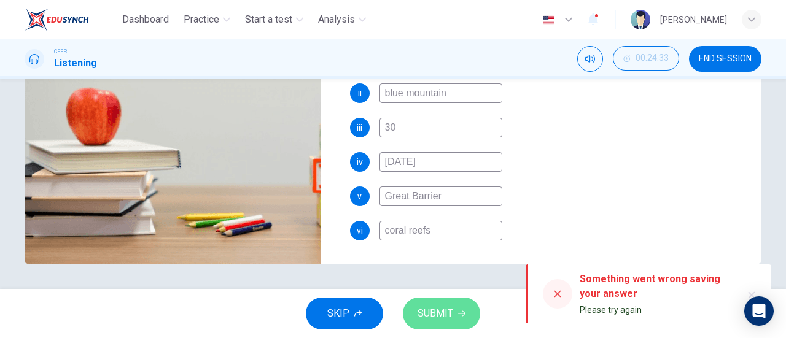
click at [461, 311] on icon "button" at bounding box center [461, 313] width 7 height 7
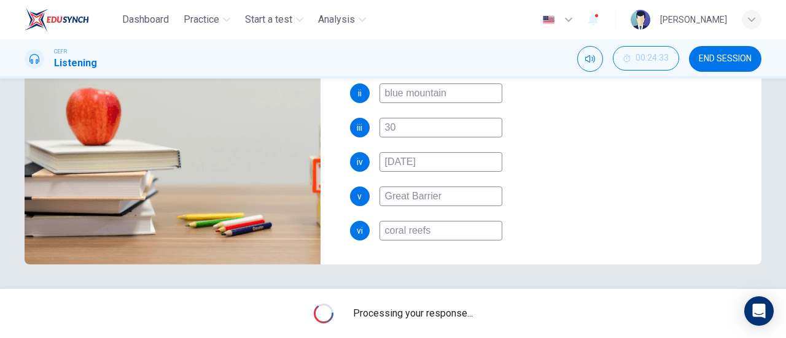
click at [461, 311] on span "Processing your response..." at bounding box center [413, 313] width 120 height 15
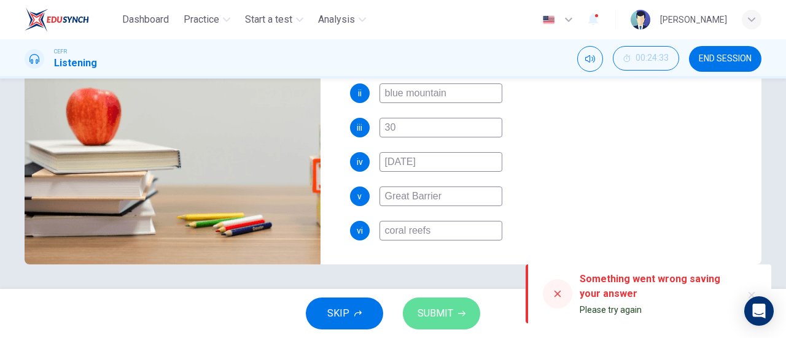
click at [461, 311] on icon "button" at bounding box center [461, 313] width 7 height 7
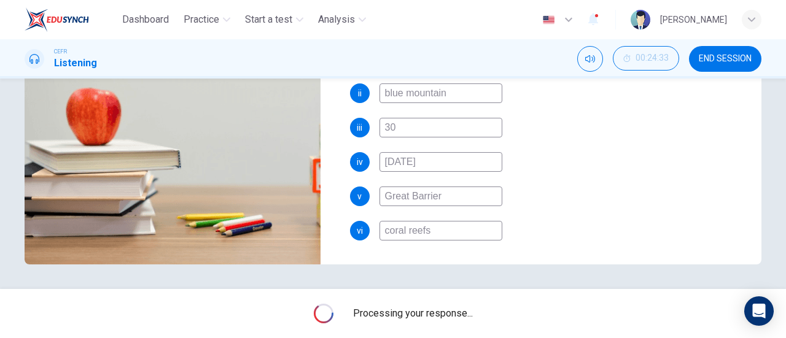
click at [461, 311] on span "Processing your response..." at bounding box center [413, 313] width 120 height 15
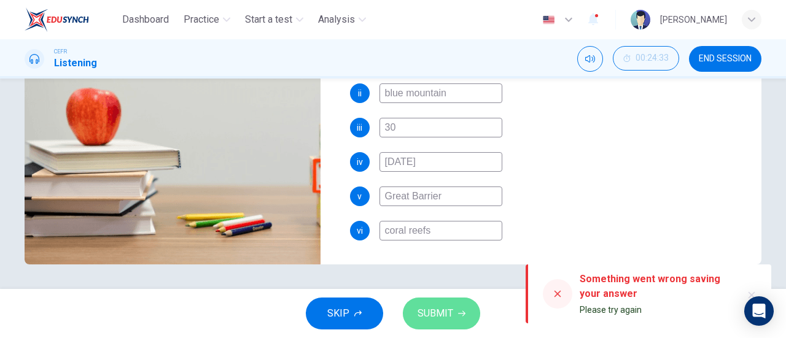
click at [461, 311] on icon "button" at bounding box center [461, 313] width 7 height 7
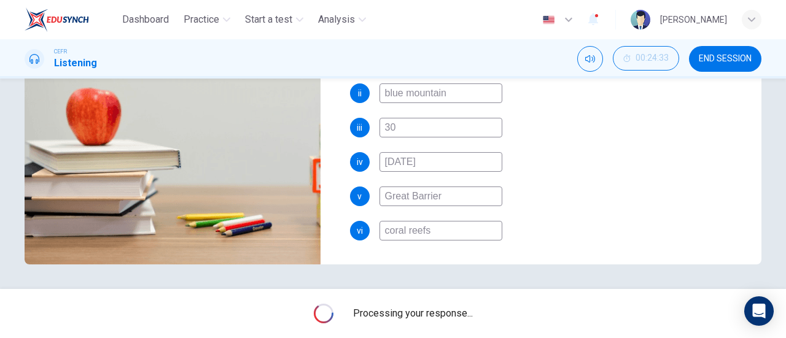
click at [461, 311] on span "Processing your response..." at bounding box center [413, 313] width 120 height 15
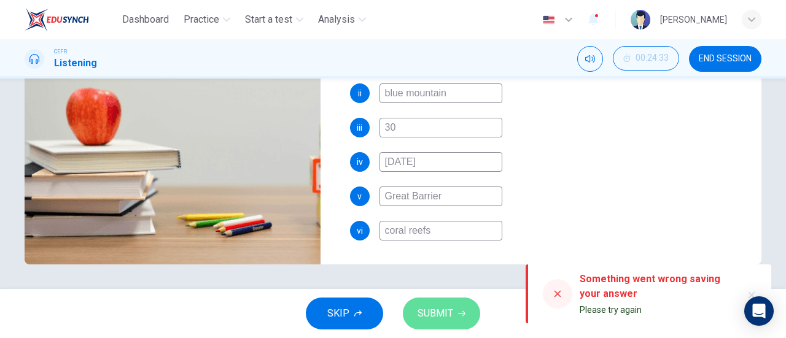
click at [461, 311] on icon "button" at bounding box center [461, 313] width 7 height 7
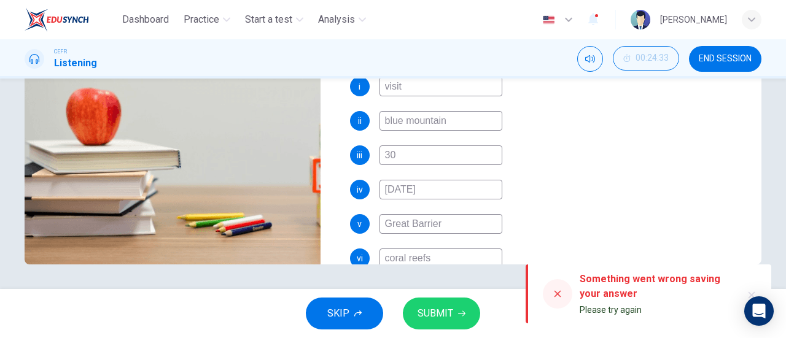
scroll to position [176, 0]
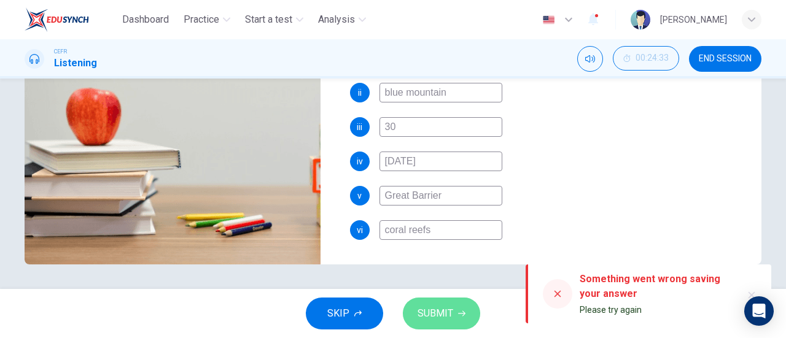
click at [450, 306] on span "SUBMIT" at bounding box center [436, 313] width 36 height 17
click at [453, 316] on button "SUBMIT" at bounding box center [441, 314] width 77 height 32
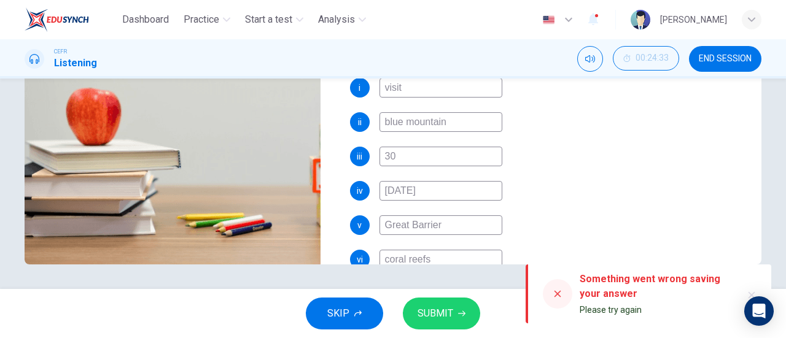
scroll to position [149, 0]
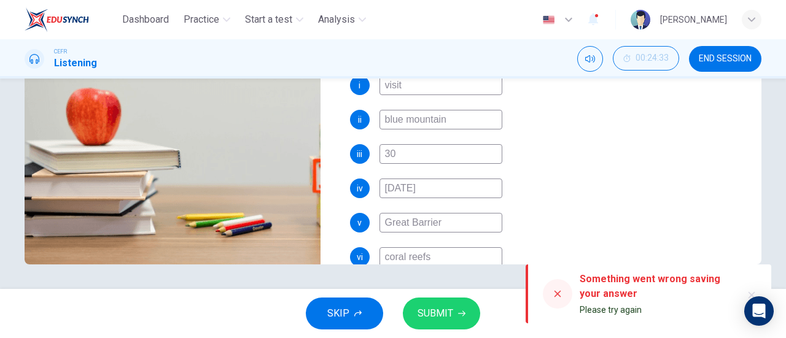
click at [464, 314] on icon "button" at bounding box center [461, 313] width 7 height 7
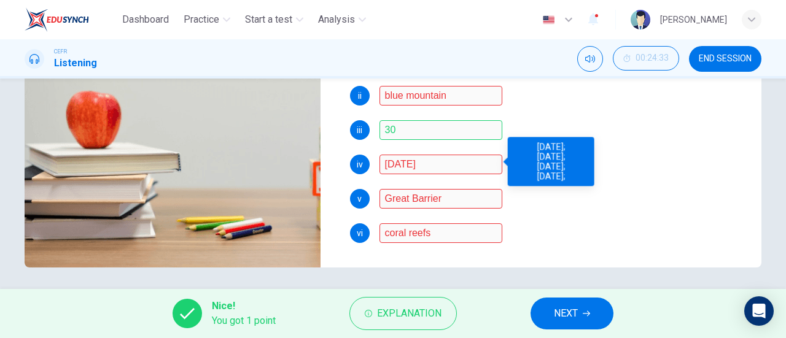
scroll to position [265, 0]
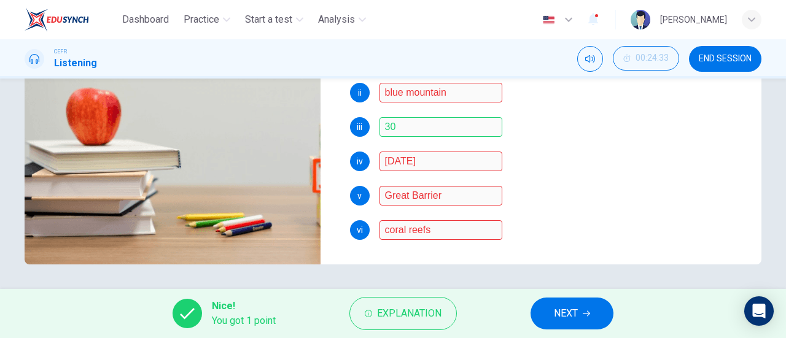
click at [560, 301] on button "NEXT" at bounding box center [572, 314] width 83 height 32
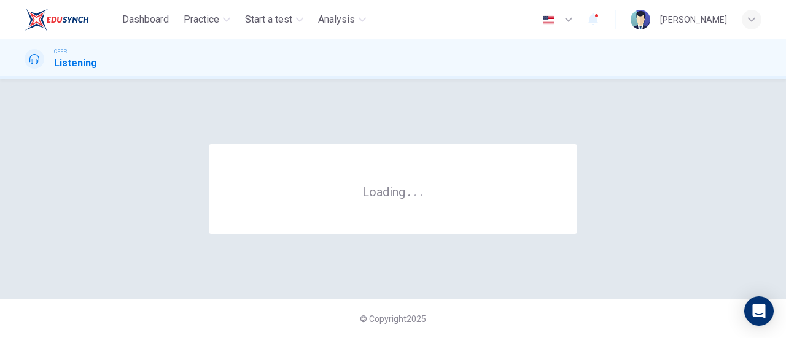
scroll to position [0, 0]
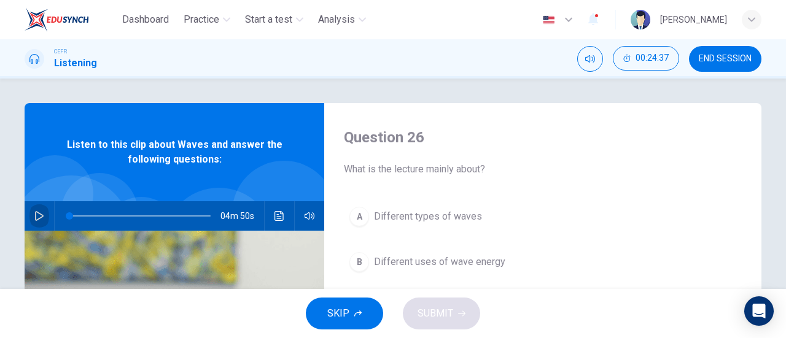
click at [36, 213] on icon "button" at bounding box center [39, 216] width 9 height 10
click at [39, 209] on button "button" at bounding box center [39, 215] width 20 height 29
click at [32, 224] on button "button" at bounding box center [39, 215] width 20 height 29
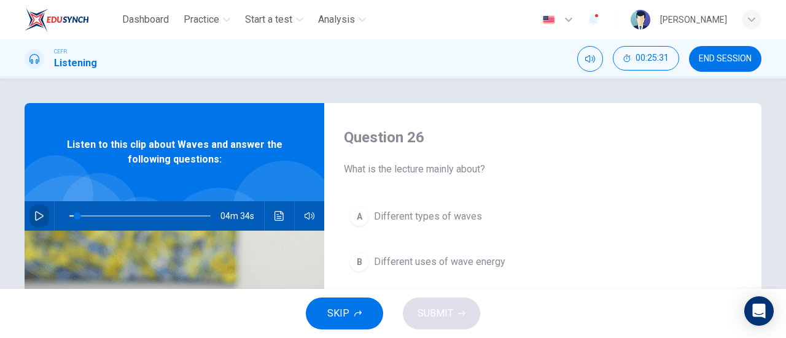
click at [32, 224] on button "button" at bounding box center [39, 215] width 20 height 29
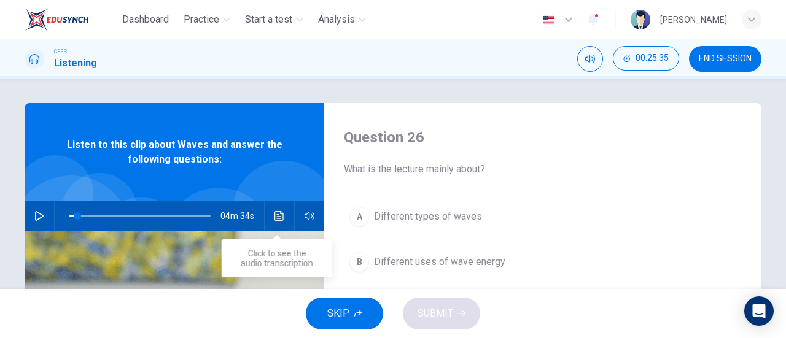
click at [275, 219] on icon "Click to see the audio transcription" at bounding box center [280, 216] width 10 height 10
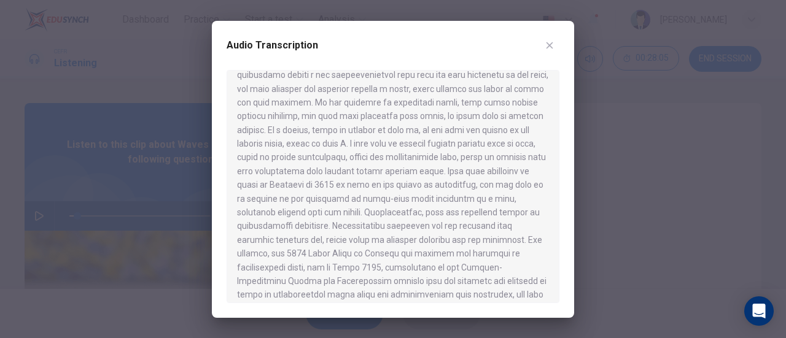
scroll to position [585, 0]
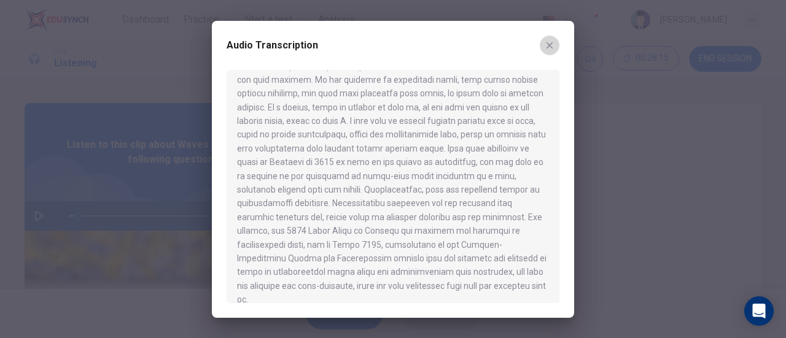
click at [545, 50] on icon "button" at bounding box center [550, 46] width 10 height 10
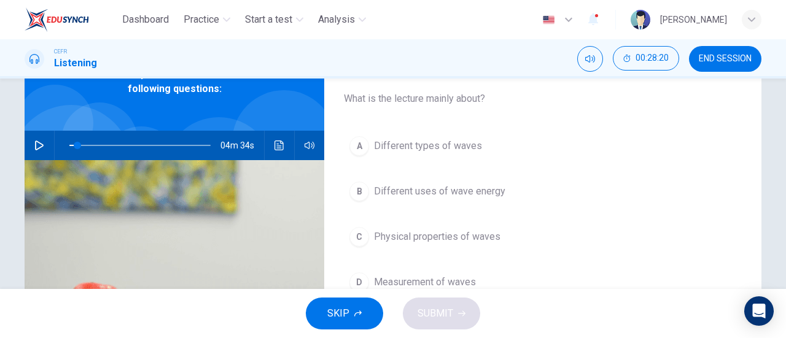
scroll to position [70, 0]
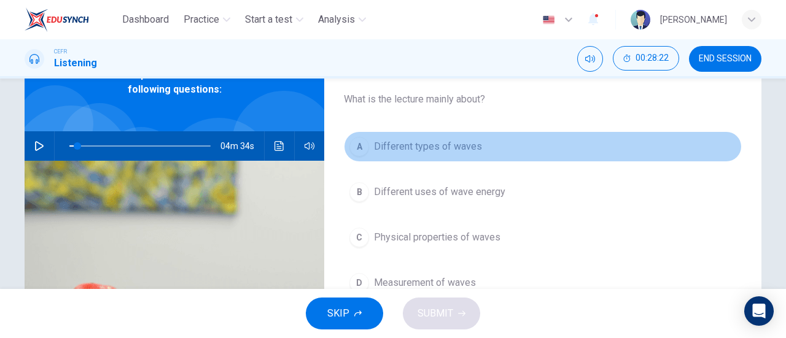
click at [443, 147] on span "Different types of waves" at bounding box center [428, 146] width 108 height 15
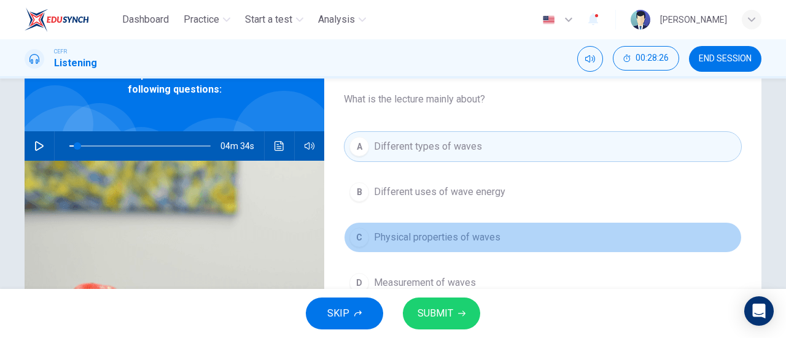
click at [423, 235] on span "Physical properties of waves" at bounding box center [437, 237] width 127 height 15
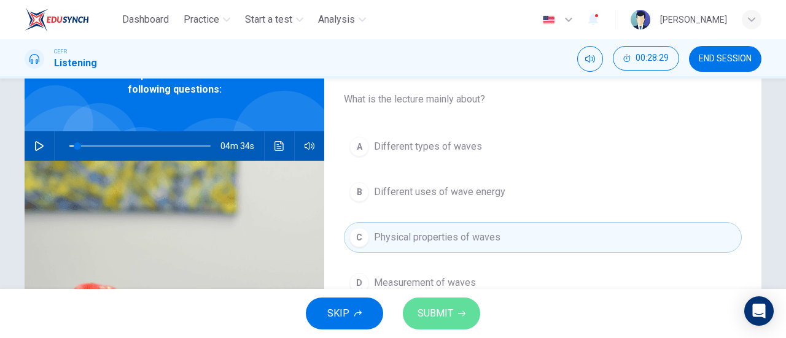
click at [437, 311] on span "SUBMIT" at bounding box center [436, 313] width 36 height 17
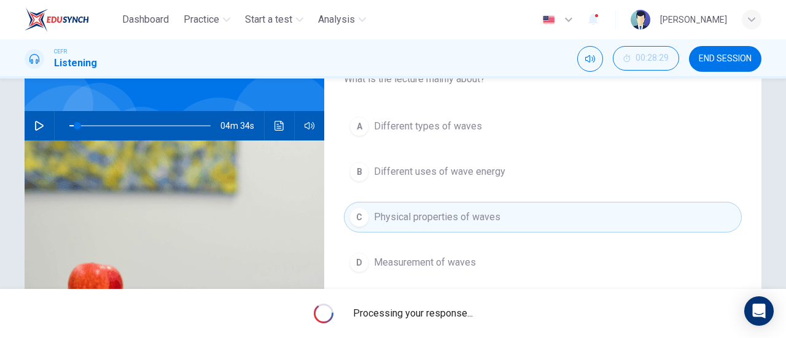
scroll to position [91, 0]
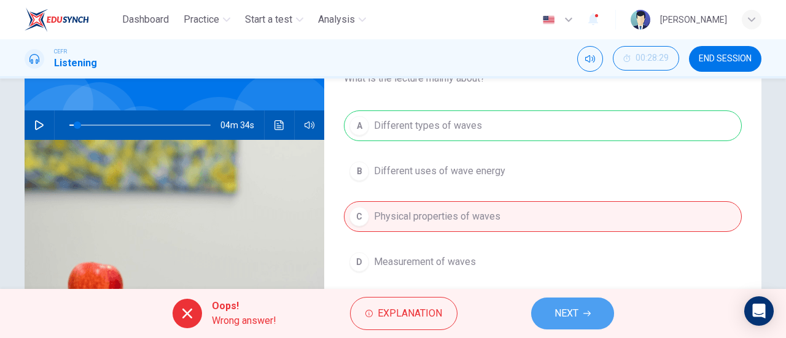
click at [574, 315] on span "NEXT" at bounding box center [567, 313] width 24 height 17
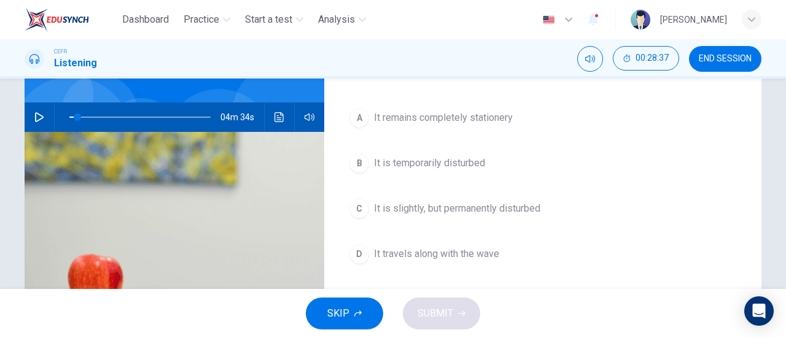
scroll to position [99, 0]
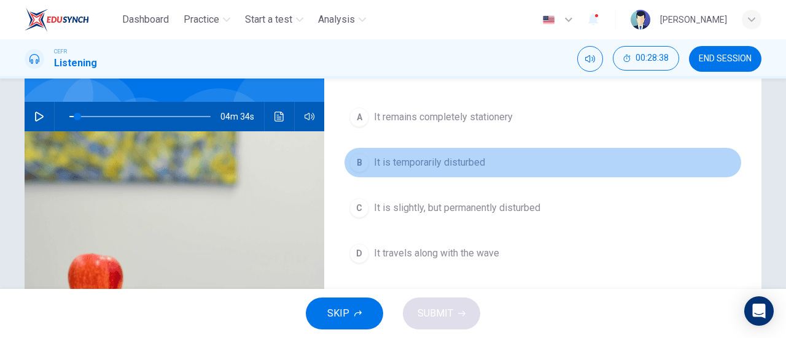
click at [467, 168] on span "It is temporarily disturbed" at bounding box center [429, 162] width 111 height 15
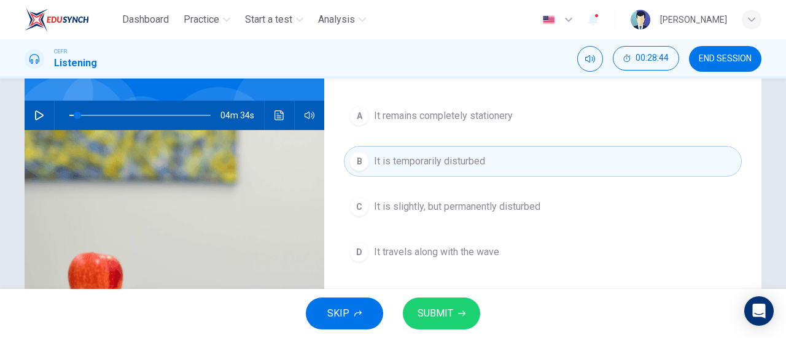
scroll to position [135, 0]
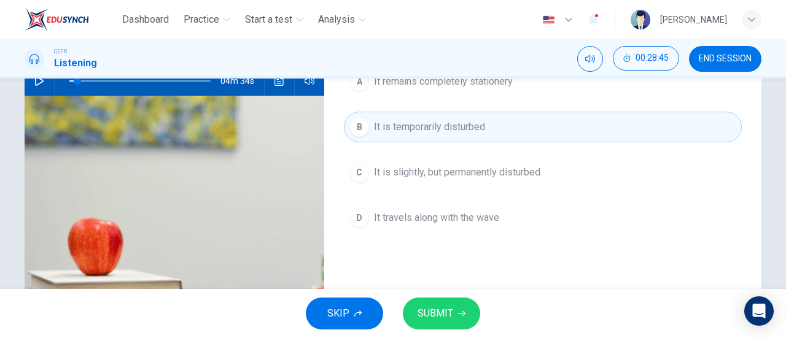
click at [456, 224] on button "D It travels along with the wave" at bounding box center [543, 218] width 398 height 31
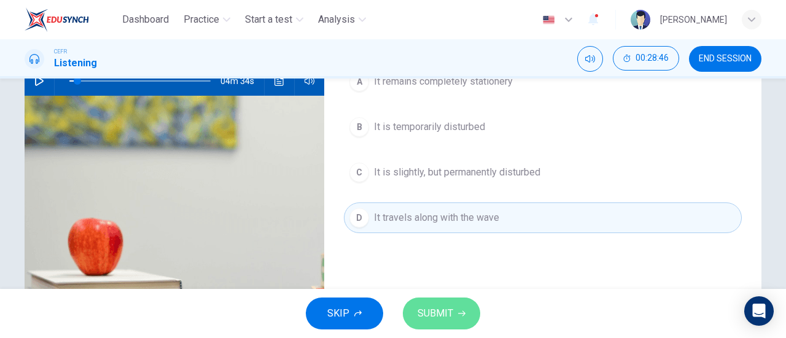
click at [461, 310] on icon "button" at bounding box center [461, 313] width 7 height 7
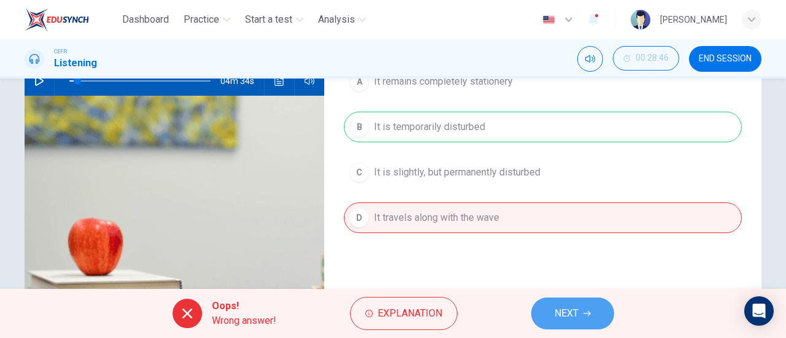
click at [574, 318] on span "NEXT" at bounding box center [567, 313] width 24 height 17
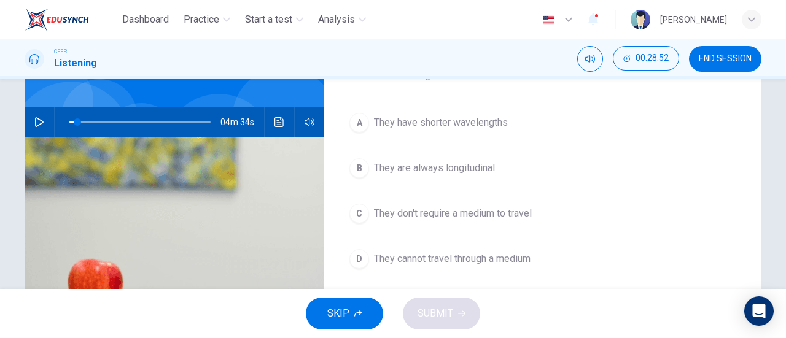
scroll to position [95, 0]
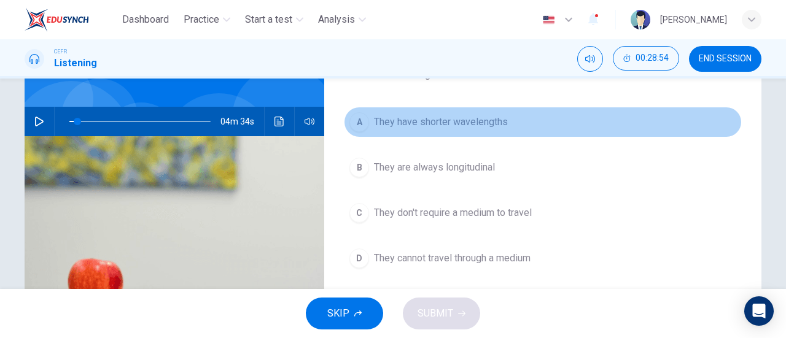
click at [491, 127] on span "They have shorter wavelengths" at bounding box center [441, 122] width 134 height 15
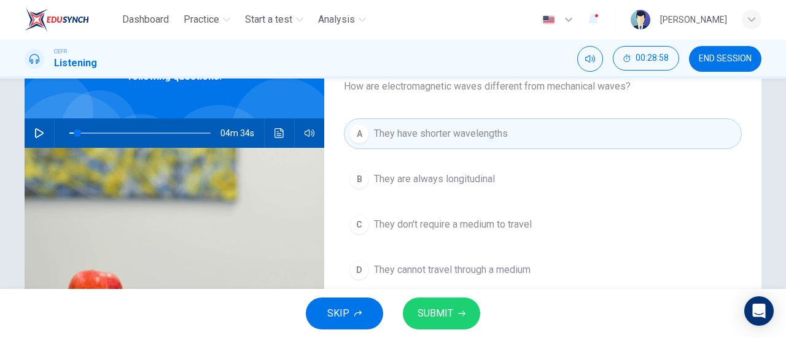
scroll to position [74, 0]
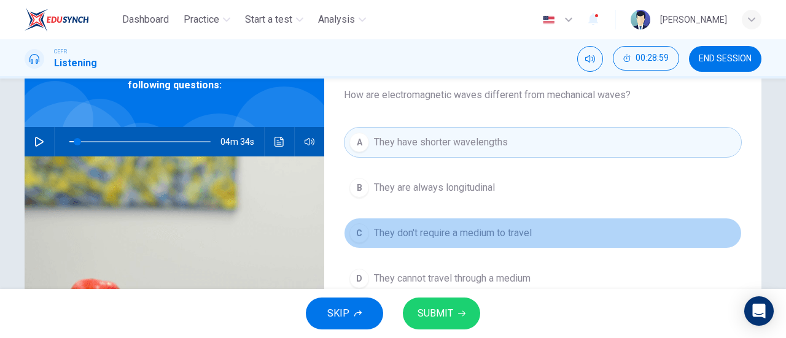
click at [501, 224] on button "C They don't require a medium to travel" at bounding box center [543, 233] width 398 height 31
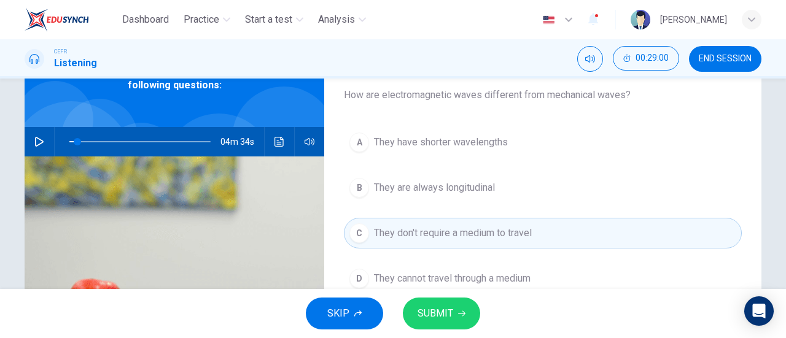
click at [447, 297] on div "SKIP SUBMIT" at bounding box center [393, 313] width 786 height 49
click at [447, 303] on button "SUBMIT" at bounding box center [441, 314] width 77 height 32
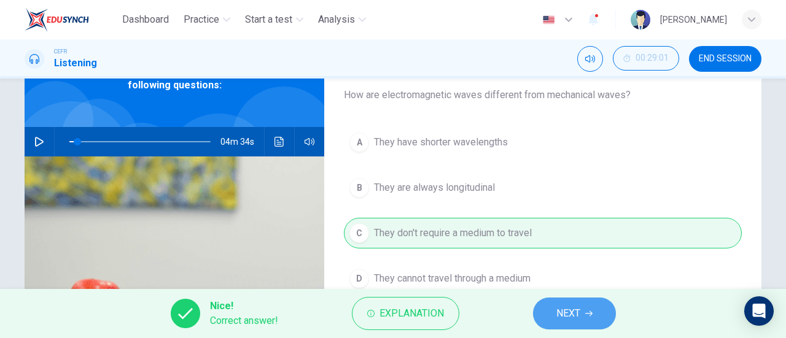
click at [571, 322] on span "NEXT" at bounding box center [568, 313] width 24 height 17
type input "6"
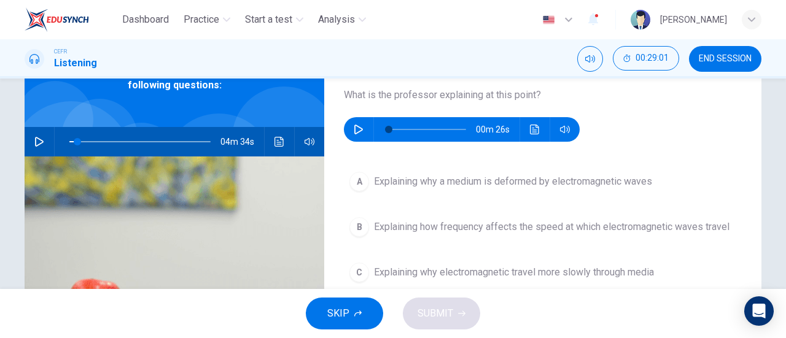
scroll to position [52, 0]
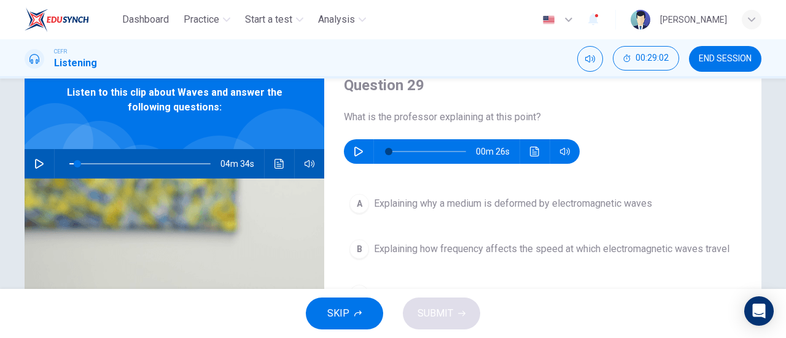
click at [357, 148] on icon "button" at bounding box center [359, 152] width 10 height 10
type input "82"
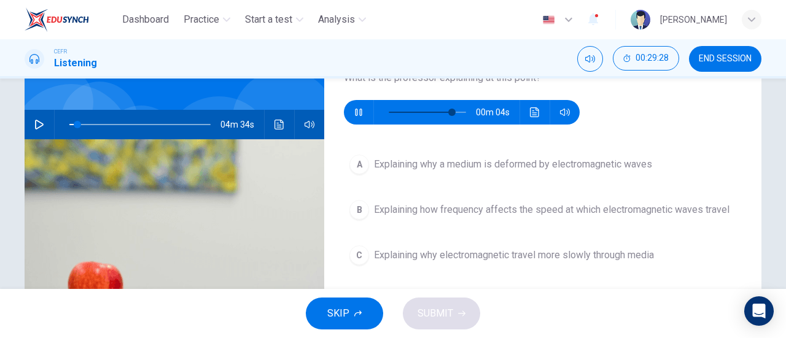
scroll to position [127, 0]
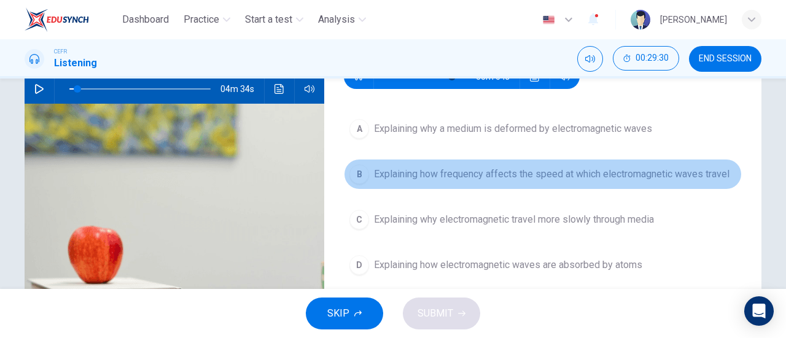
click at [642, 177] on span "Explaining how frequency affects the speed at which electromagnetic waves travel" at bounding box center [552, 174] width 356 height 15
type input "6"
type input "82"
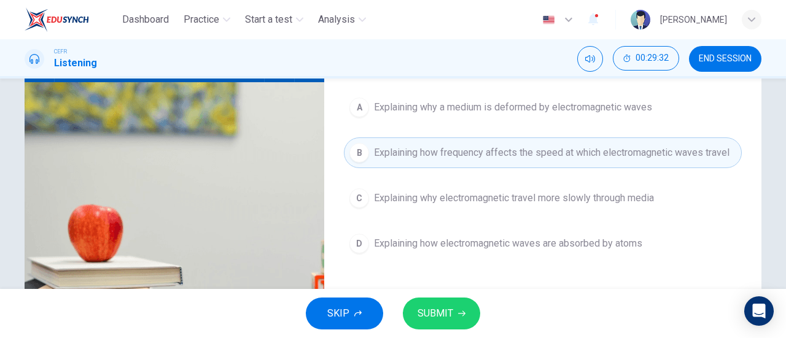
scroll to position [149, 0]
click at [457, 309] on button "SUBMIT" at bounding box center [441, 314] width 77 height 32
type input "6"
type input "82"
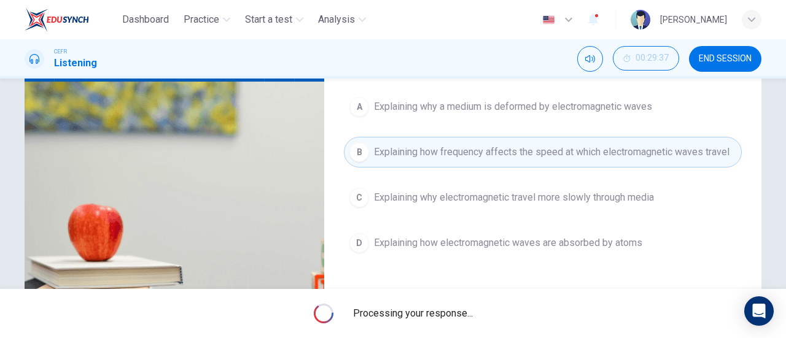
type input "6"
type input "82"
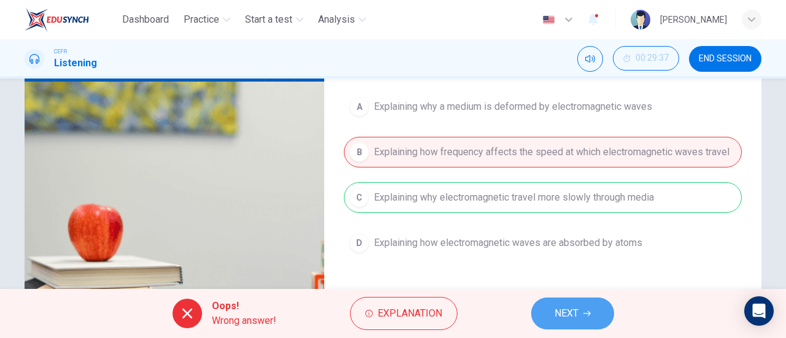
click at [555, 319] on span "NEXT" at bounding box center [567, 313] width 24 height 17
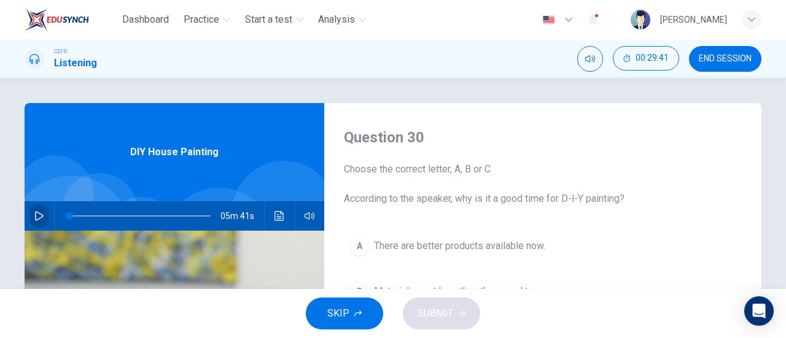
click at [35, 220] on icon "button" at bounding box center [39, 216] width 10 height 10
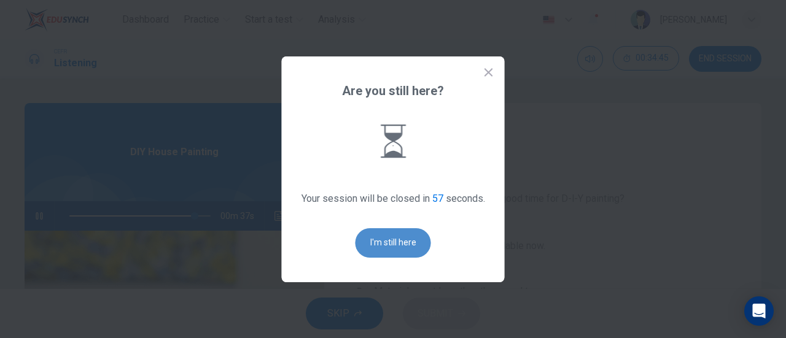
click at [387, 231] on button "I'm still here" at bounding box center [394, 242] width 76 height 29
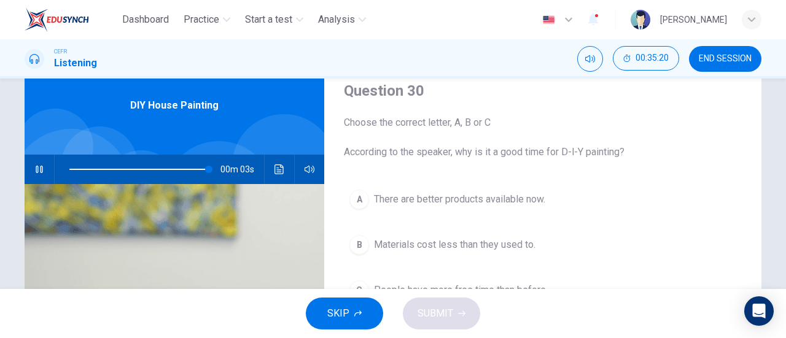
scroll to position [67, 0]
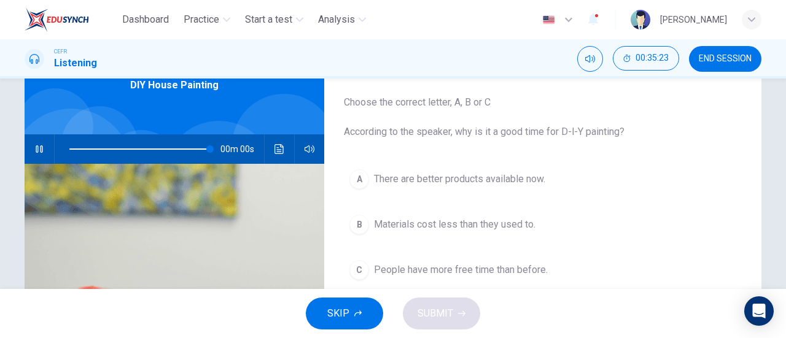
type input "0"
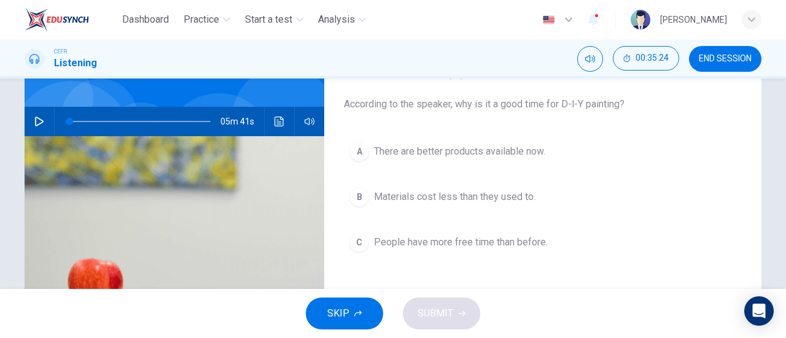
scroll to position [142, 0]
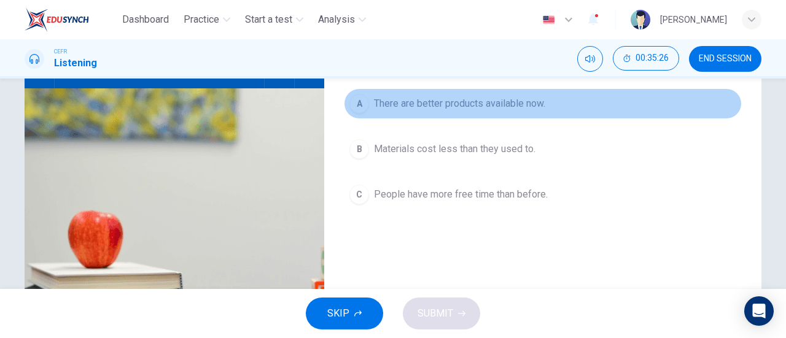
click at [496, 104] on span "There are better products available now." at bounding box center [459, 103] width 171 height 15
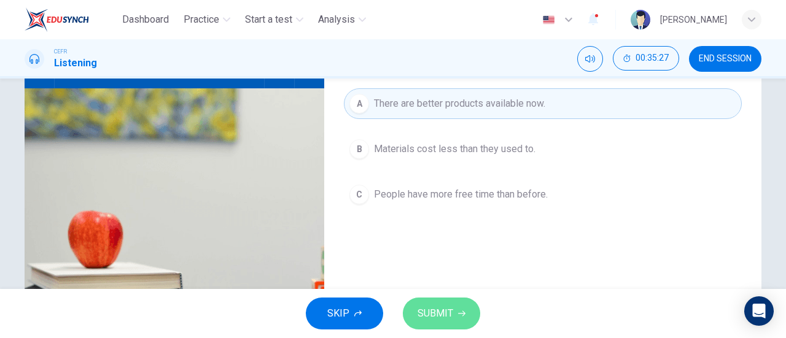
click at [452, 319] on span "SUBMIT" at bounding box center [436, 313] width 36 height 17
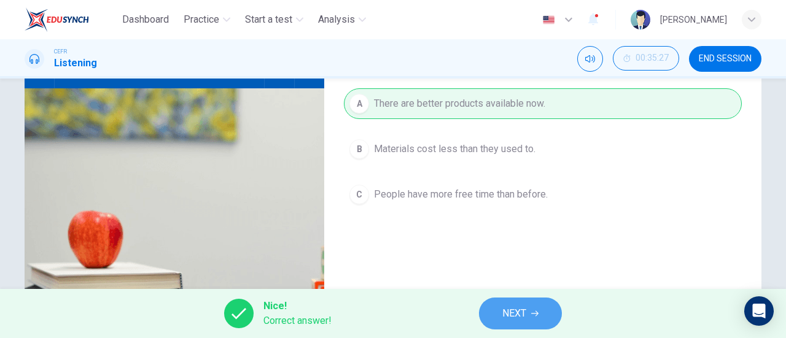
click at [508, 313] on span "NEXT" at bounding box center [514, 313] width 24 height 17
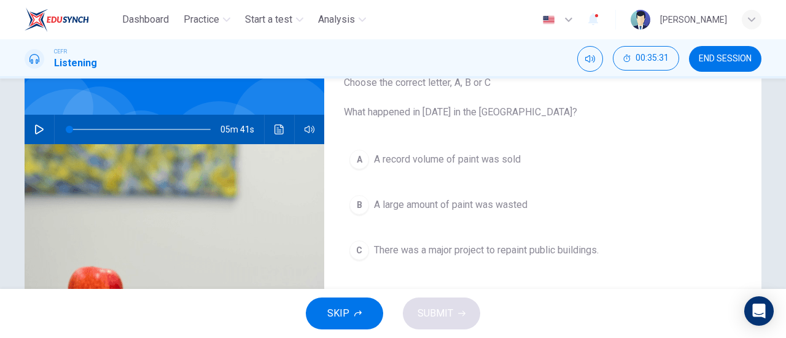
scroll to position [131, 0]
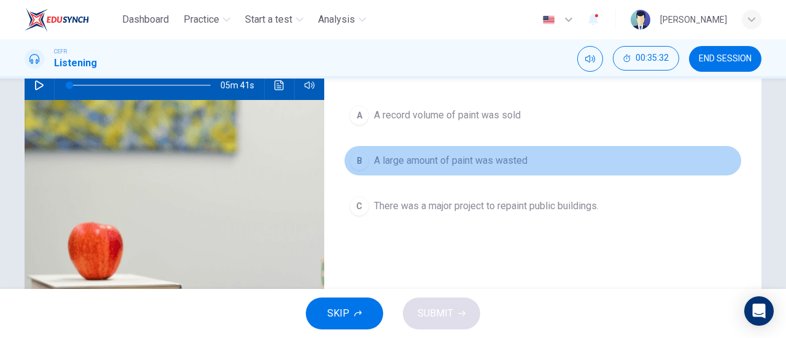
click at [480, 167] on span "A large amount of paint was wasted" at bounding box center [451, 161] width 154 height 15
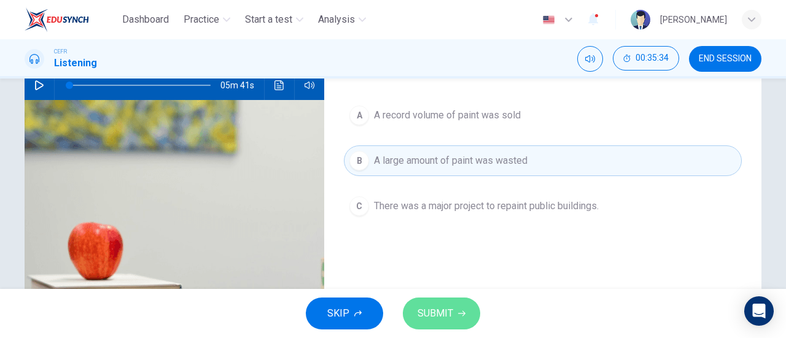
click at [443, 306] on span "SUBMIT" at bounding box center [436, 313] width 36 height 17
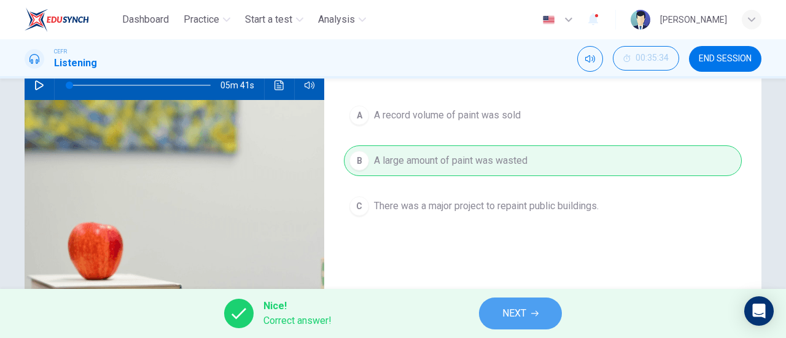
click at [500, 311] on button "NEXT" at bounding box center [520, 314] width 83 height 32
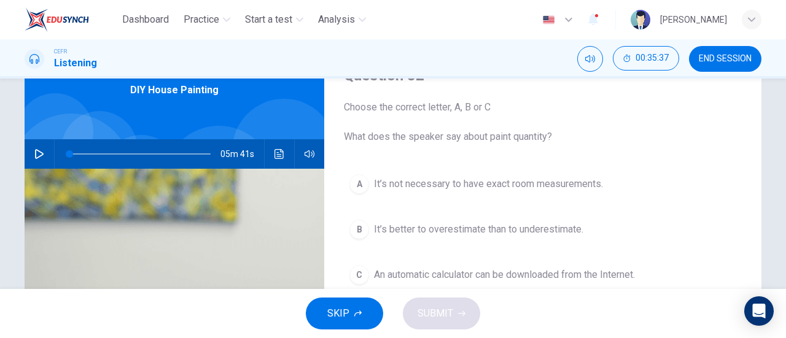
scroll to position [111, 0]
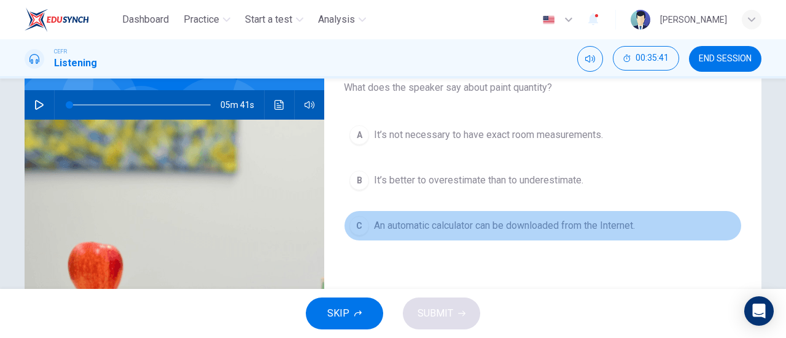
click at [505, 223] on span "An automatic calculator can be downloaded from the Internet." at bounding box center [504, 226] width 261 height 15
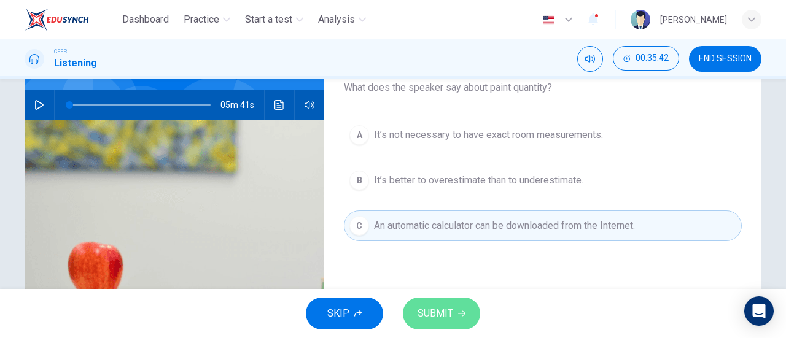
click at [437, 314] on span "SUBMIT" at bounding box center [436, 313] width 36 height 17
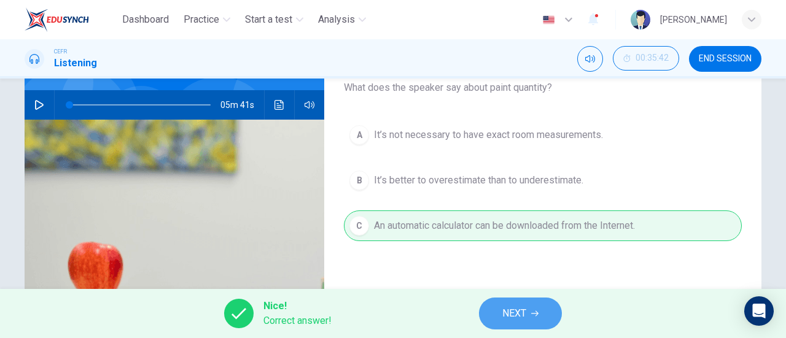
click at [504, 311] on span "NEXT" at bounding box center [514, 313] width 24 height 17
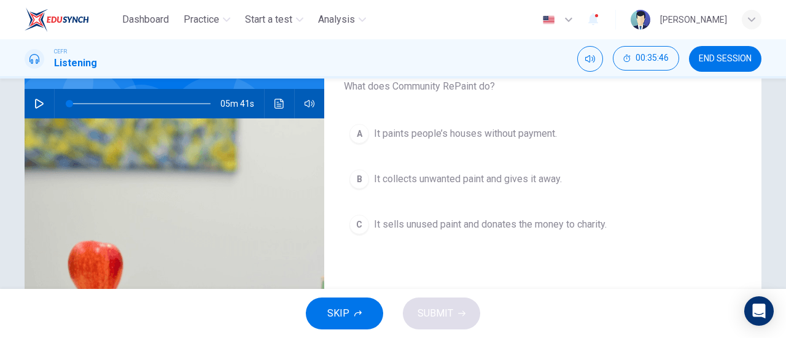
scroll to position [115, 0]
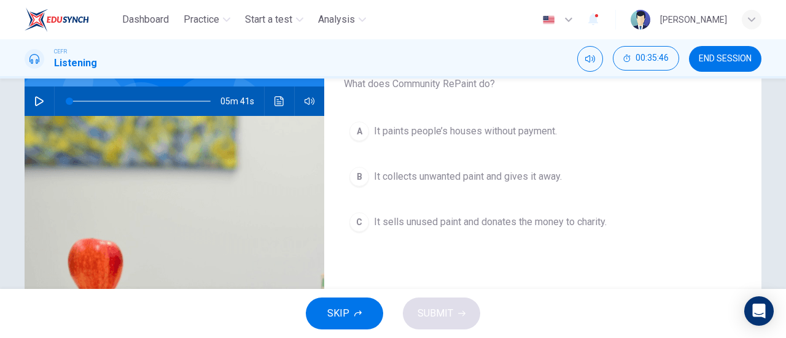
click at [457, 174] on span "It collects unwanted paint and gives it away." at bounding box center [468, 177] width 188 height 15
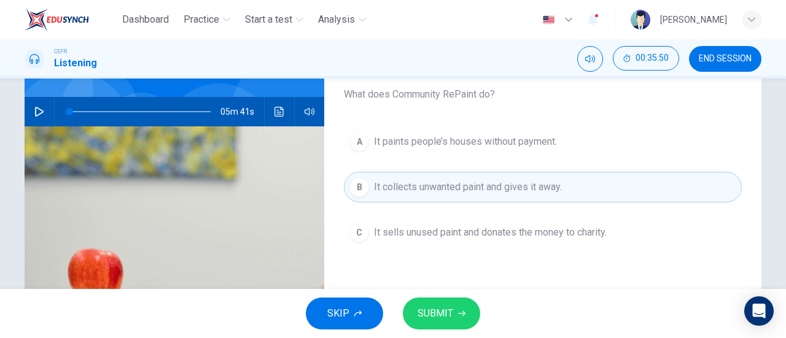
scroll to position [104, 0]
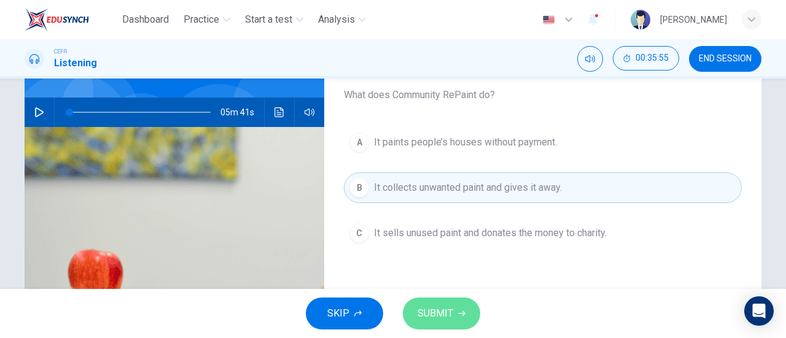
click at [431, 319] on span "SUBMIT" at bounding box center [436, 313] width 36 height 17
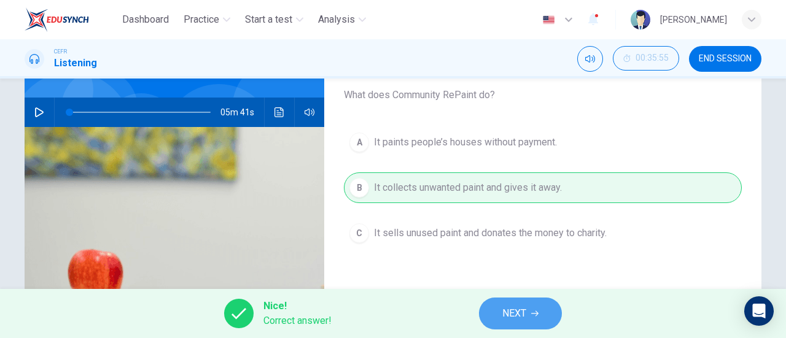
click at [504, 308] on span "NEXT" at bounding box center [514, 313] width 24 height 17
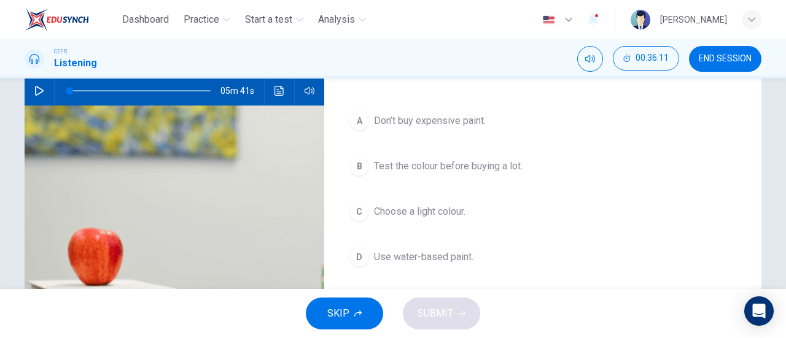
scroll to position [123, 0]
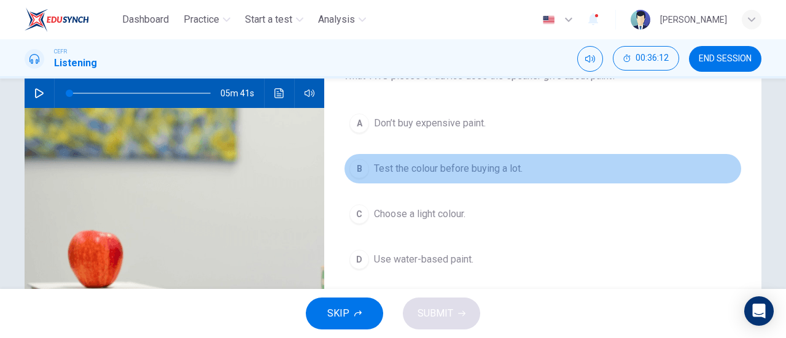
click at [494, 166] on span "Test the colour before buying a lot." at bounding box center [448, 169] width 149 height 15
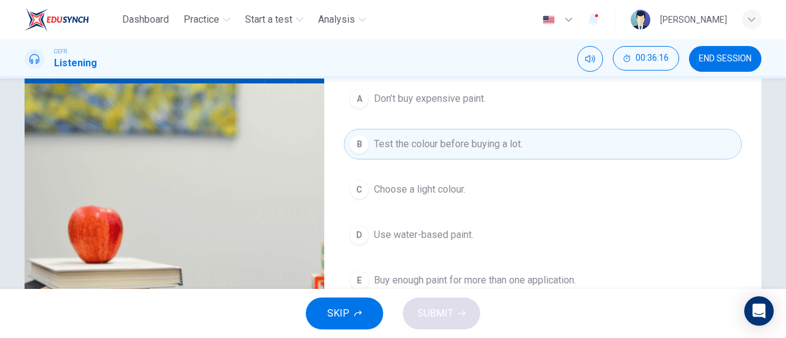
scroll to position [165, 0]
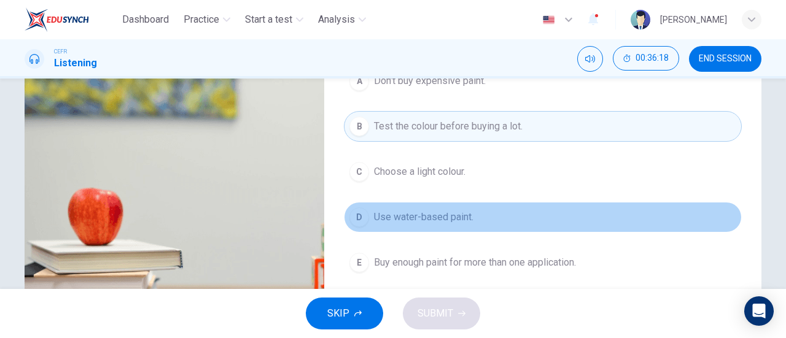
click at [434, 214] on span "Use water-based paint." at bounding box center [423, 217] width 99 height 15
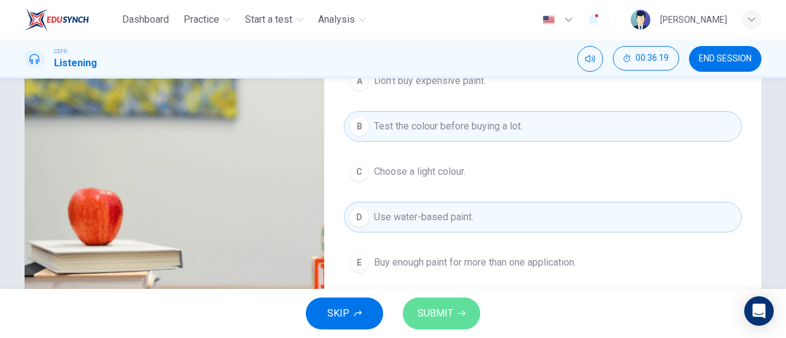
click at [437, 322] on span "SUBMIT" at bounding box center [436, 313] width 36 height 17
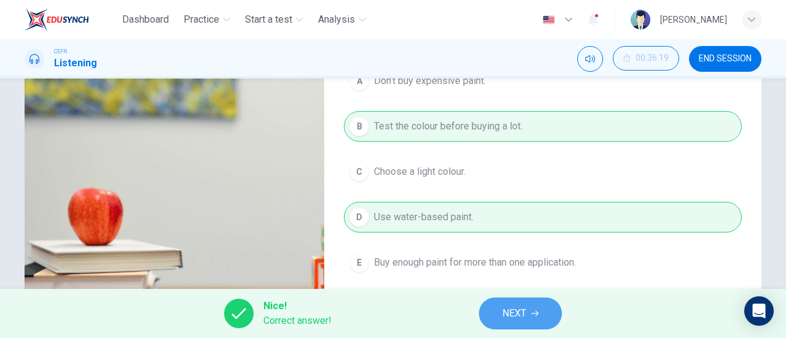
click at [511, 319] on span "NEXT" at bounding box center [514, 313] width 24 height 17
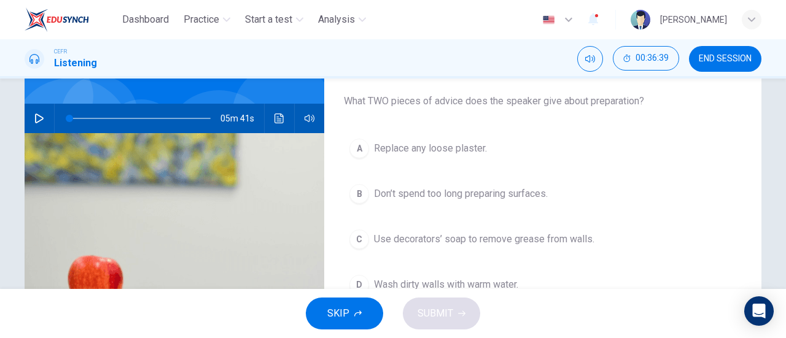
scroll to position [98, 0]
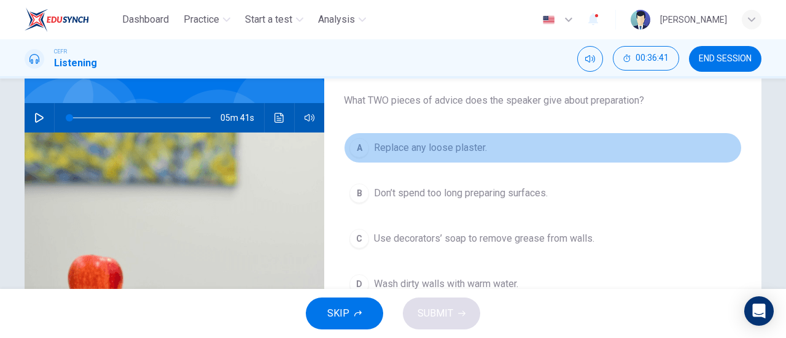
click at [456, 152] on span "Replace any loose plaster." at bounding box center [430, 148] width 113 height 15
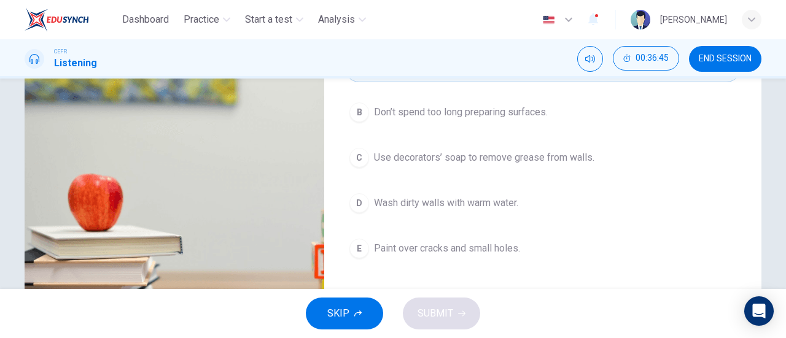
scroll to position [181, 0]
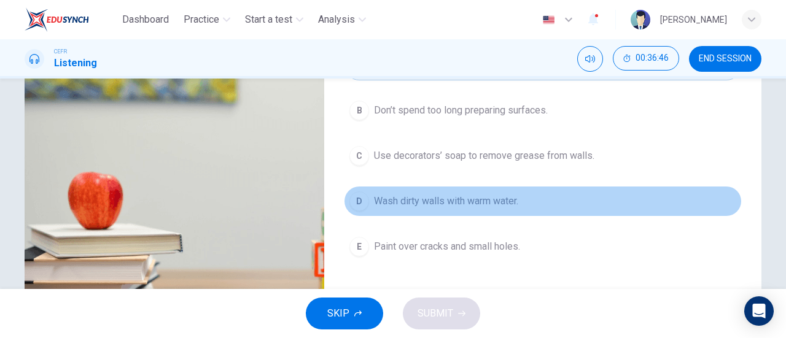
click at [506, 205] on span "Wash dirty walls with warm water." at bounding box center [446, 201] width 144 height 15
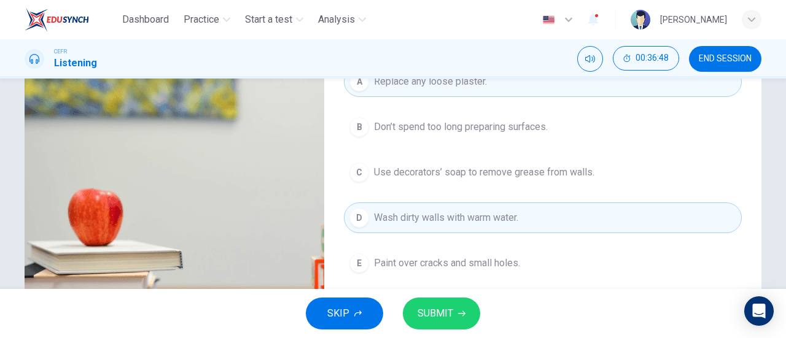
scroll to position [164, 0]
click at [434, 314] on span "SUBMIT" at bounding box center [436, 313] width 36 height 17
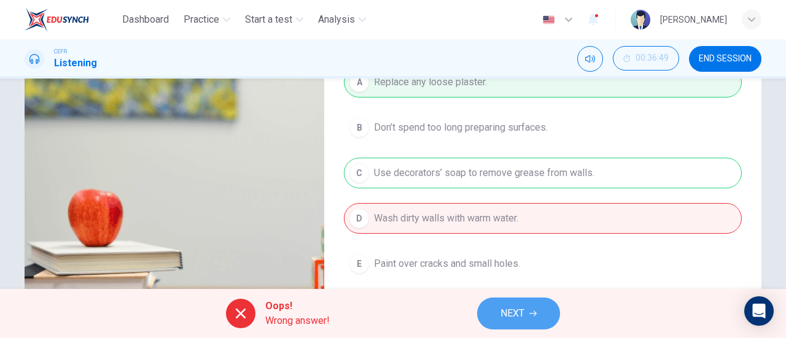
click at [532, 310] on icon "button" at bounding box center [532, 313] width 7 height 7
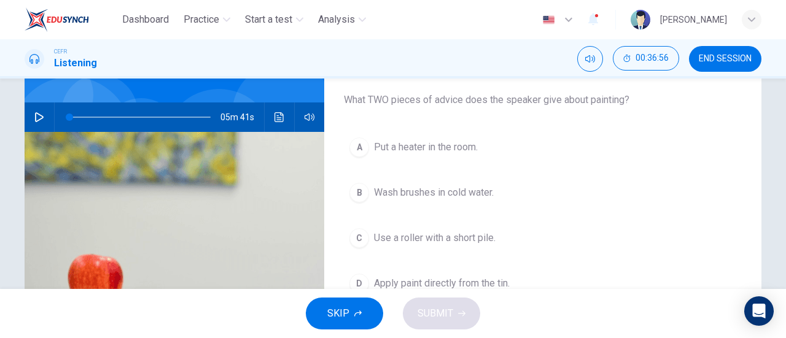
scroll to position [99, 0]
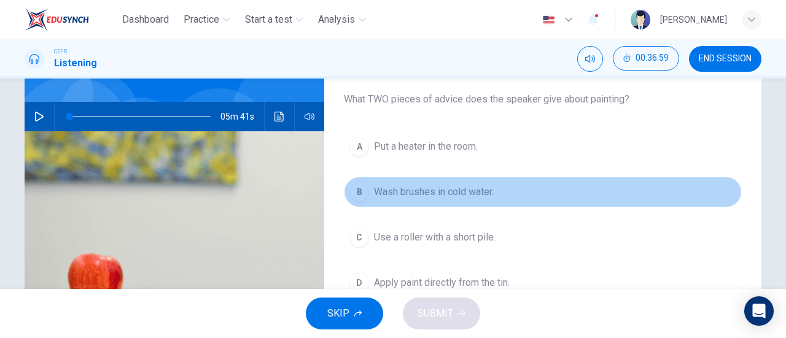
click at [467, 193] on span "Wash brushes in cold water." at bounding box center [434, 192] width 120 height 15
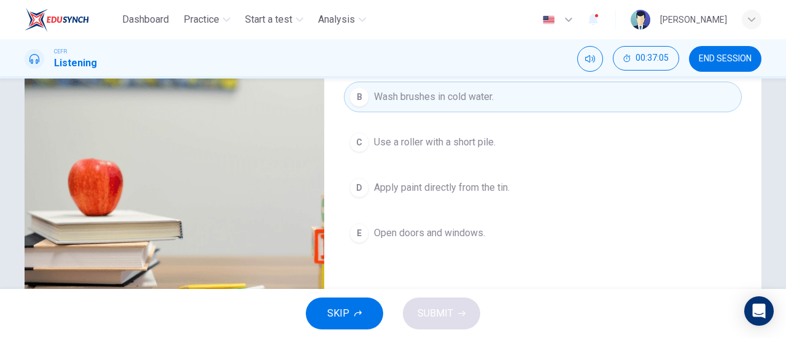
scroll to position [197, 0]
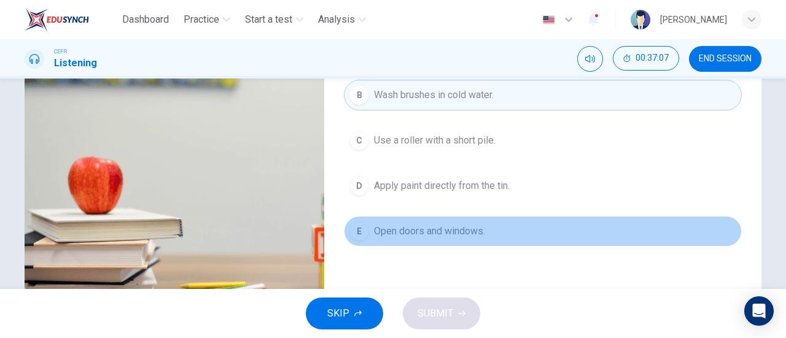
click at [472, 225] on span "Open doors and windows." at bounding box center [429, 231] width 111 height 15
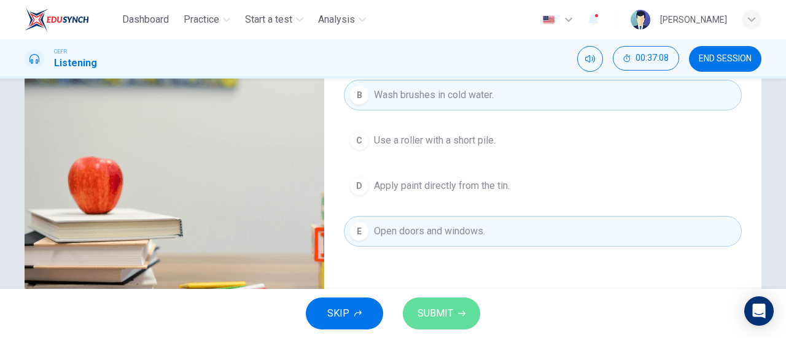
click at [454, 304] on button "SUBMIT" at bounding box center [441, 314] width 77 height 32
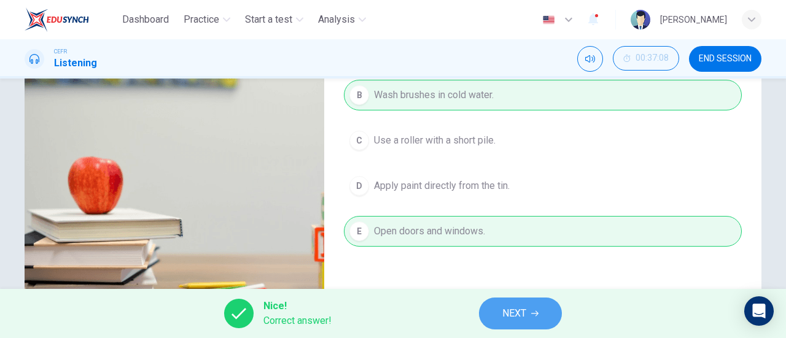
click at [510, 308] on span "NEXT" at bounding box center [514, 313] width 24 height 17
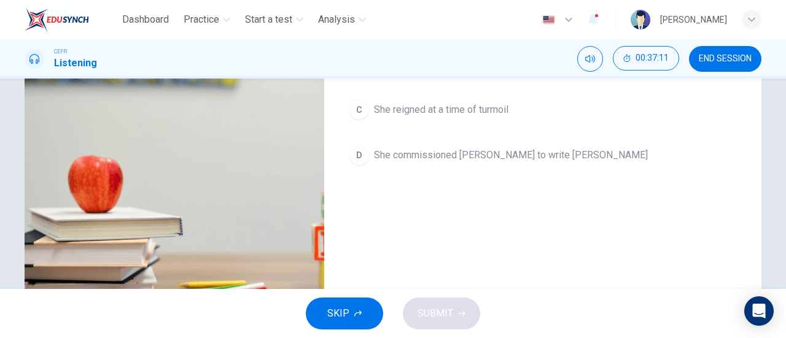
scroll to position [0, 0]
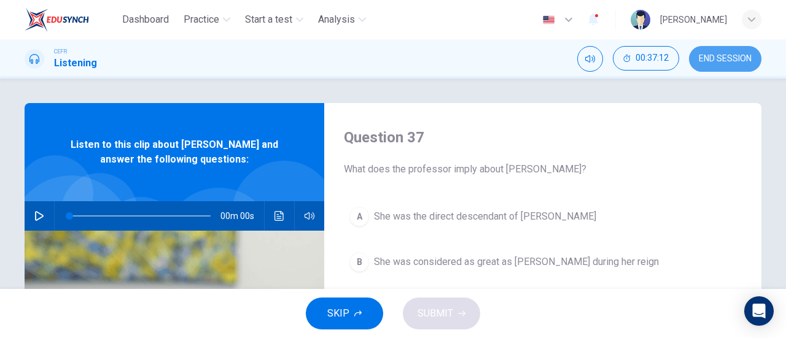
click at [721, 54] on span "END SESSION" at bounding box center [725, 59] width 53 height 10
